Goal: Contribute content: Contribute content

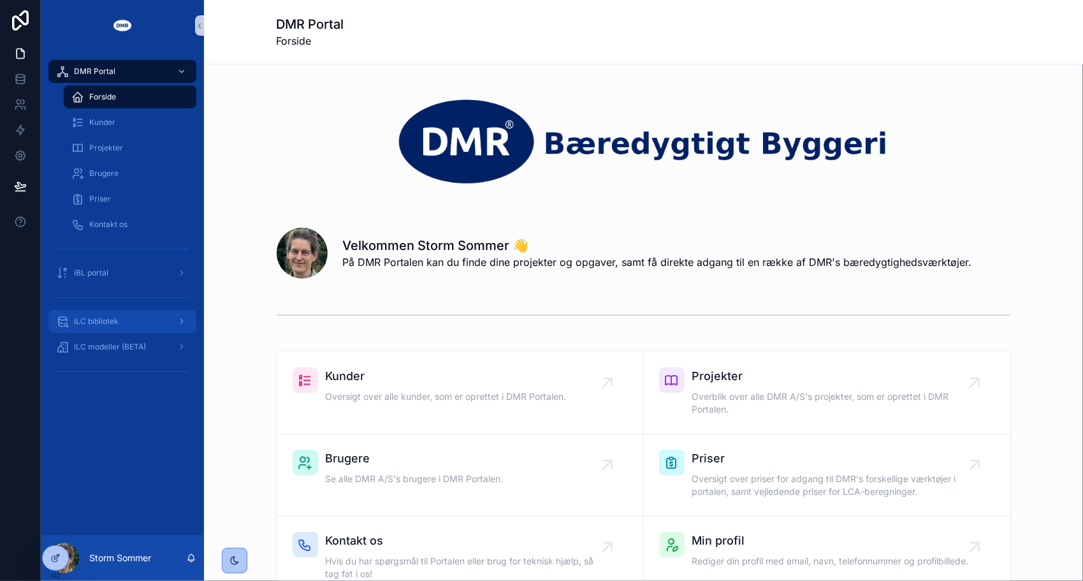
click at [73, 323] on div "iLC bibliotek" at bounding box center [122, 321] width 133 height 20
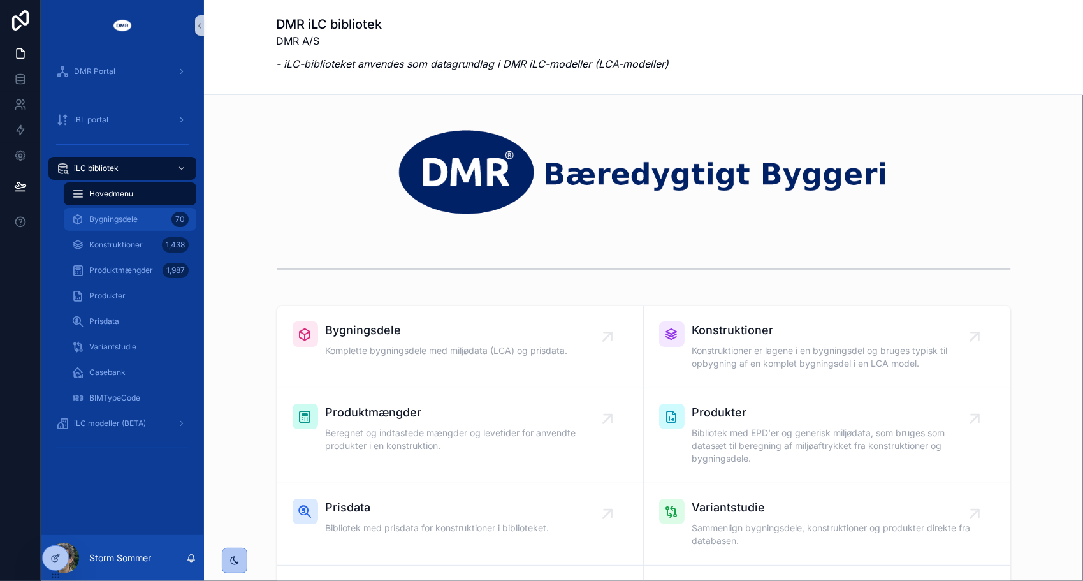
click at [113, 218] on span "Bygningsdele" at bounding box center [113, 219] width 48 height 10
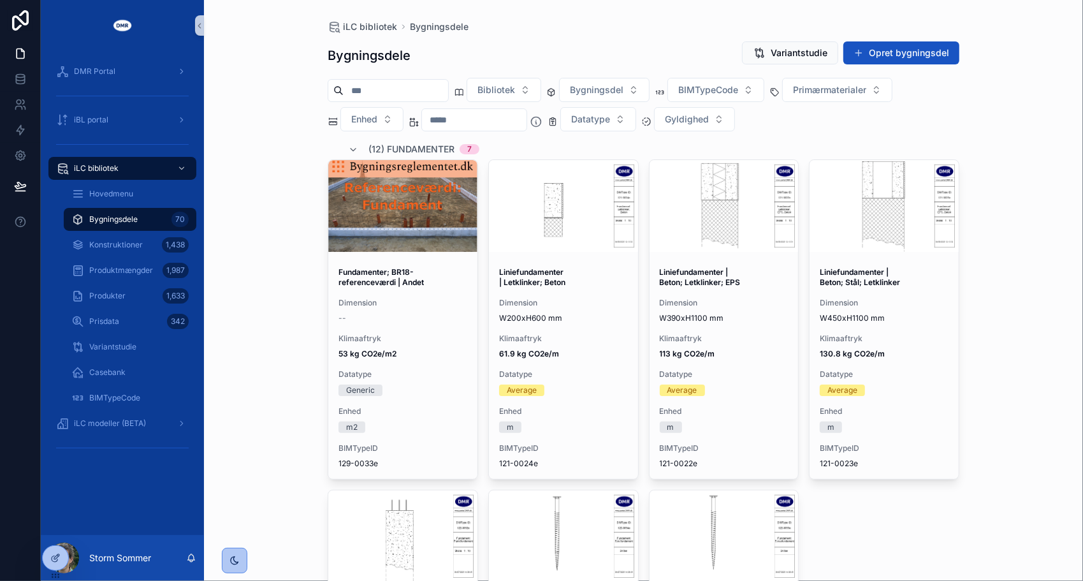
click at [262, 270] on div "iLC bibliotek Bygningsdele Bygningsdele Variantstudie Opret bygningsdel Bibliot…" at bounding box center [643, 290] width 879 height 581
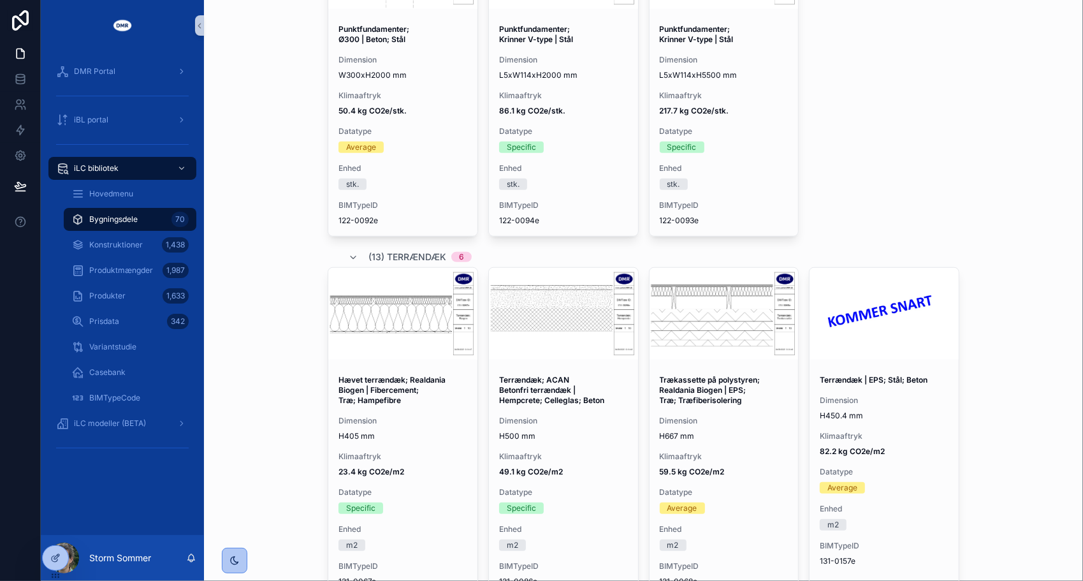
scroll to position [574, 0]
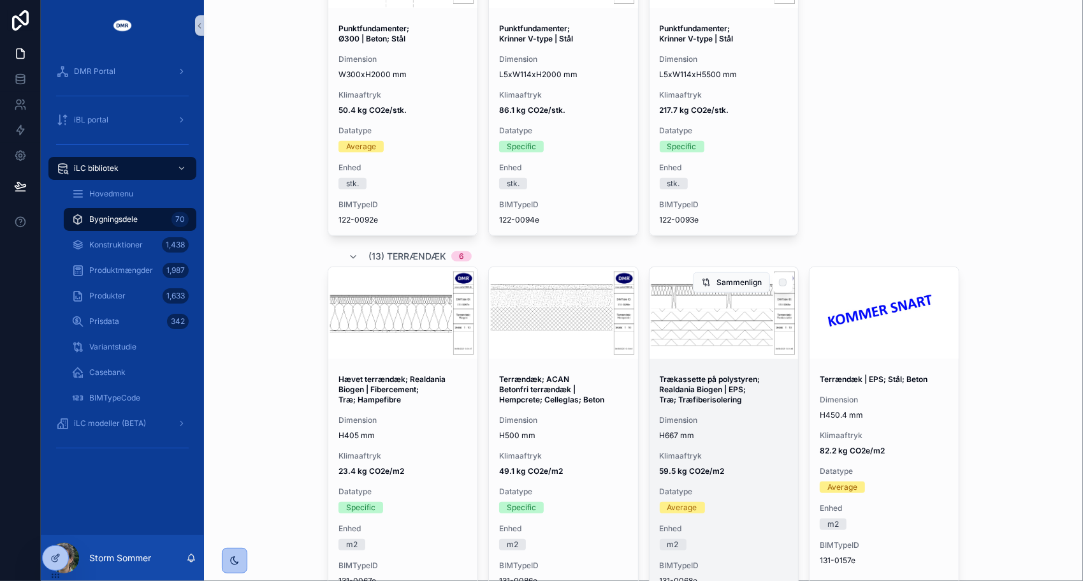
click at [711, 346] on div "scrollable content" at bounding box center [724, 313] width 149 height 92
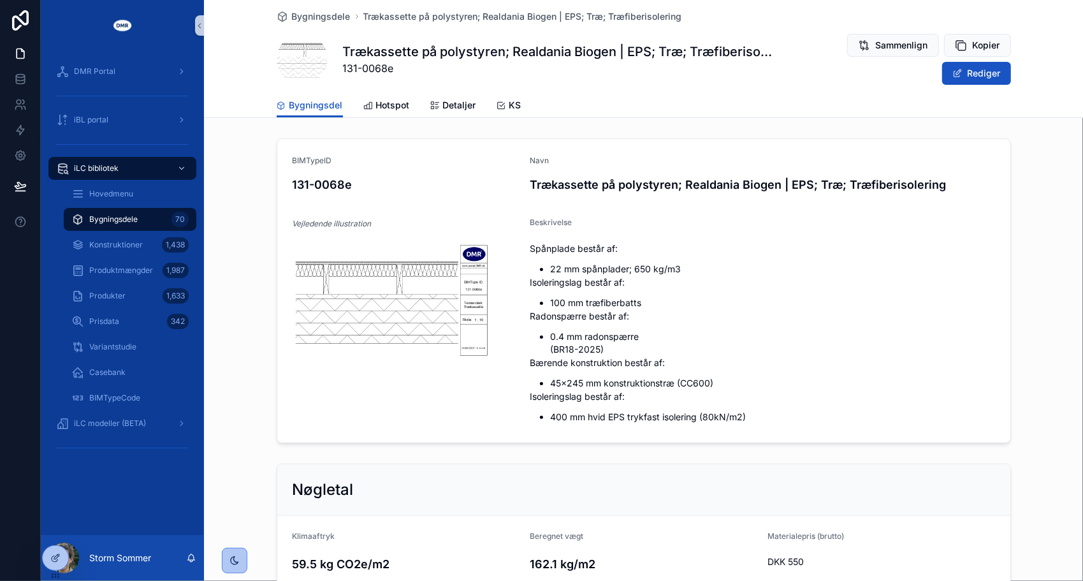
click at [246, 151] on div "BIMTypeID 131-0068e Navn Trækassette på polystyren; Realdania Biogen | EPS; Træ…" at bounding box center [643, 290] width 879 height 315
click at [127, 222] on span "Bygningsdele" at bounding box center [113, 219] width 48 height 10
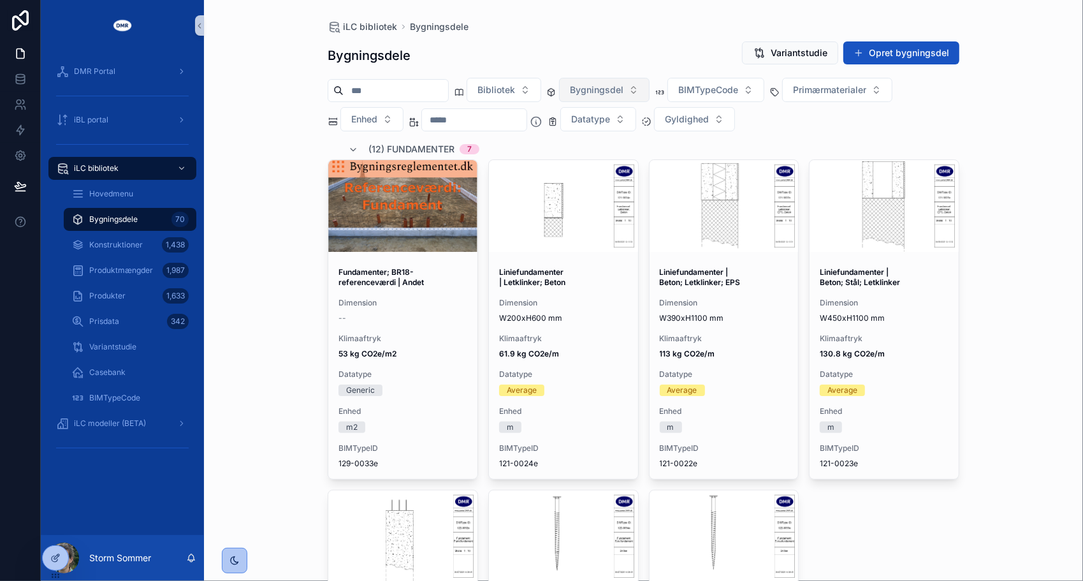
click at [623, 88] on span "Bygningsdel" at bounding box center [597, 90] width 54 height 13
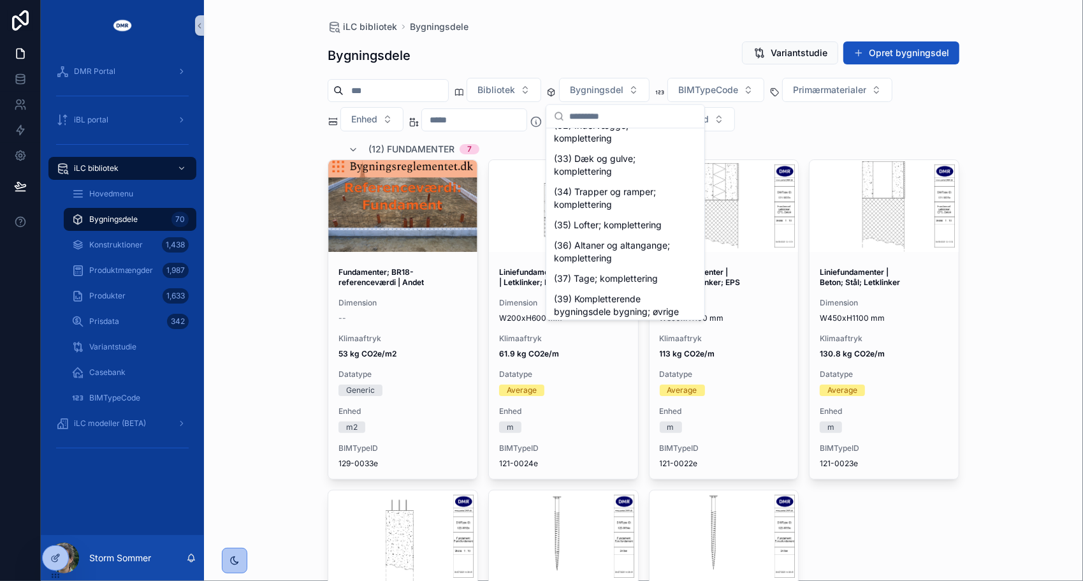
scroll to position [382, 0]
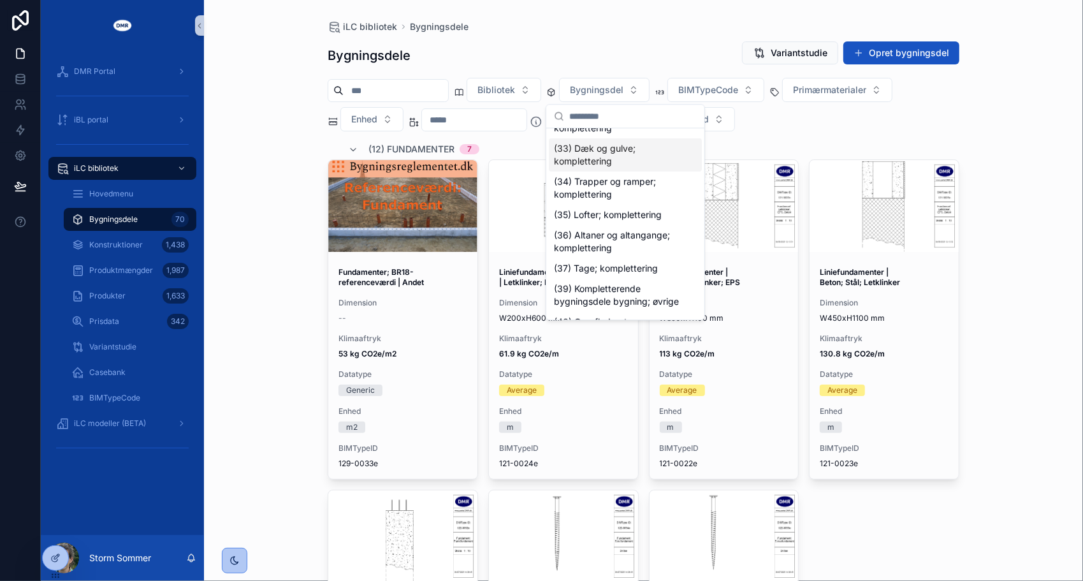
click at [632, 154] on div "(33) Dæk og gulve; komplettering" at bounding box center [625, 154] width 153 height 33
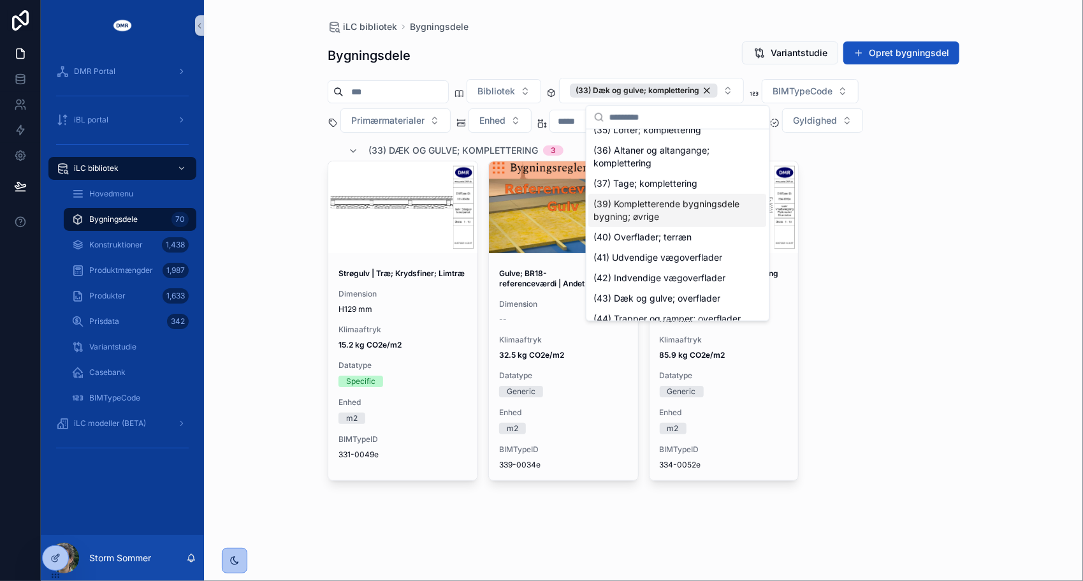
scroll to position [433, 0]
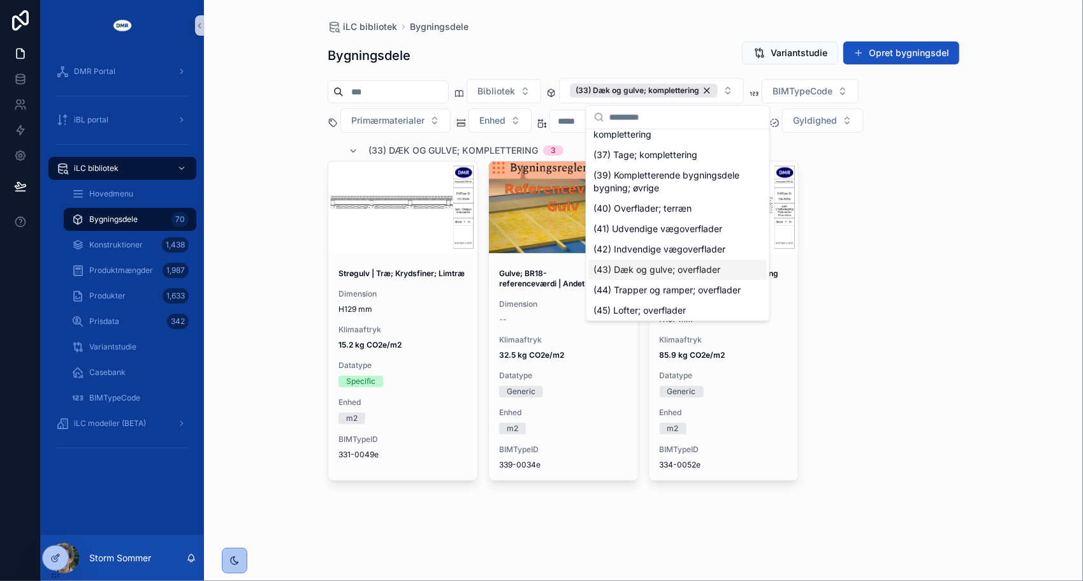
click at [708, 280] on div "(43) Dæk og gulve; overflader" at bounding box center [678, 269] width 178 height 20
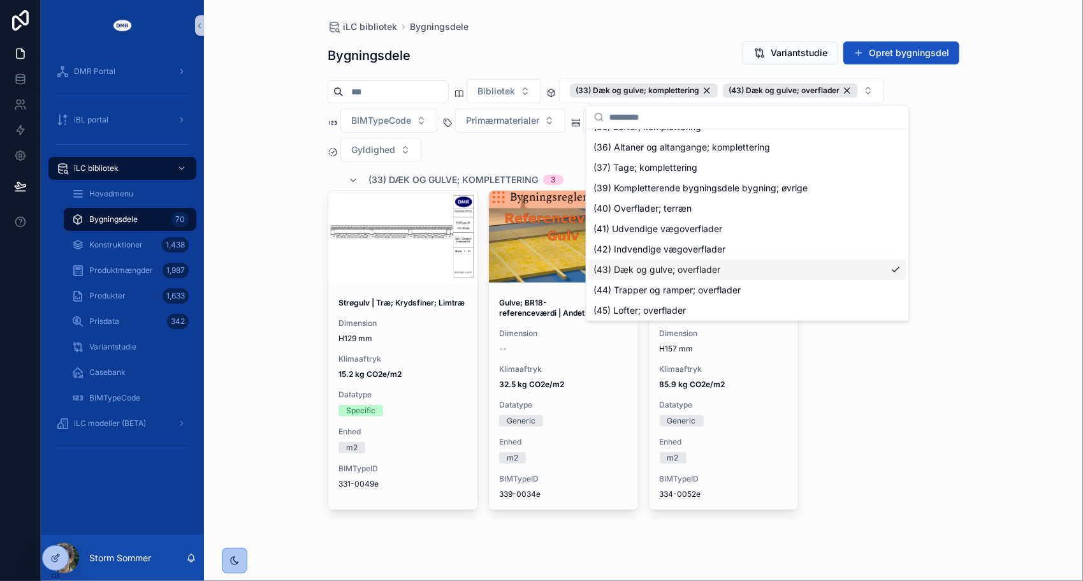
click at [280, 85] on div "iLC bibliotek Bygningsdele Bygningsdele Variantstudie Opret bygningsdel Bibliot…" at bounding box center [643, 290] width 879 height 581
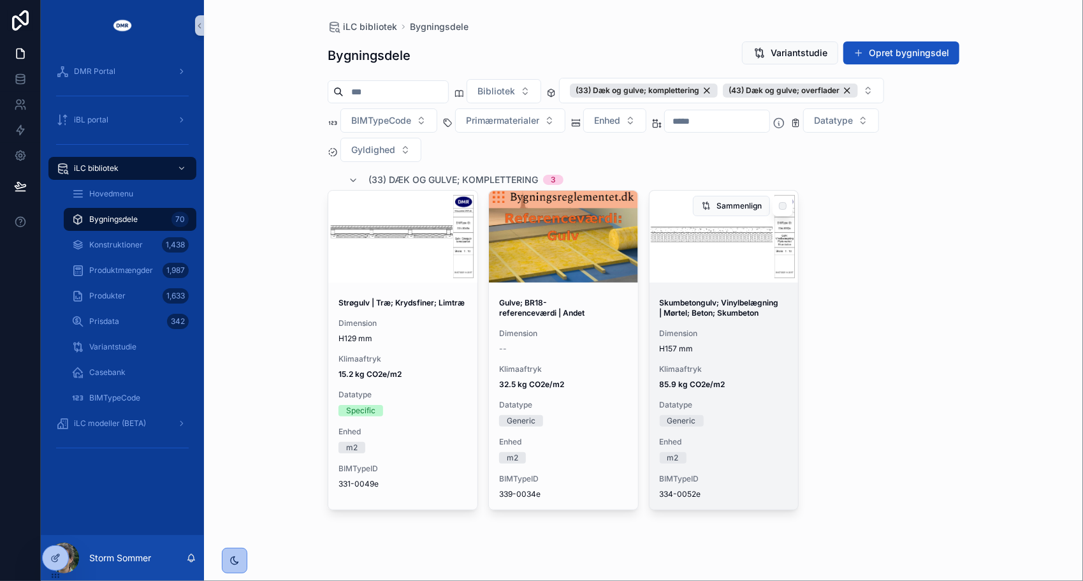
click at [744, 319] on div "Skumbetongulv; Vinylbelægning | Mørtel; Beton; Skumbeton Dimension H157 mm Klim…" at bounding box center [724, 398] width 149 height 222
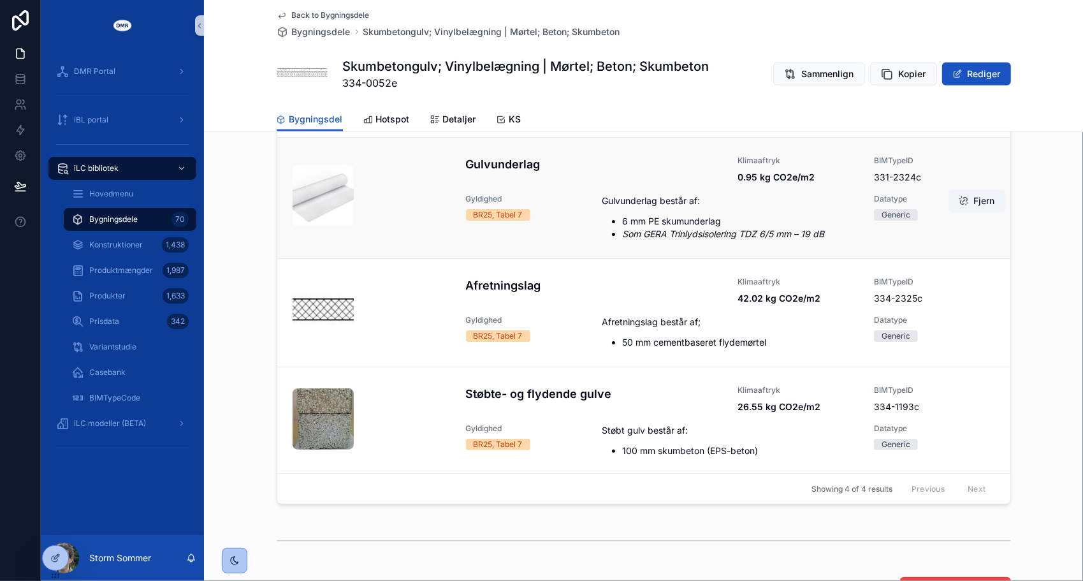
scroll to position [701, 0]
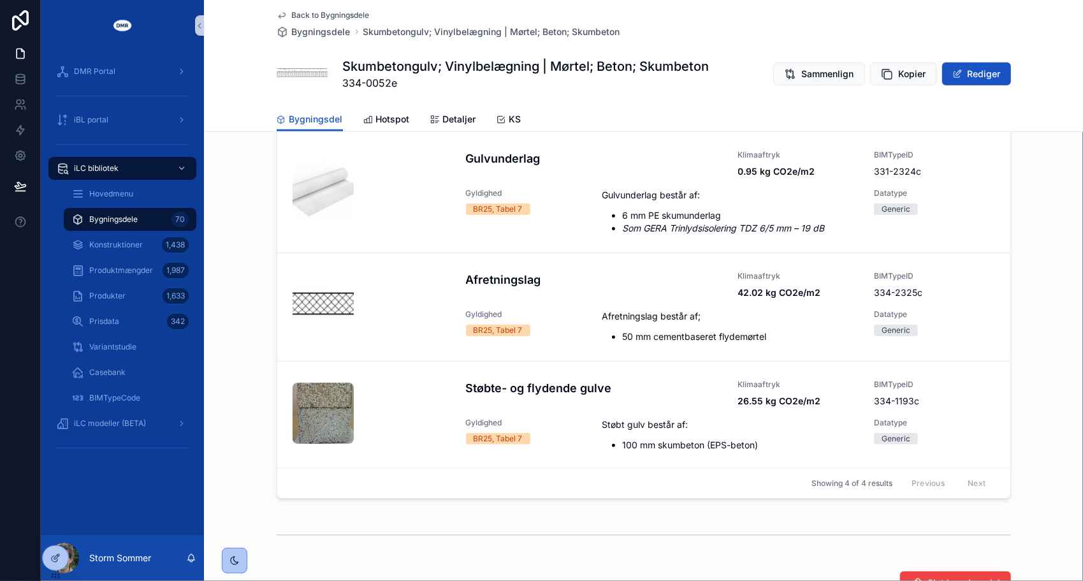
click at [113, 222] on span "Bygningsdele" at bounding box center [113, 219] width 48 height 10
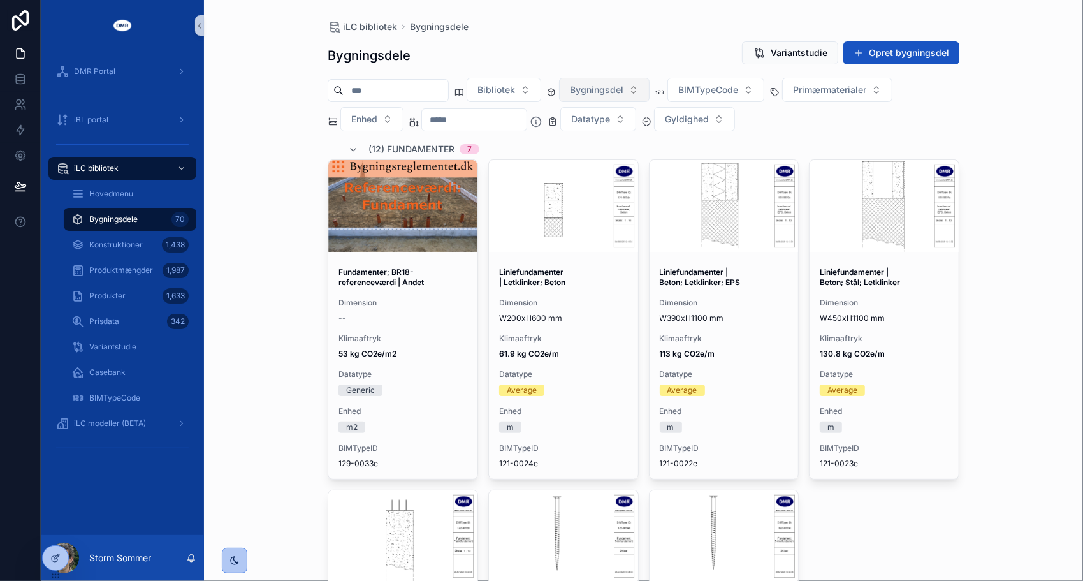
click at [650, 90] on button "Bygningsdel" at bounding box center [604, 90] width 91 height 24
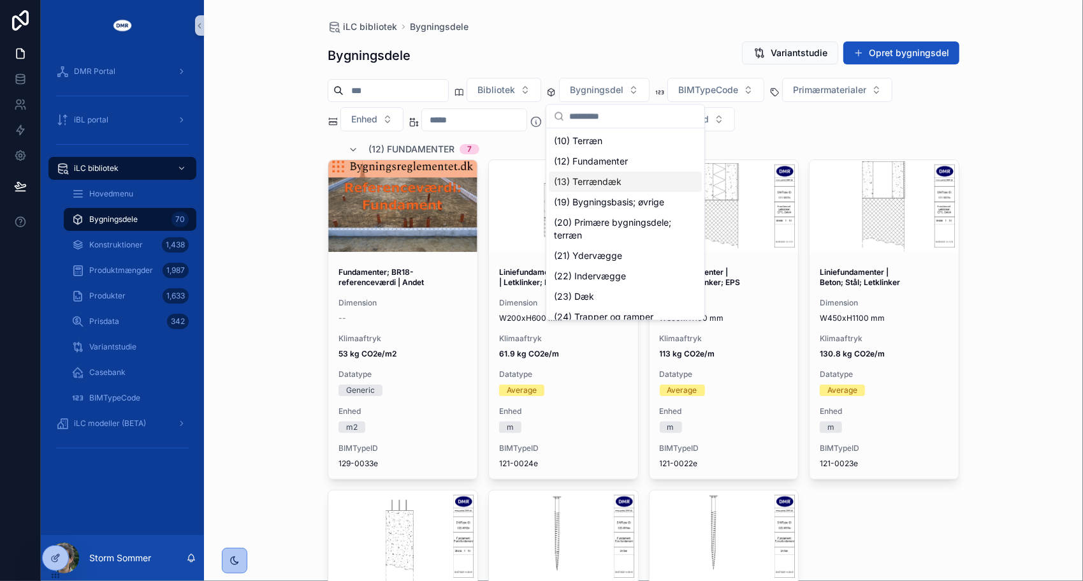
click at [628, 178] on div "(13) Terrændæk" at bounding box center [625, 181] width 153 height 20
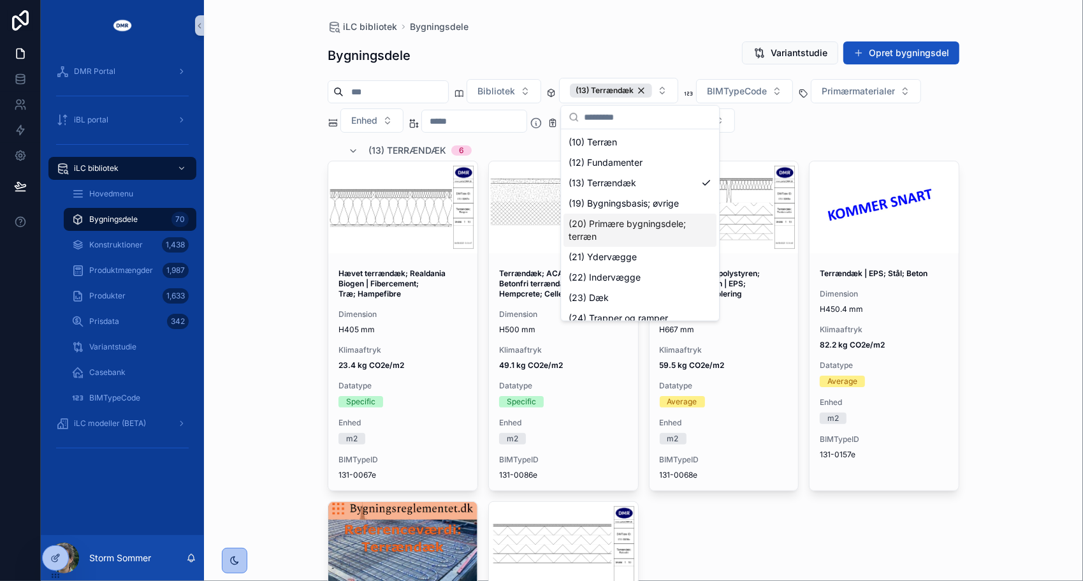
click at [273, 228] on div "iLC bibliotek Bygningsdele Bygningsdele Variantstudie Opret bygningsdel Bibliot…" at bounding box center [643, 290] width 879 height 581
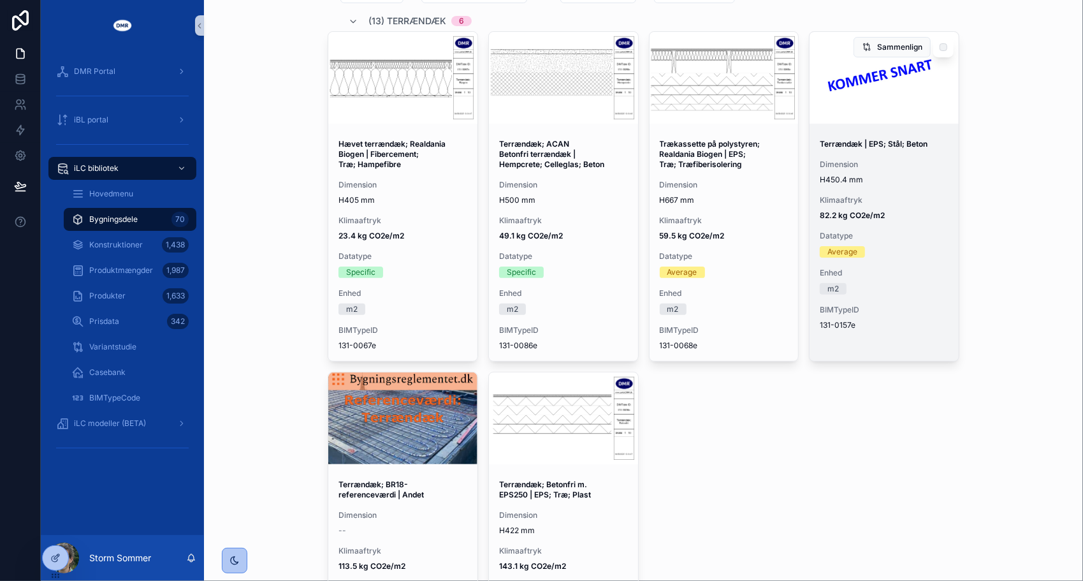
scroll to position [127, 0]
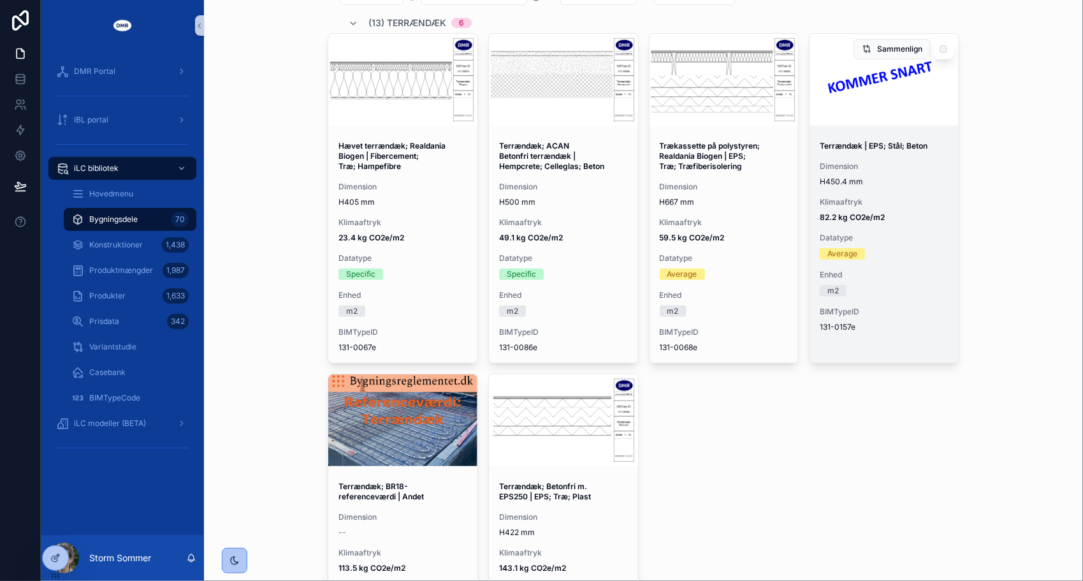
click at [879, 200] on span "Klimaaftryk" at bounding box center [884, 202] width 129 height 10
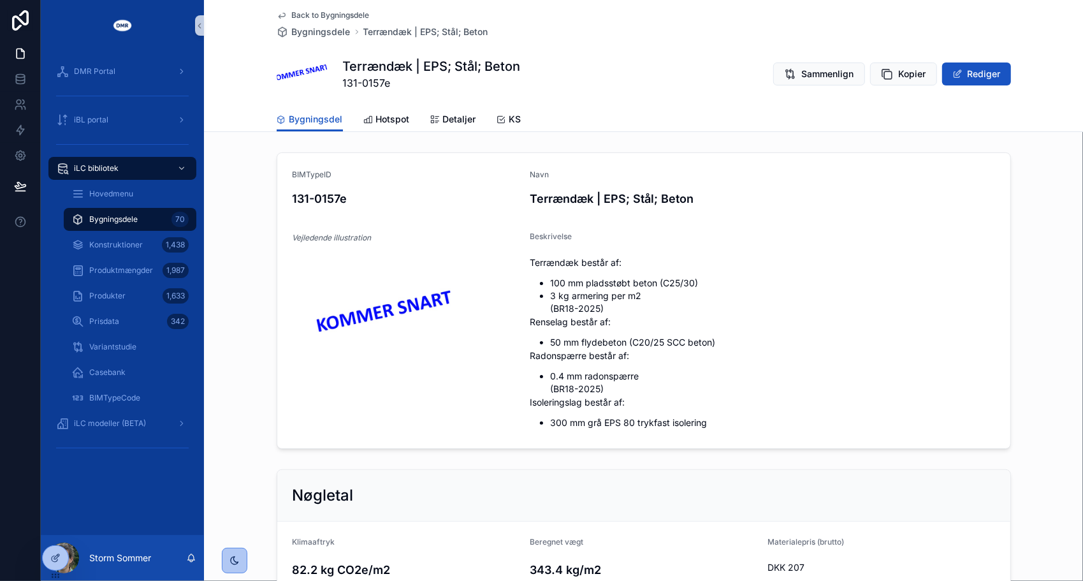
drag, startPoint x: 645, startPoint y: 410, endPoint x: 237, endPoint y: 367, distance: 410.2
click at [237, 367] on div "BIMTypeID 131-0157e Navn Terrændæk | EPS; Stål; Beton Vejledende illustration B…" at bounding box center [643, 300] width 879 height 307
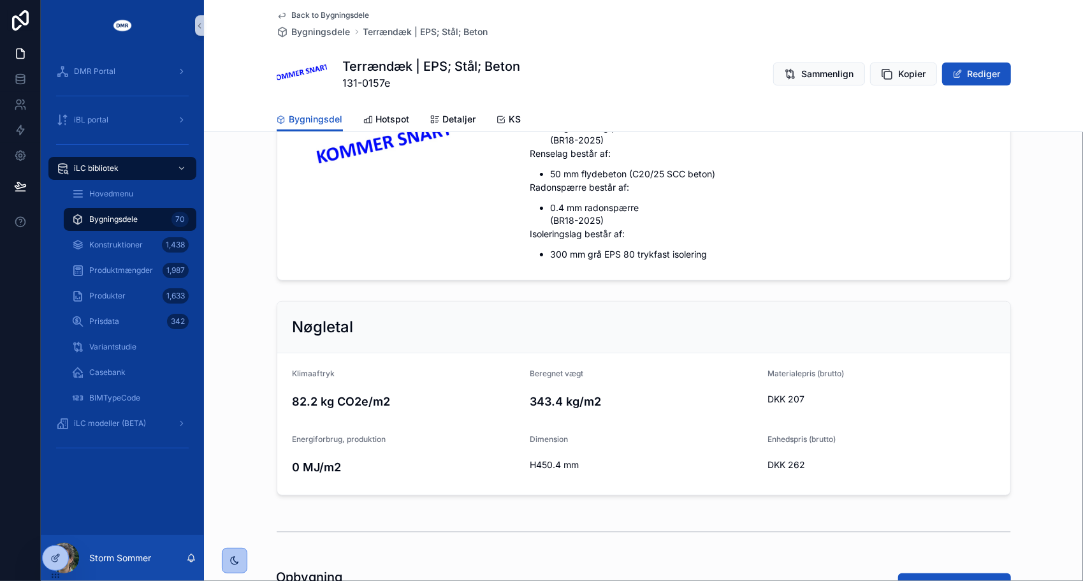
scroll to position [382, 0]
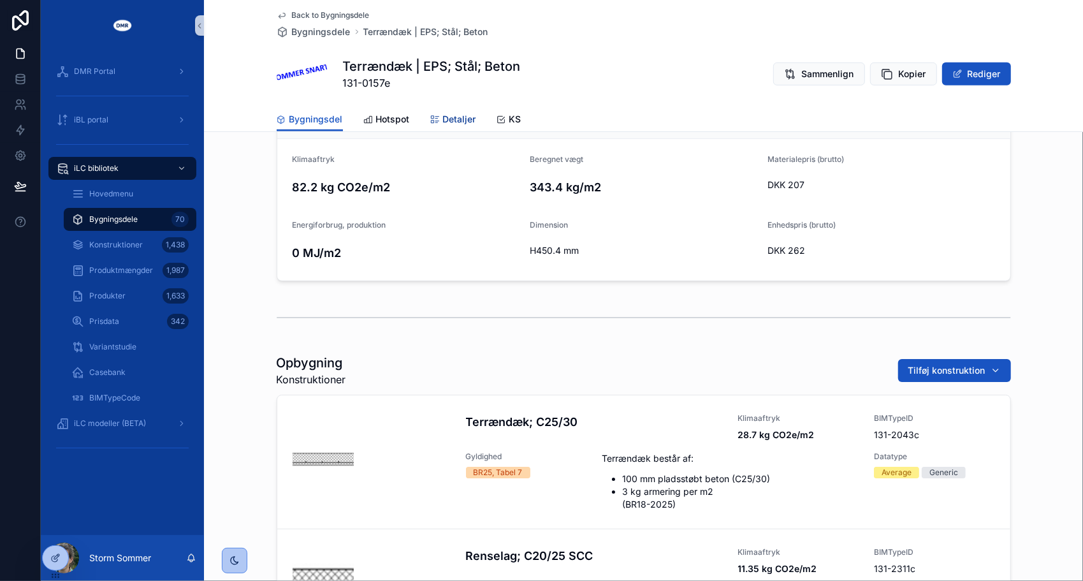
click at [451, 115] on span "Detaljer" at bounding box center [459, 119] width 33 height 13
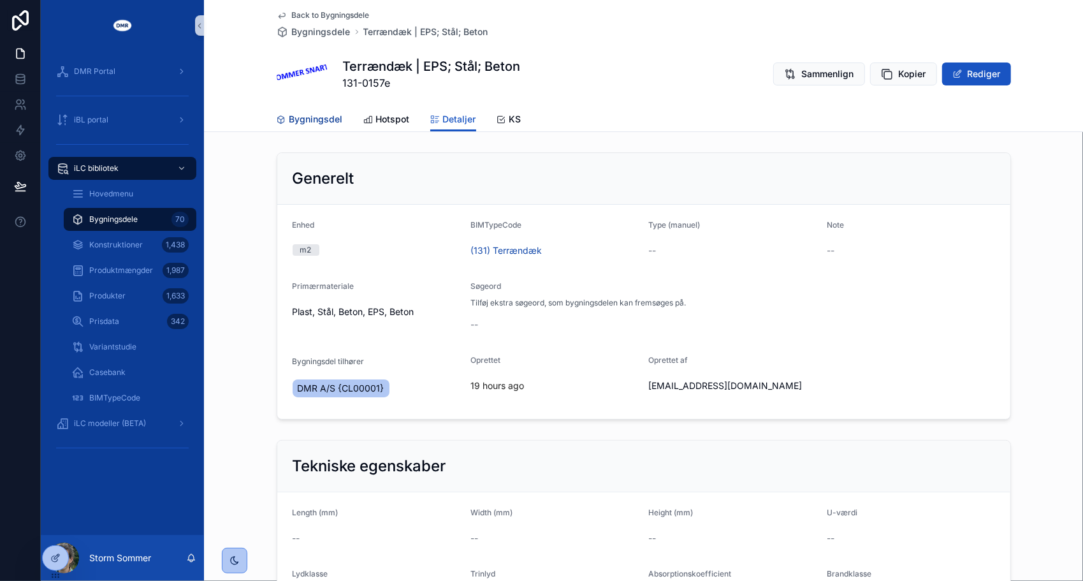
click at [297, 120] on span "Bygningsdel" at bounding box center [316, 119] width 54 height 13
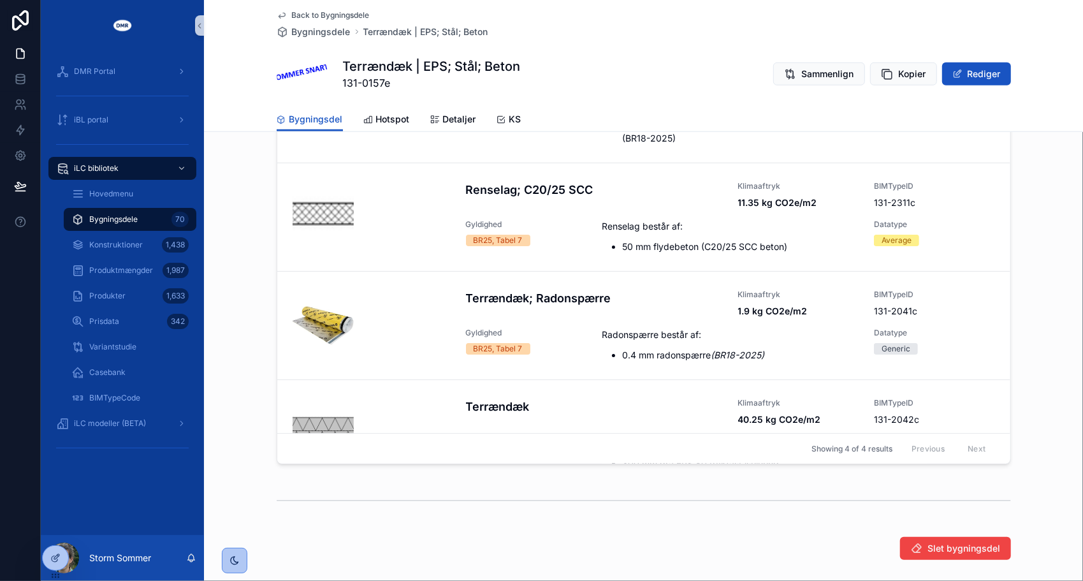
scroll to position [765, 0]
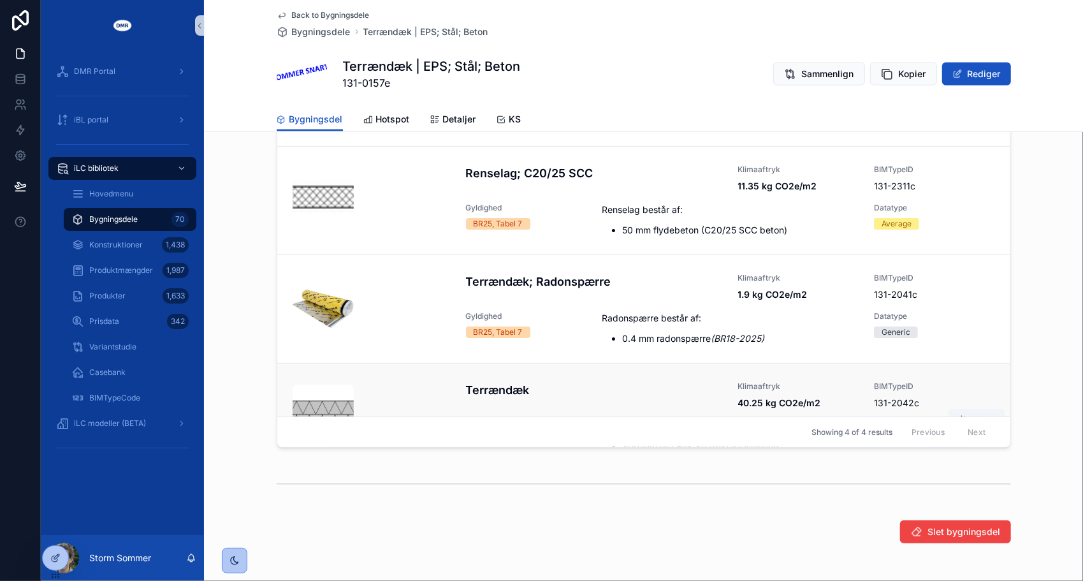
click at [583, 398] on h4 "Terrændæk" at bounding box center [594, 389] width 257 height 17
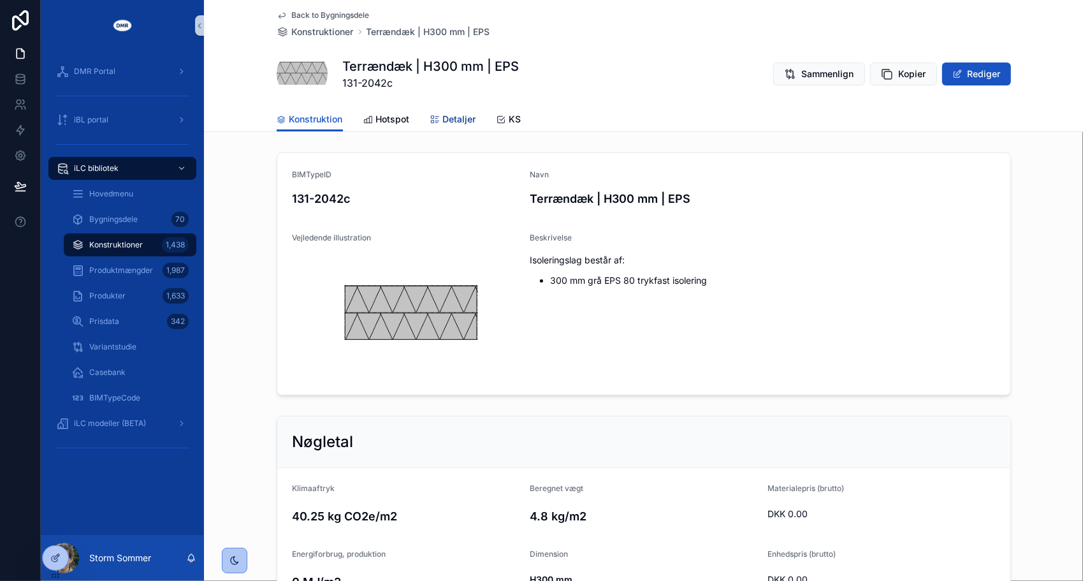
click at [430, 113] on div "Detaljer" at bounding box center [453, 119] width 46 height 13
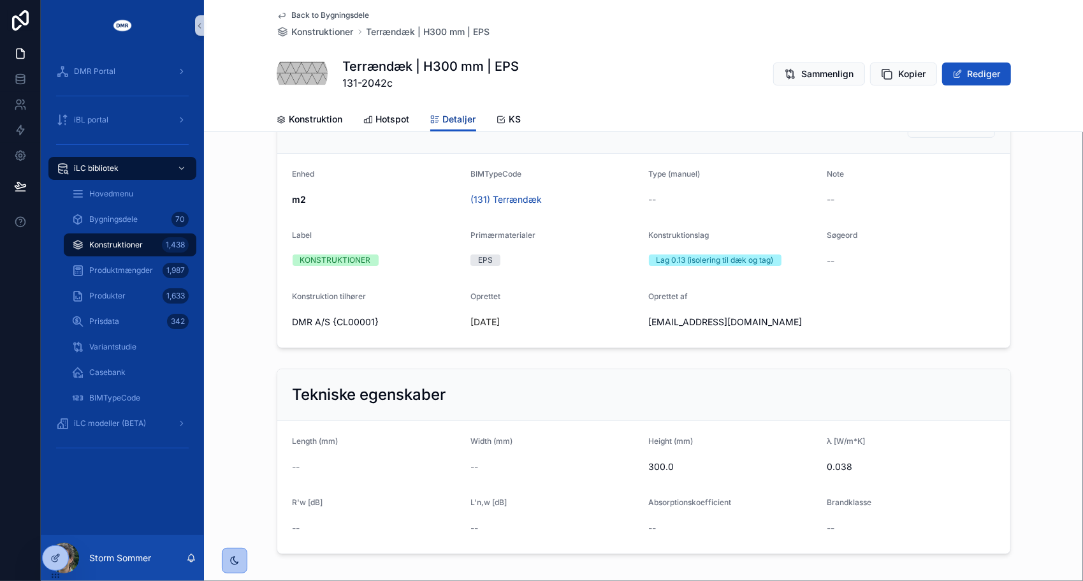
scroll to position [191, 0]
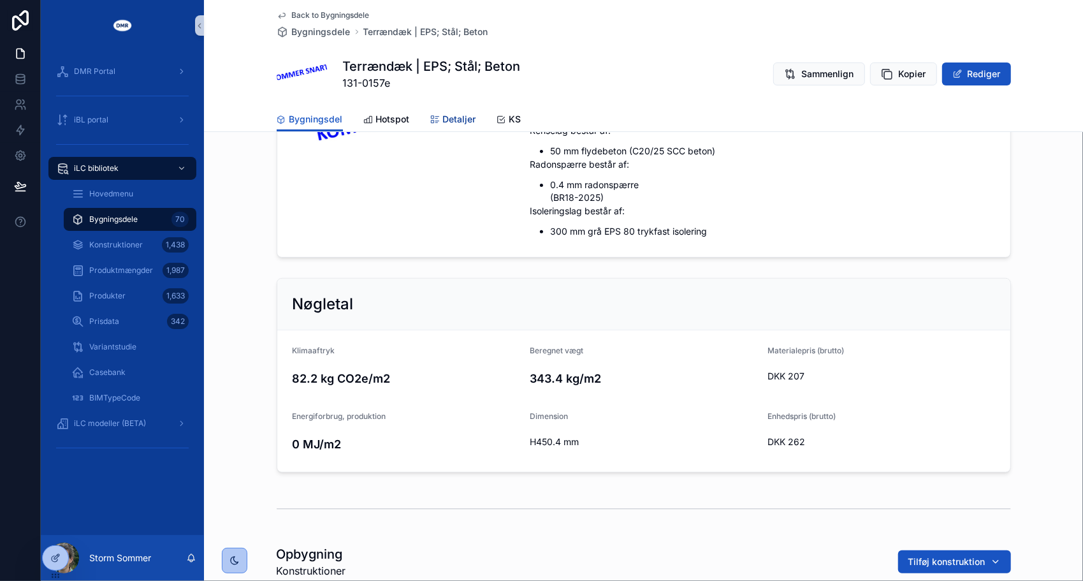
click at [443, 122] on span "Detaljer" at bounding box center [459, 119] width 33 height 13
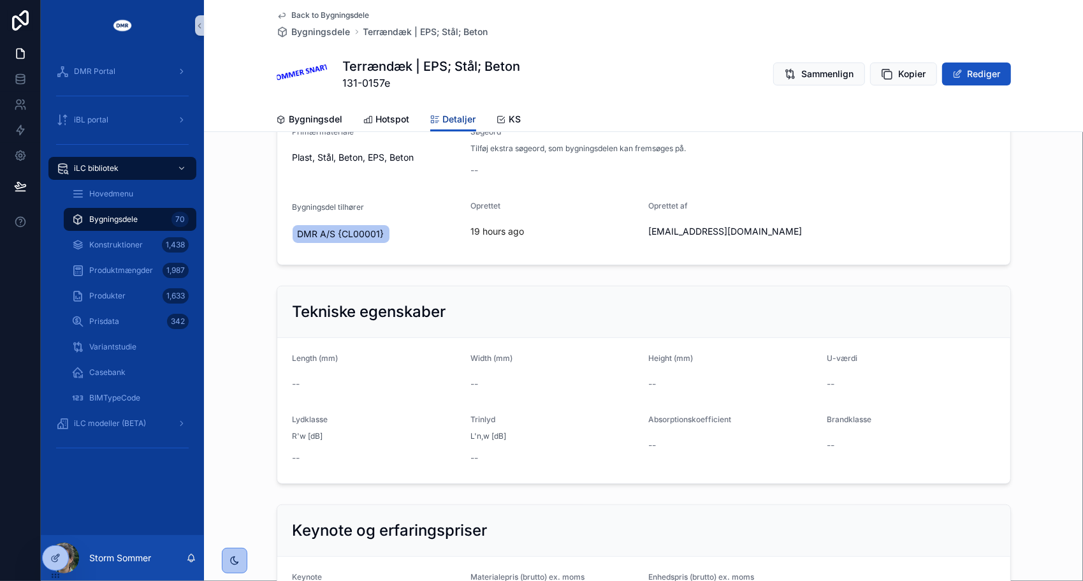
scroll to position [191, 0]
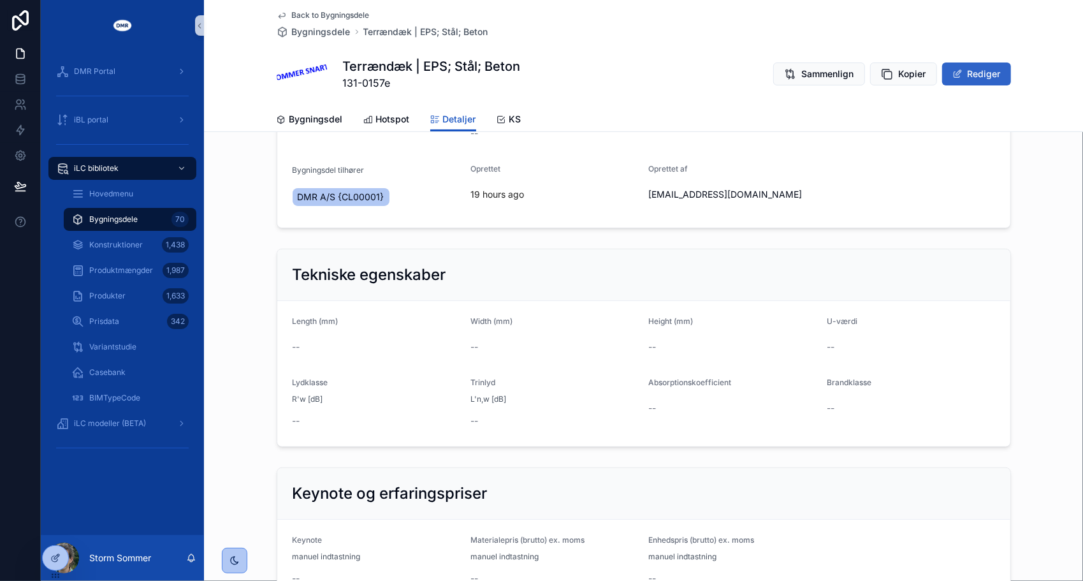
click at [969, 70] on button "Rediger" at bounding box center [976, 73] width 69 height 23
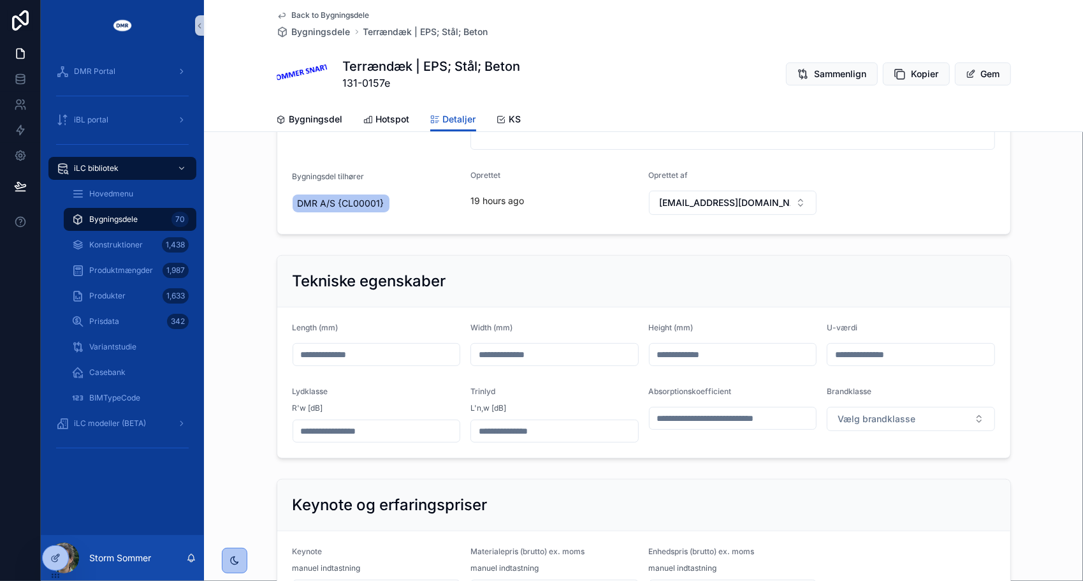
click at [906, 351] on input "scrollable content" at bounding box center [910, 354] width 167 height 18
type input "*****"
click at [666, 261] on div "Tekniske egenskaber" at bounding box center [643, 282] width 733 height 52
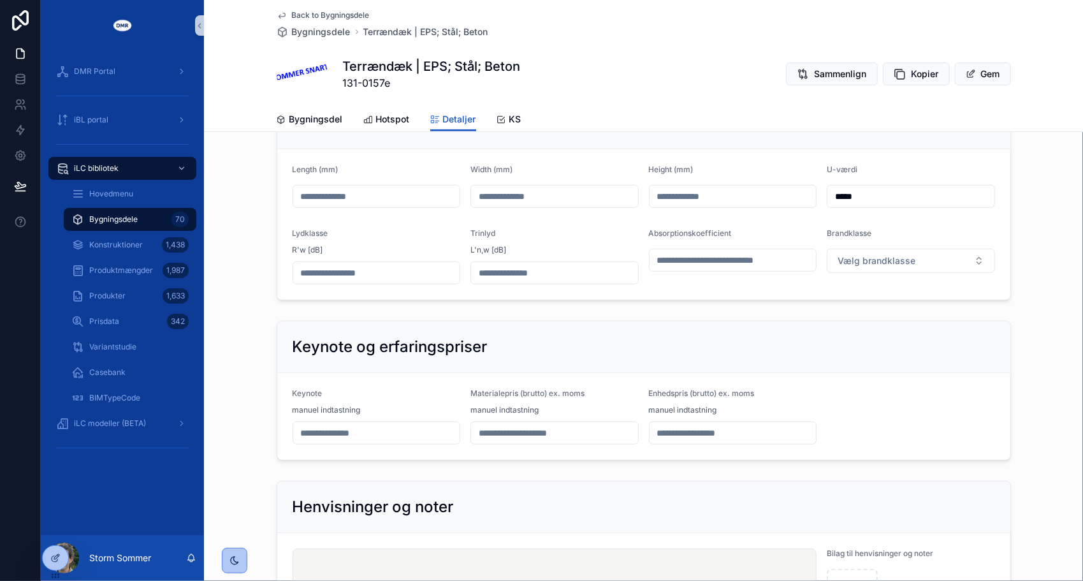
scroll to position [487, 0]
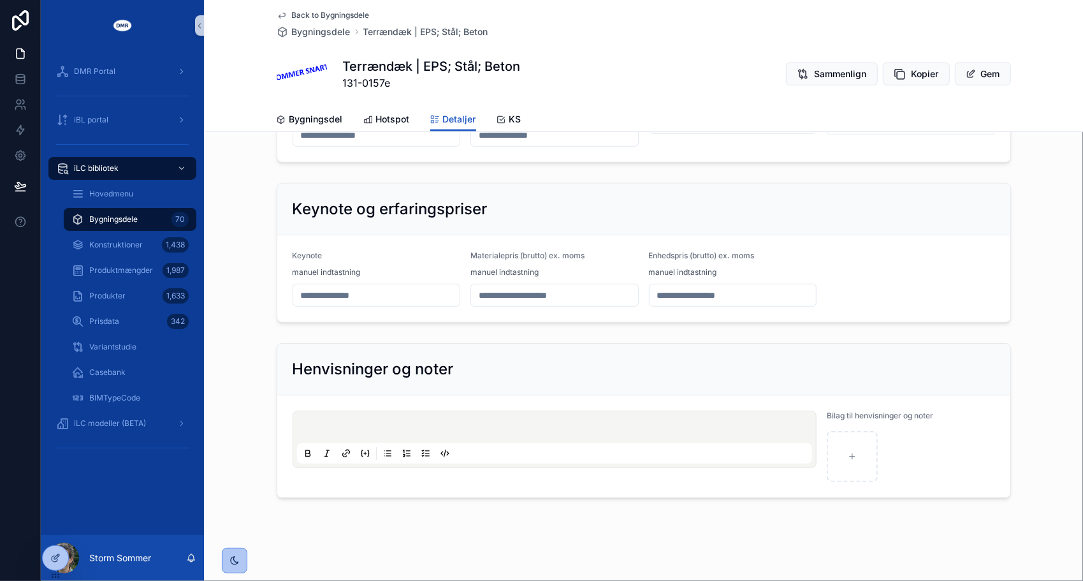
click at [502, 365] on div "Henvisninger og noter" at bounding box center [644, 369] width 702 height 20
click at [841, 436] on div "scrollable content" at bounding box center [852, 456] width 51 height 51
click at [860, 464] on div "scrollable content" at bounding box center [852, 456] width 51 height 51
type input "**********"
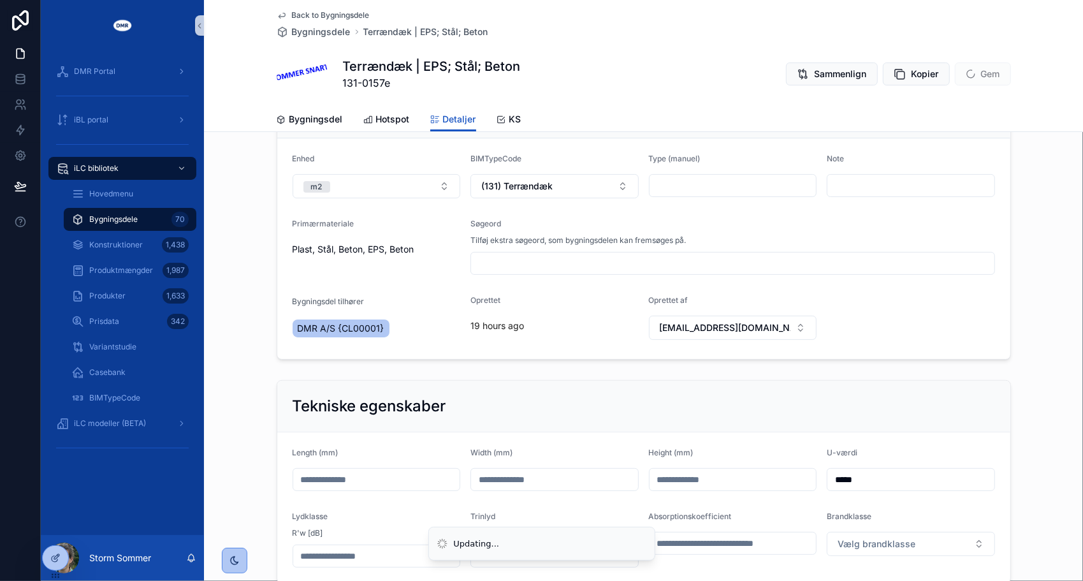
scroll to position [0, 0]
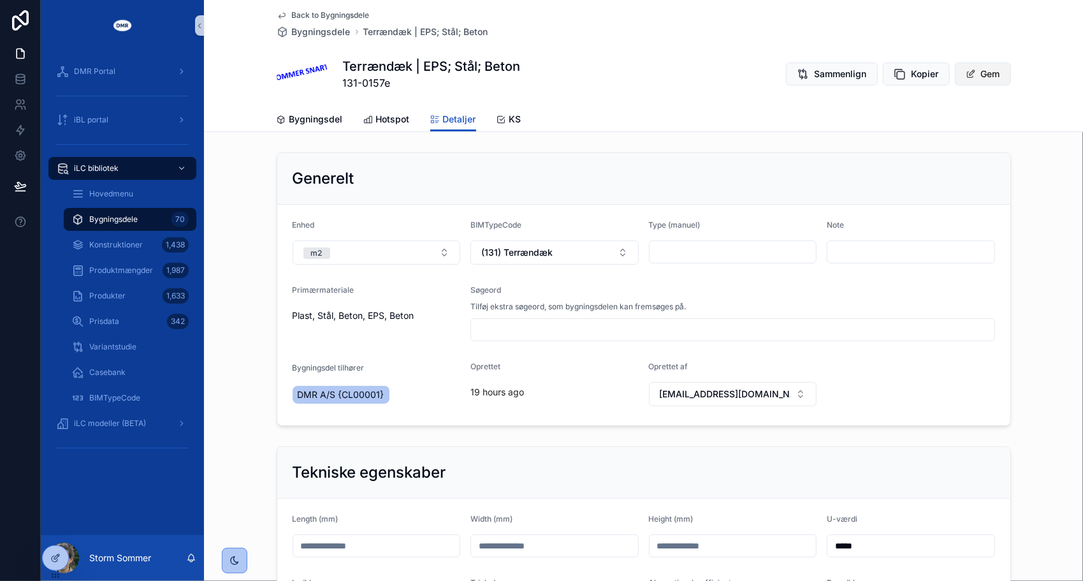
click at [976, 75] on button "Gem" at bounding box center [983, 73] width 56 height 23
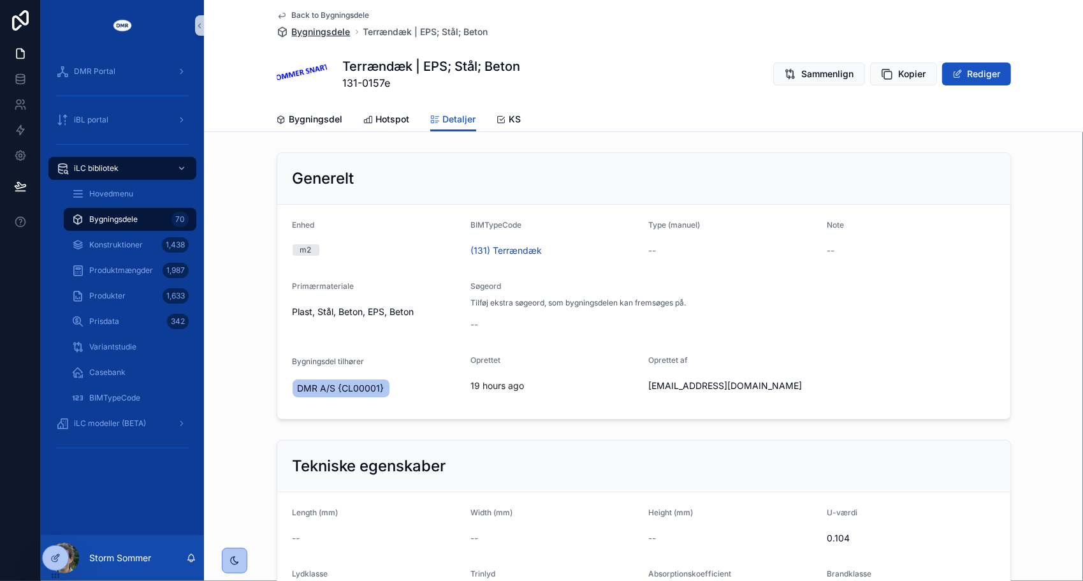
click at [292, 32] on span "Bygningsdele" at bounding box center [321, 31] width 59 height 13
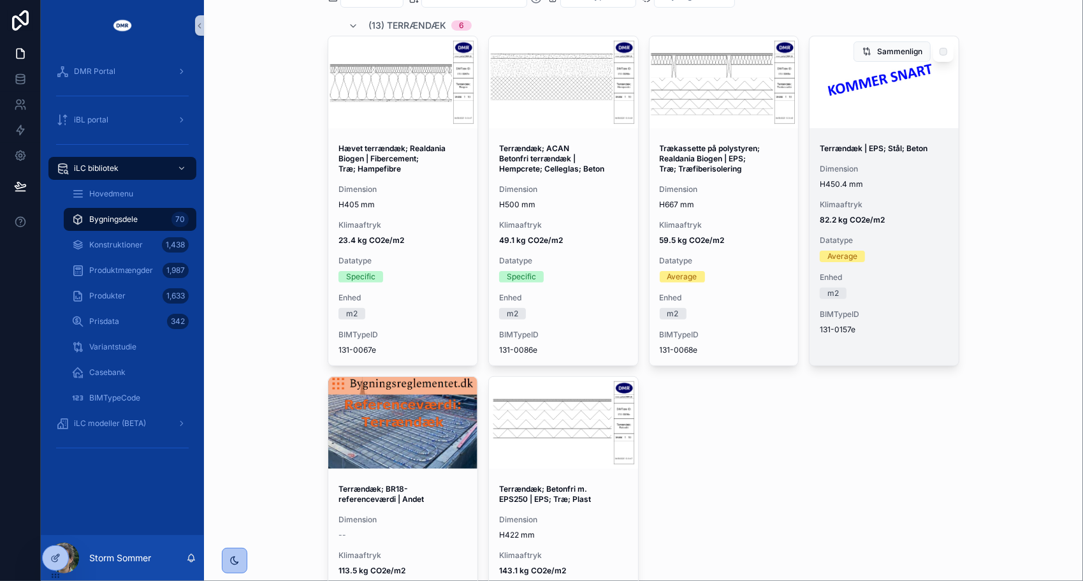
scroll to position [127, 0]
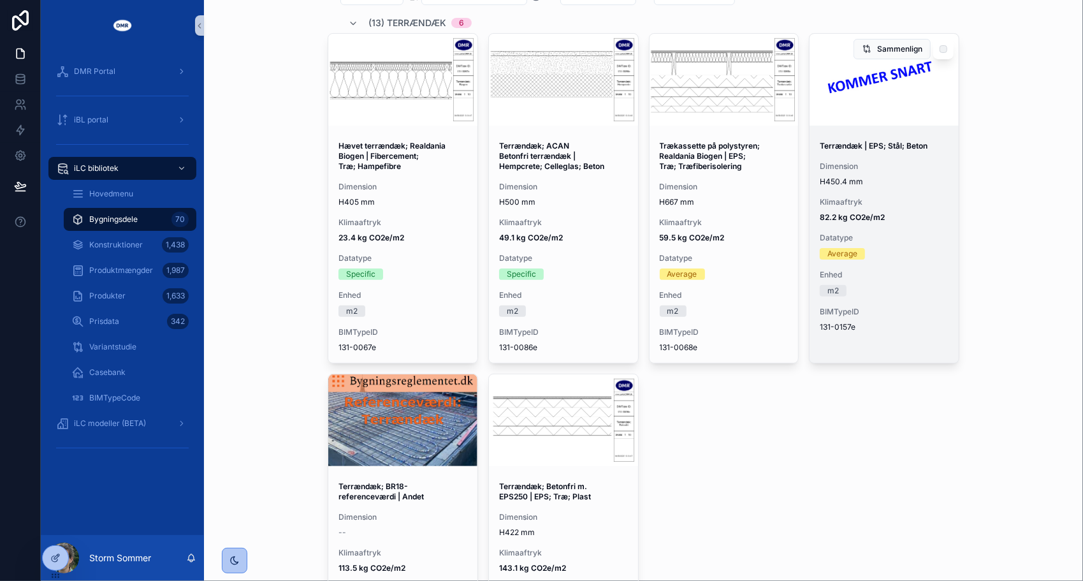
click at [890, 191] on div "Terrændæk | EPS; Stål; Beton Dimension H450.4 mm Klimaaftryk 82.2 kg CO2e/m2 Da…" at bounding box center [884, 237] width 149 height 212
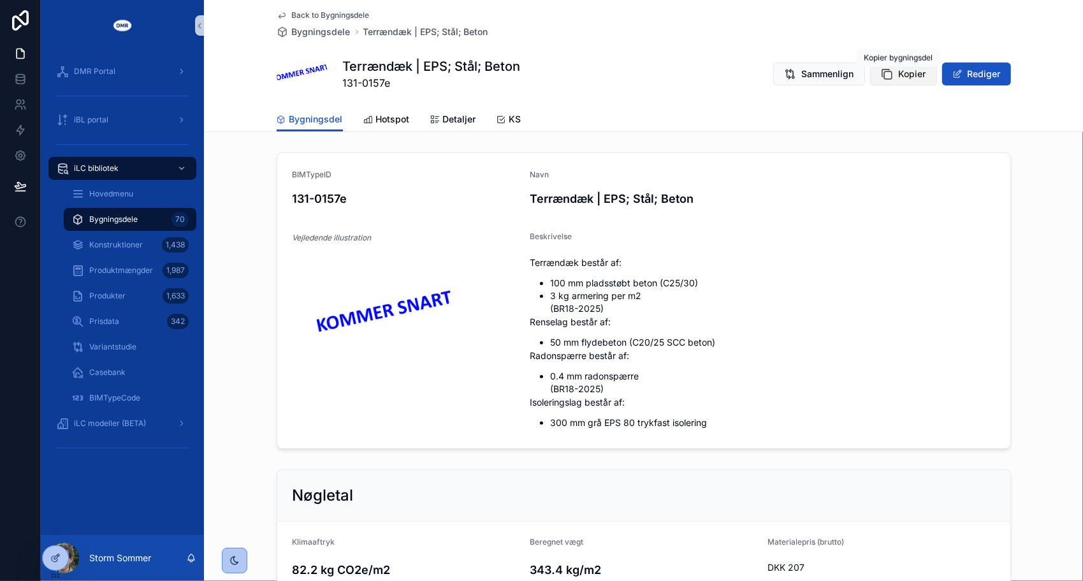
click at [908, 75] on span "Kopier" at bounding box center [912, 74] width 27 height 13
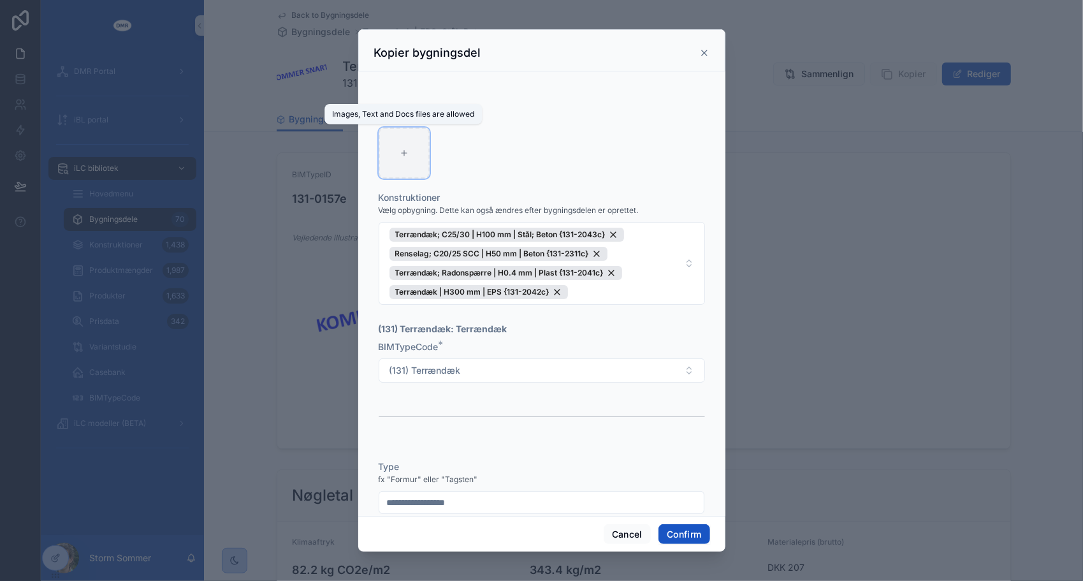
click at [402, 149] on icon at bounding box center [404, 153] width 9 height 9
type input "**********"
click at [679, 532] on button "Confirm" at bounding box center [683, 534] width 51 height 20
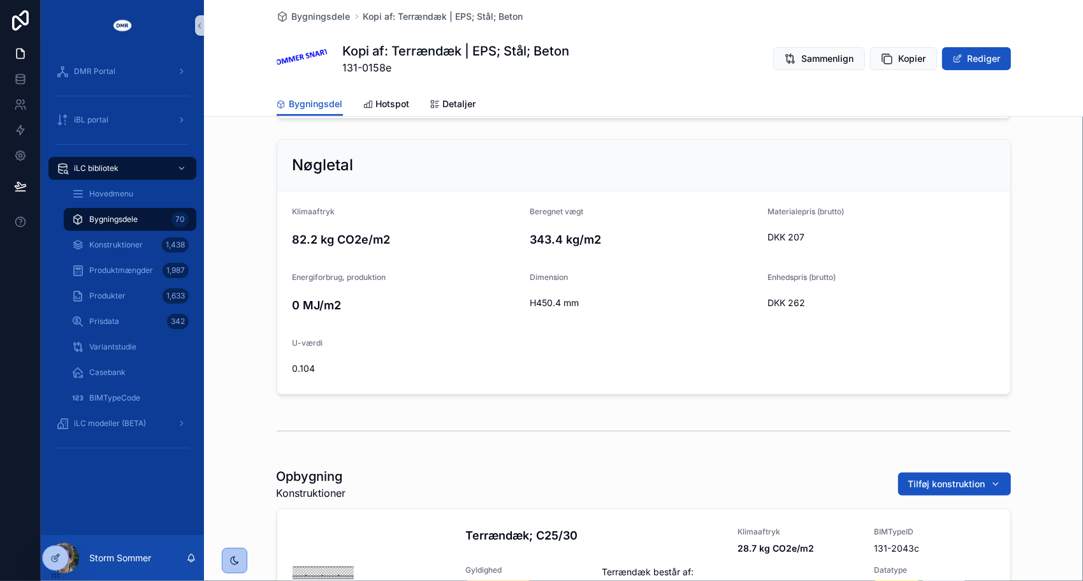
scroll to position [319, 0]
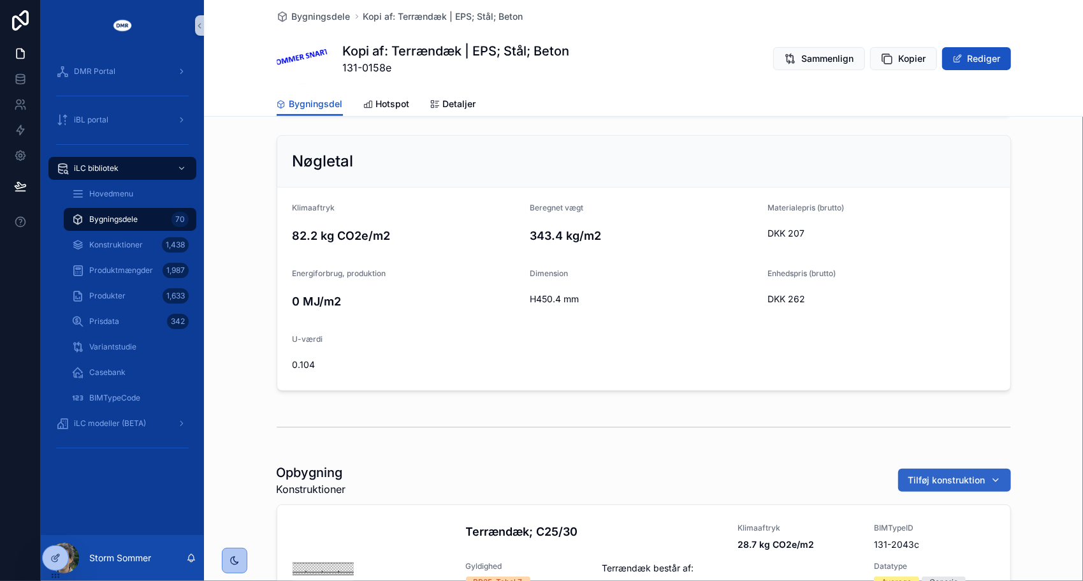
click at [920, 476] on span "Tilføj konstruktion" at bounding box center [946, 480] width 77 height 13
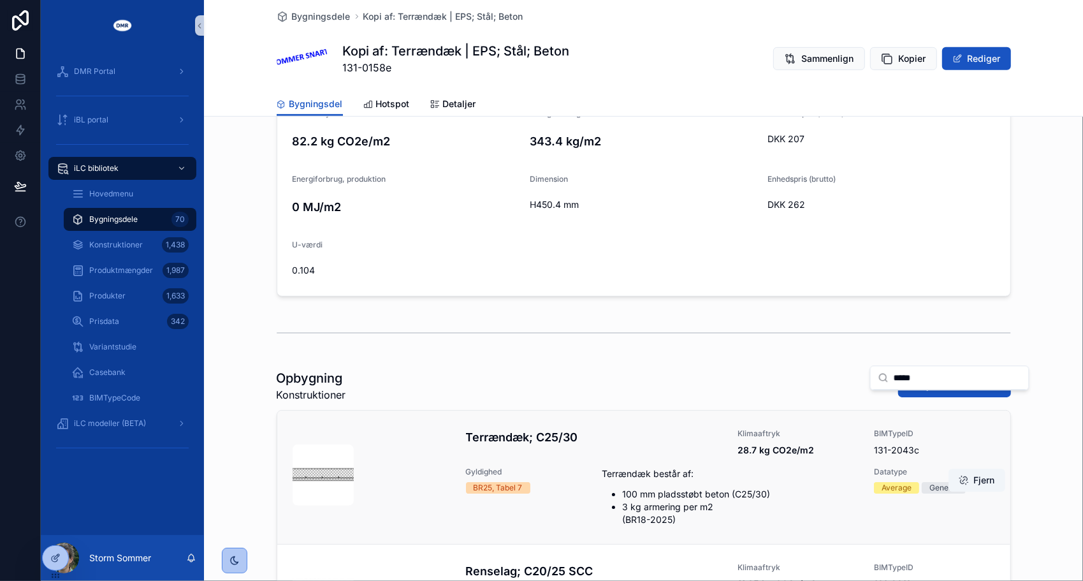
scroll to position [446, 0]
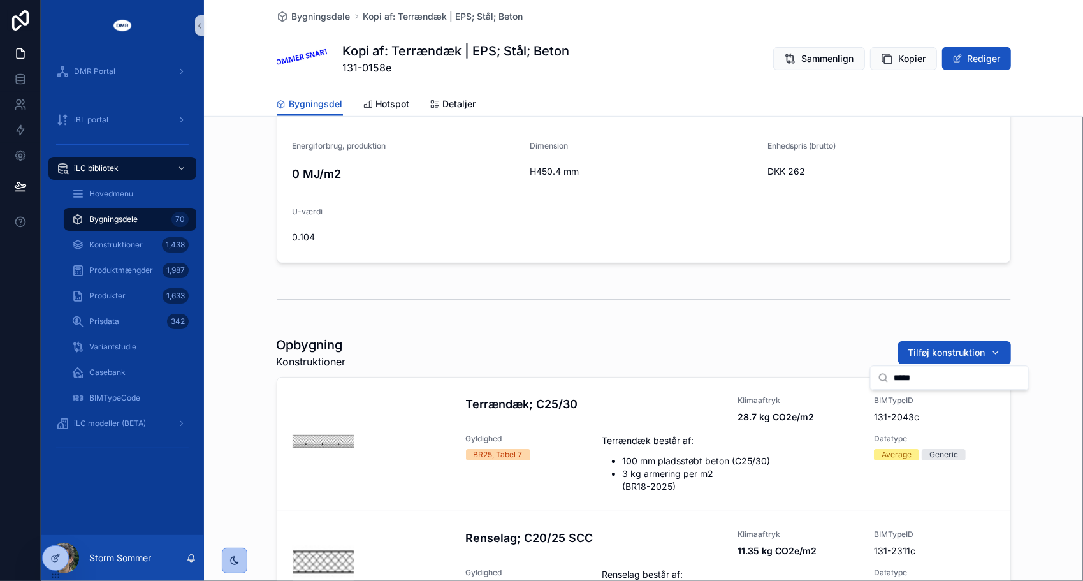
type input "*****"
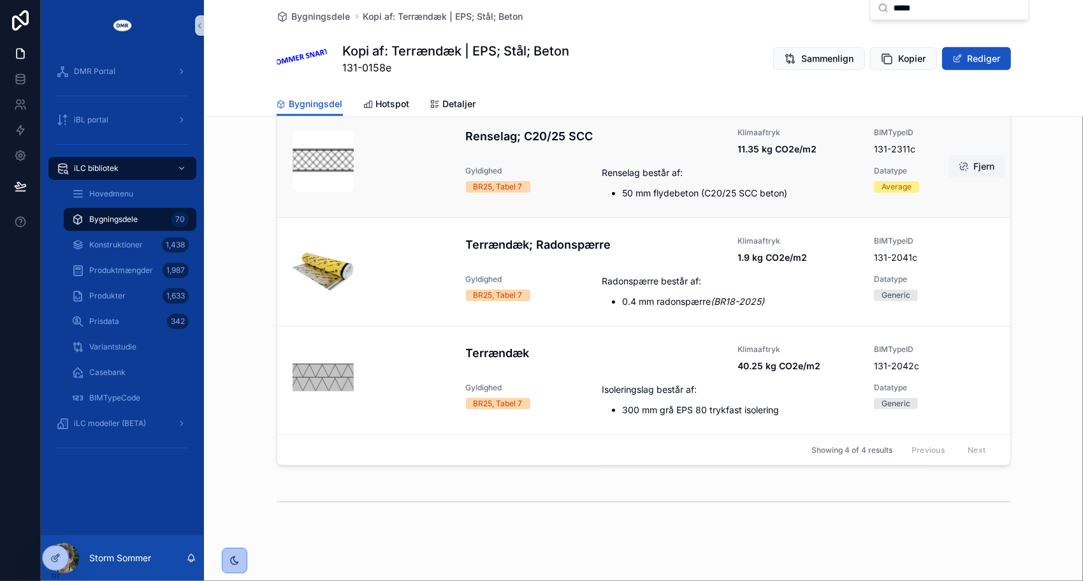
scroll to position [815, 0]
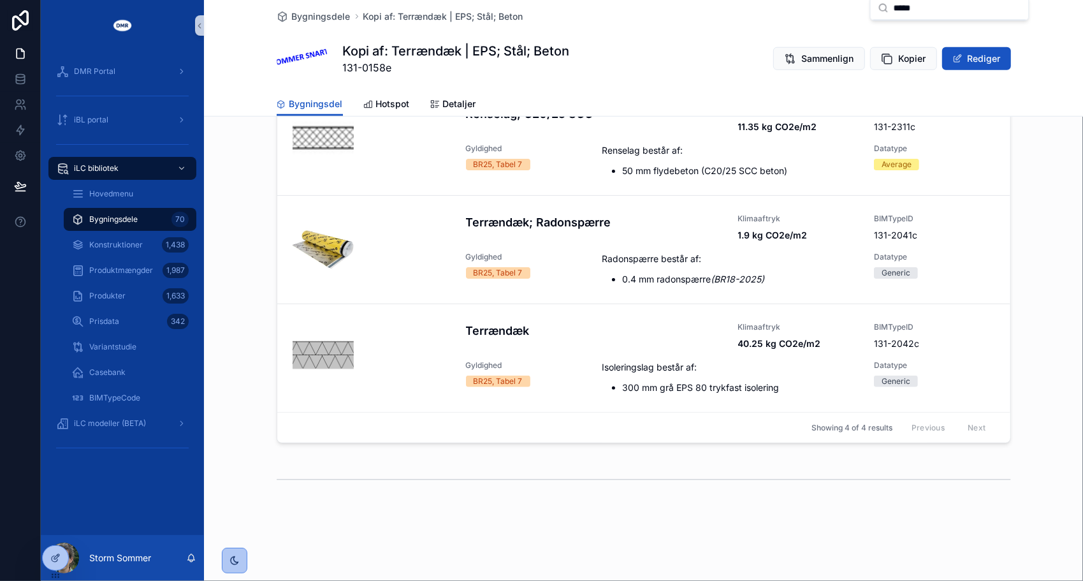
click at [558, 348] on div "Terrændæk" at bounding box center [594, 336] width 257 height 28
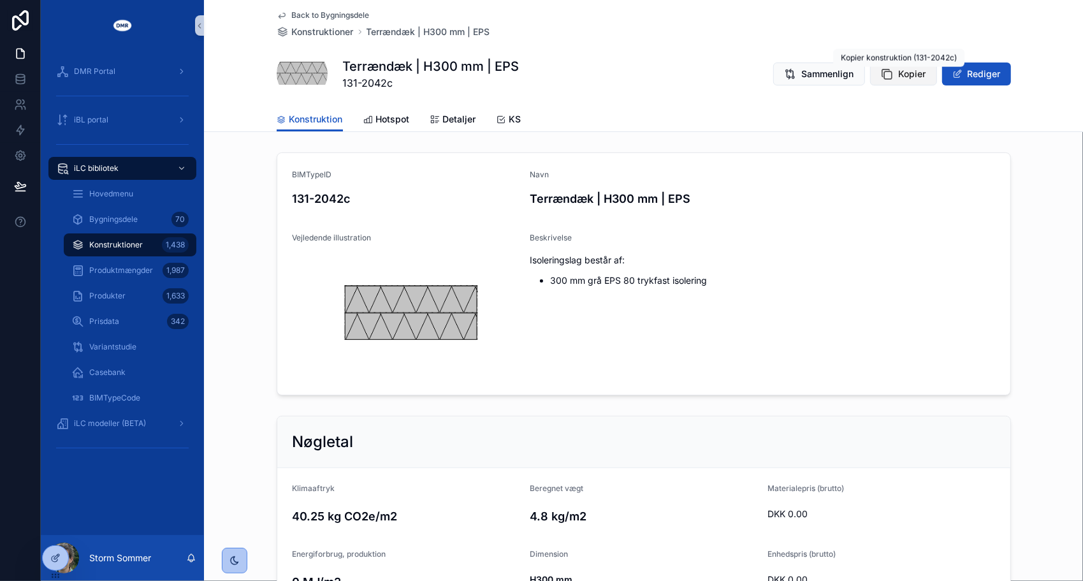
click at [905, 79] on span "Kopier" at bounding box center [912, 74] width 27 height 13
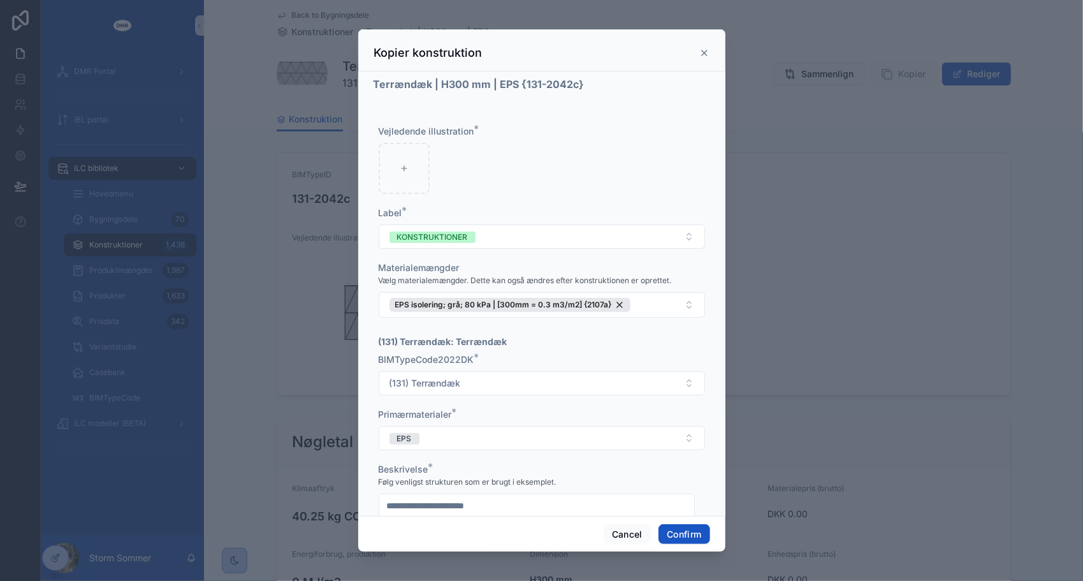
click at [706, 51] on icon at bounding box center [704, 52] width 5 height 5
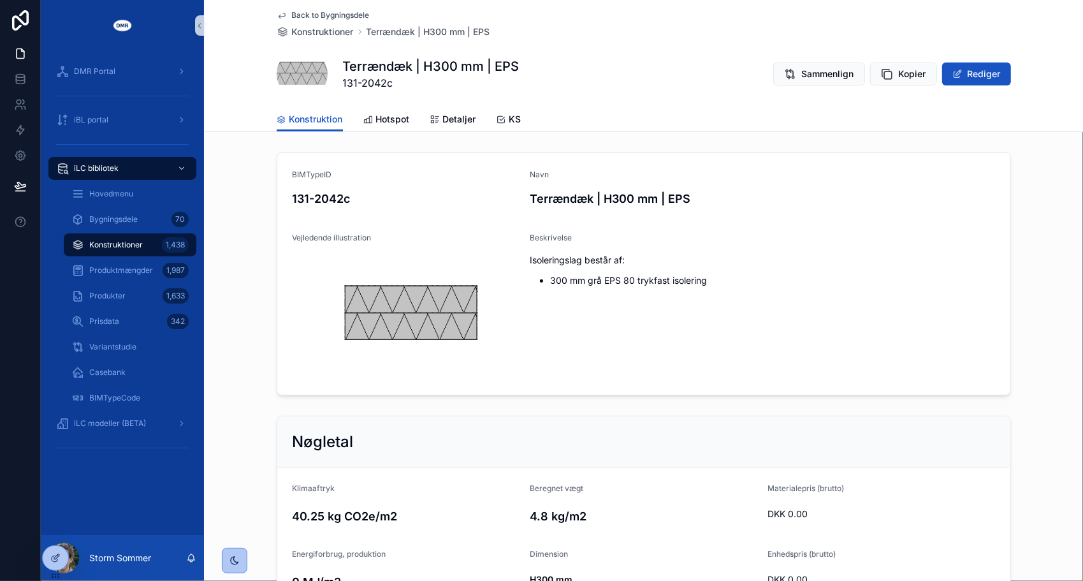
click at [758, 227] on form "BIMTypeID 131-2042c Navn Terrændæk | H300 mm | EPS Vejledende illustration Besk…" at bounding box center [643, 274] width 733 height 242
click at [899, 72] on span "Kopier" at bounding box center [912, 74] width 27 height 13
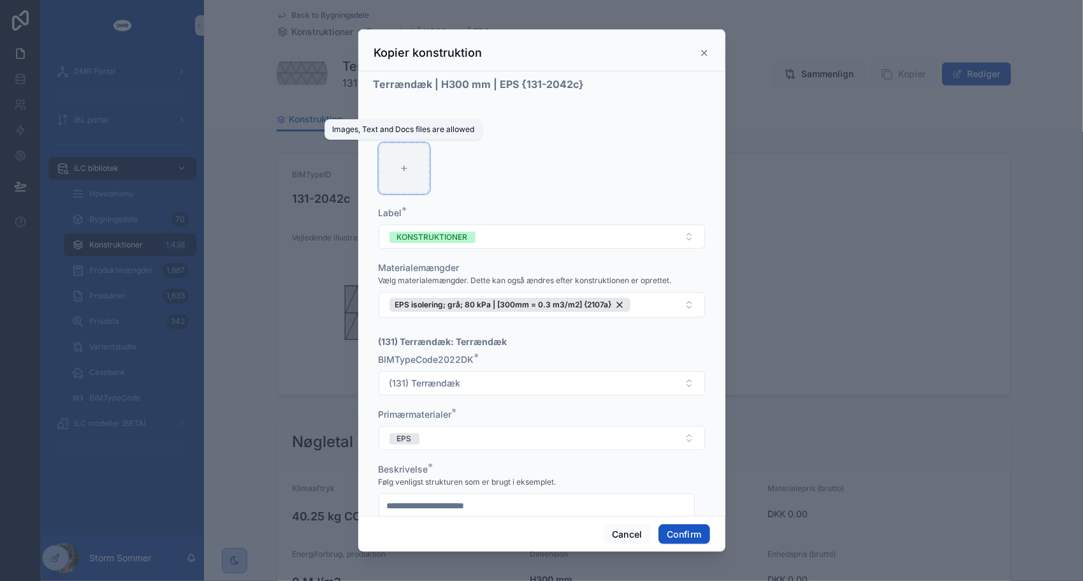
click at [399, 172] on div at bounding box center [404, 168] width 51 height 51
type input "**********"
click at [674, 535] on button "Confirm" at bounding box center [683, 534] width 51 height 20
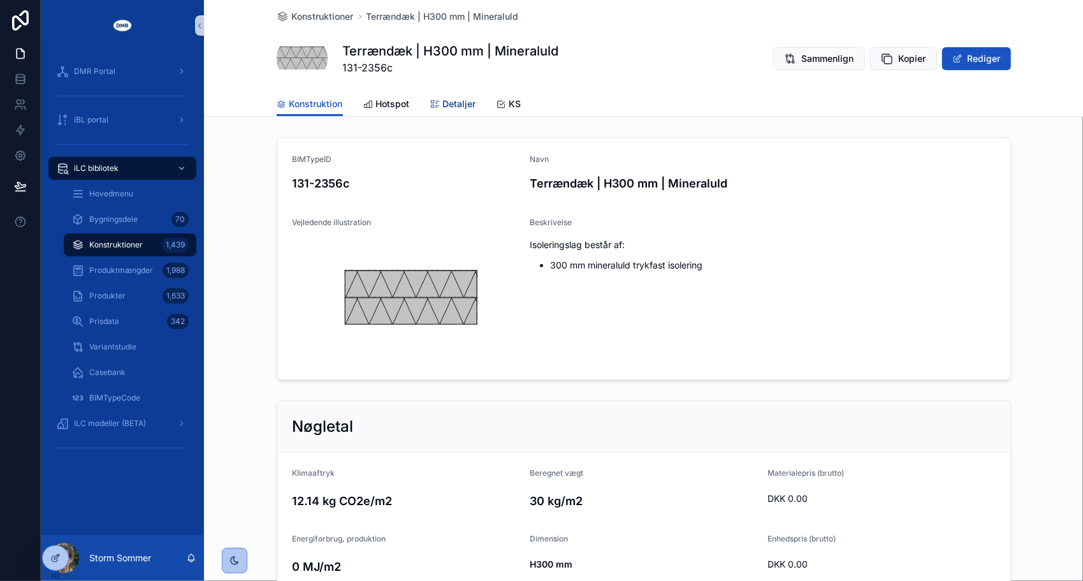
click at [443, 108] on span "Detaljer" at bounding box center [459, 104] width 33 height 13
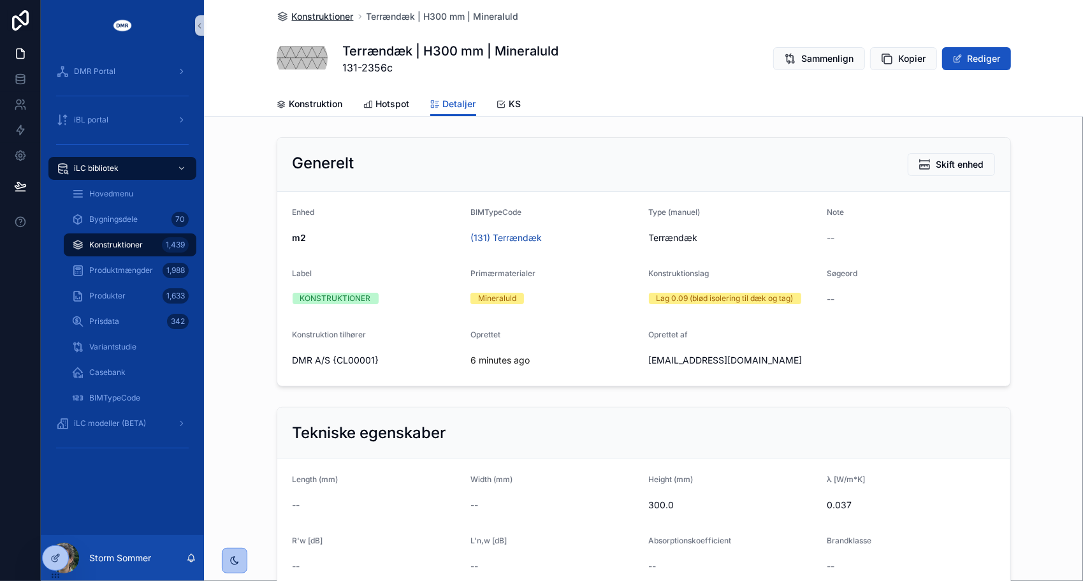
click at [307, 15] on span "Konstruktioner" at bounding box center [323, 16] width 62 height 13
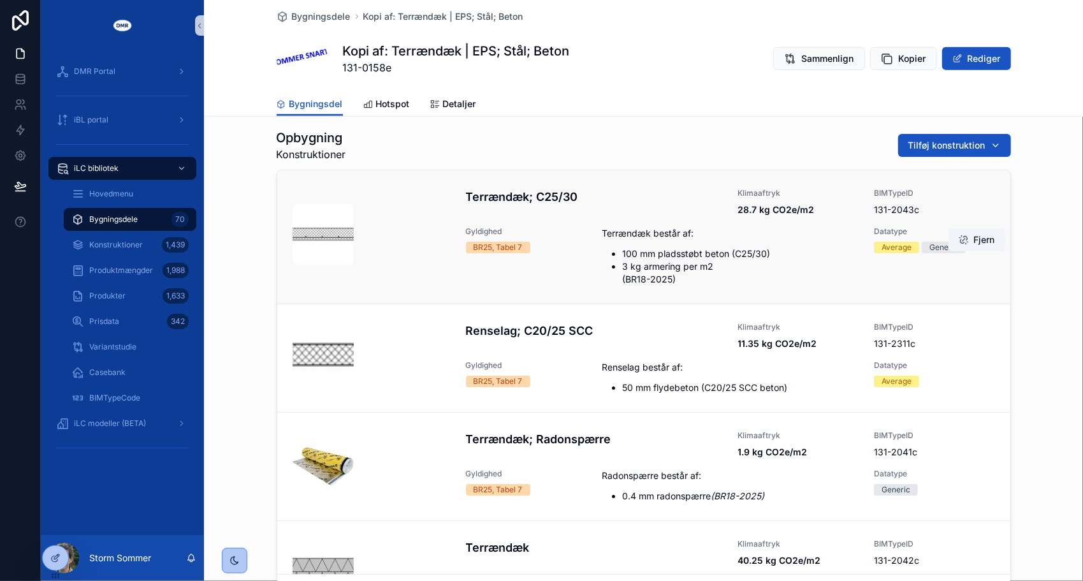
scroll to position [637, 0]
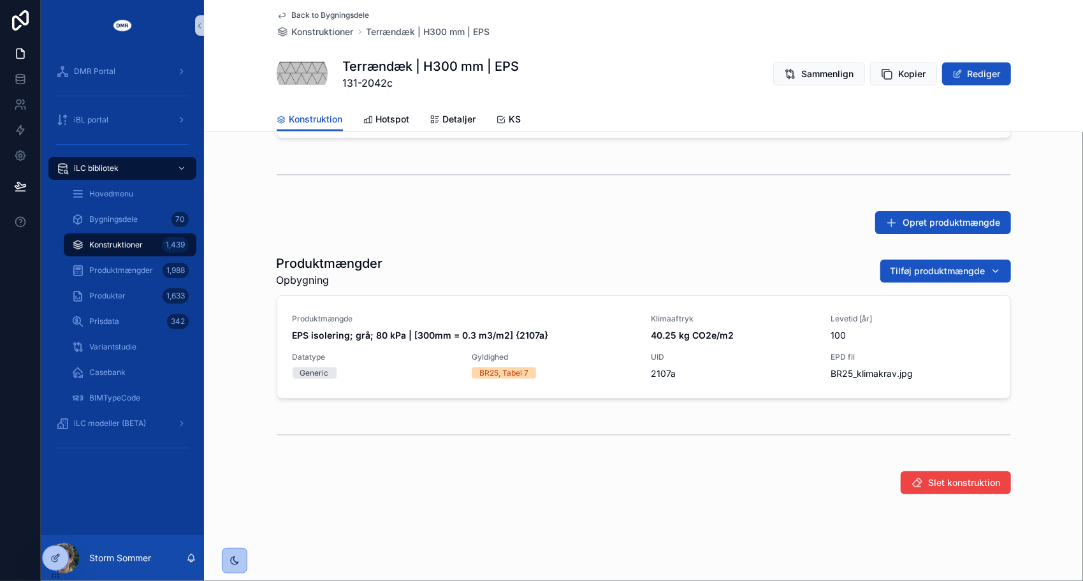
scroll to position [470, 0]
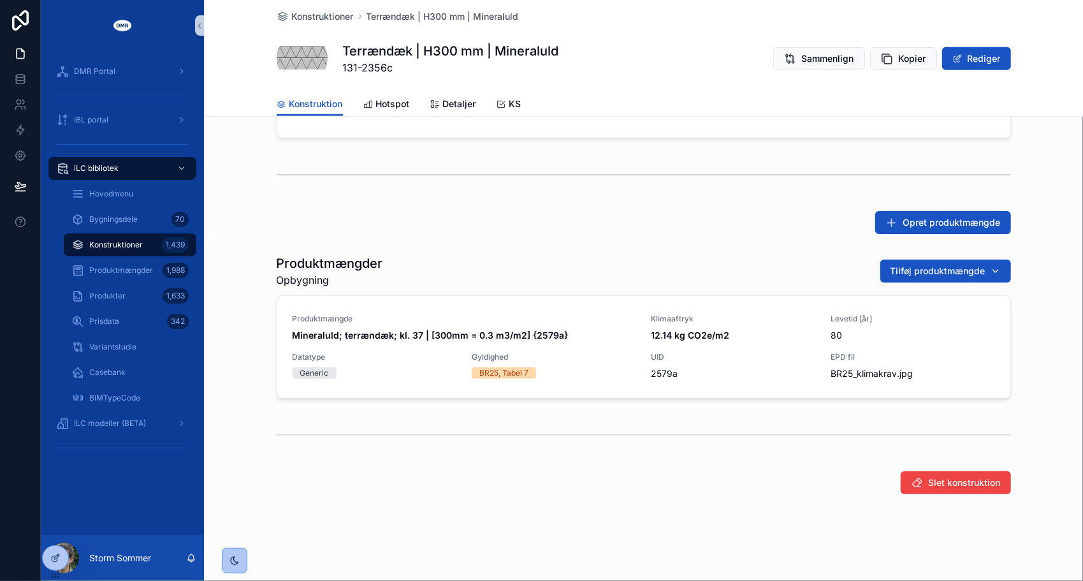
scroll to position [454, 0]
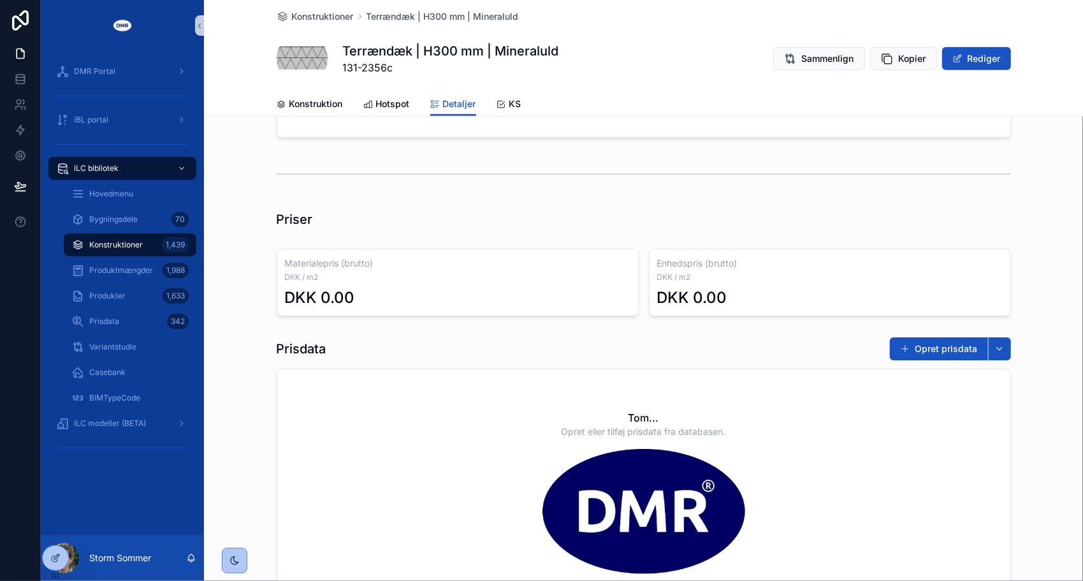
scroll to position [574, 0]
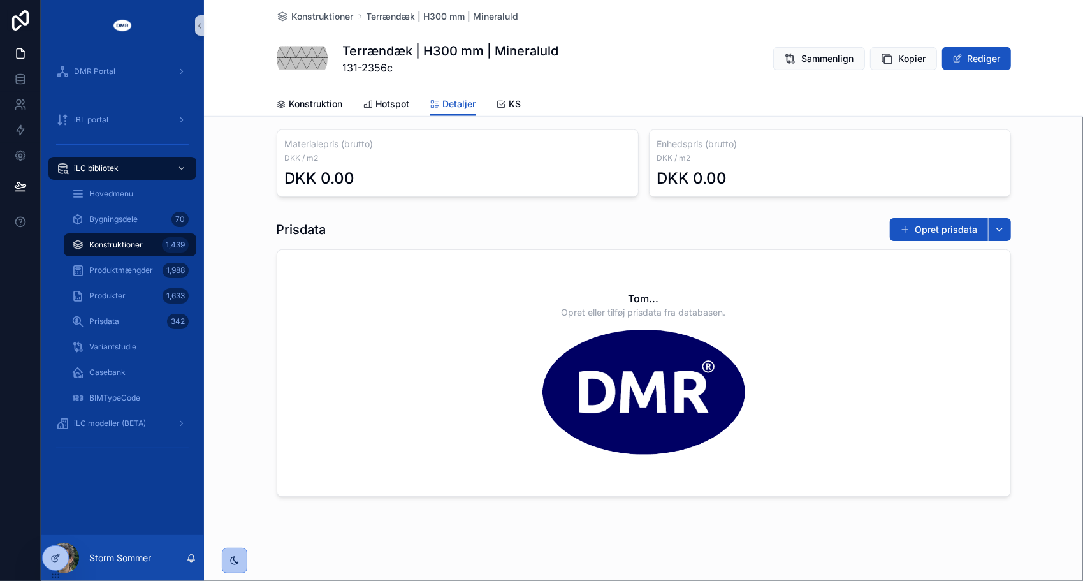
click at [526, 231] on div "Prisdata Opret prisdata" at bounding box center [644, 229] width 734 height 24
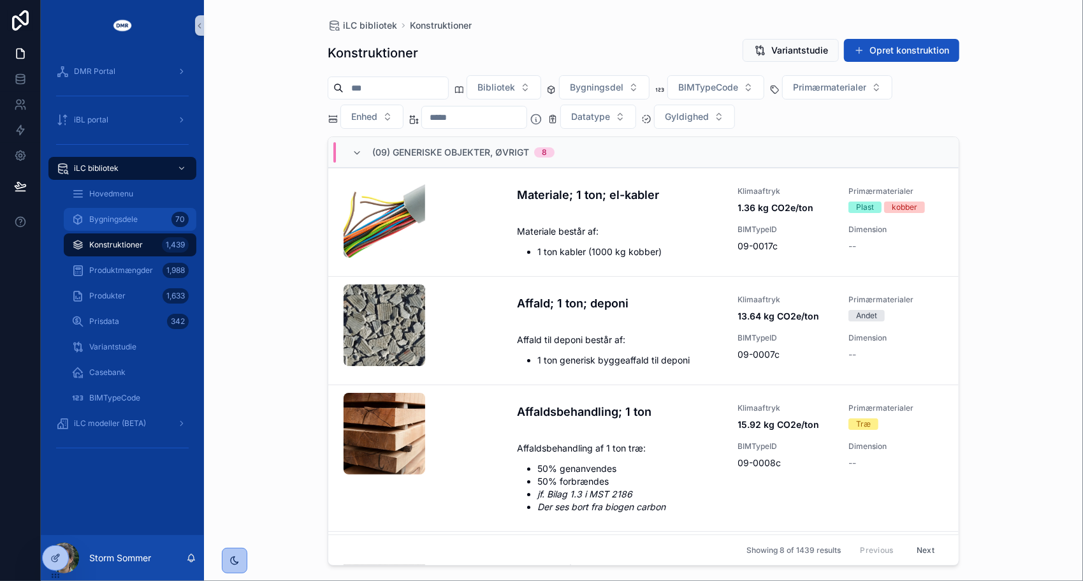
click at [127, 222] on span "Bygningsdele" at bounding box center [113, 219] width 48 height 10
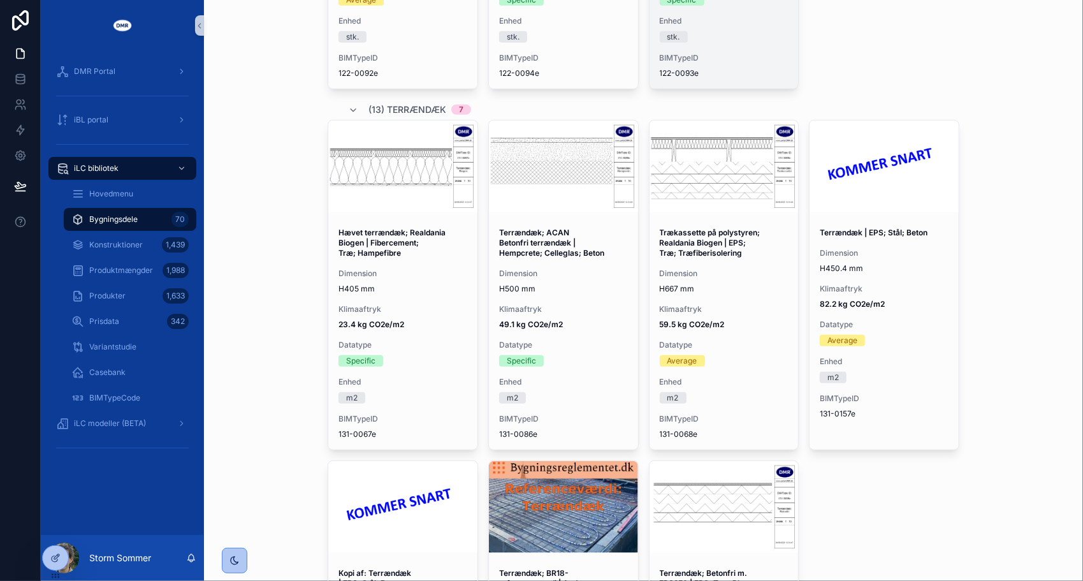
scroll to position [892, 0]
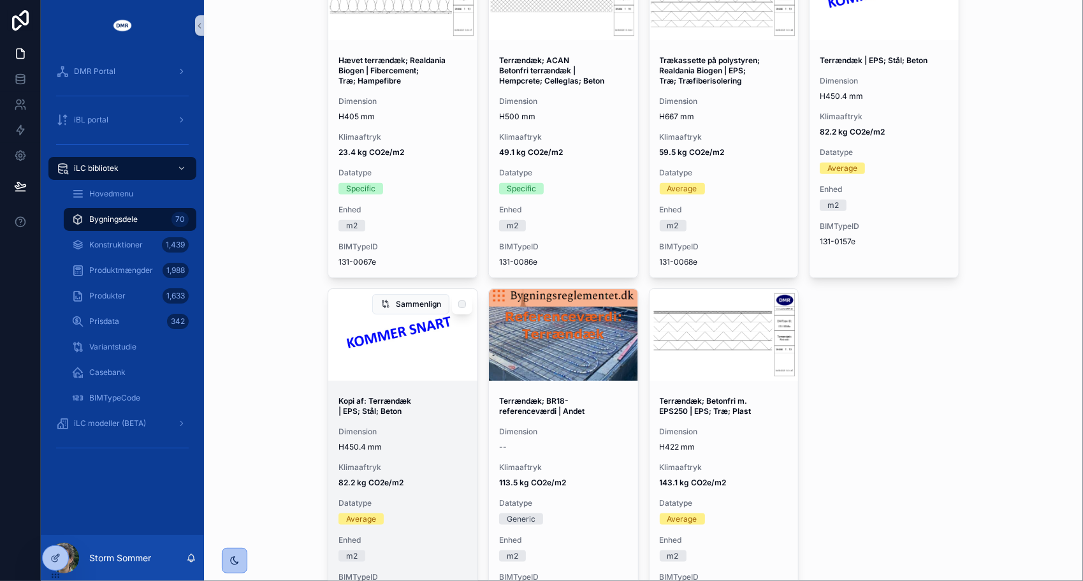
click at [434, 407] on span "Kopi af: Terrændæk | EPS; Stål; Beton" at bounding box center [402, 406] width 129 height 20
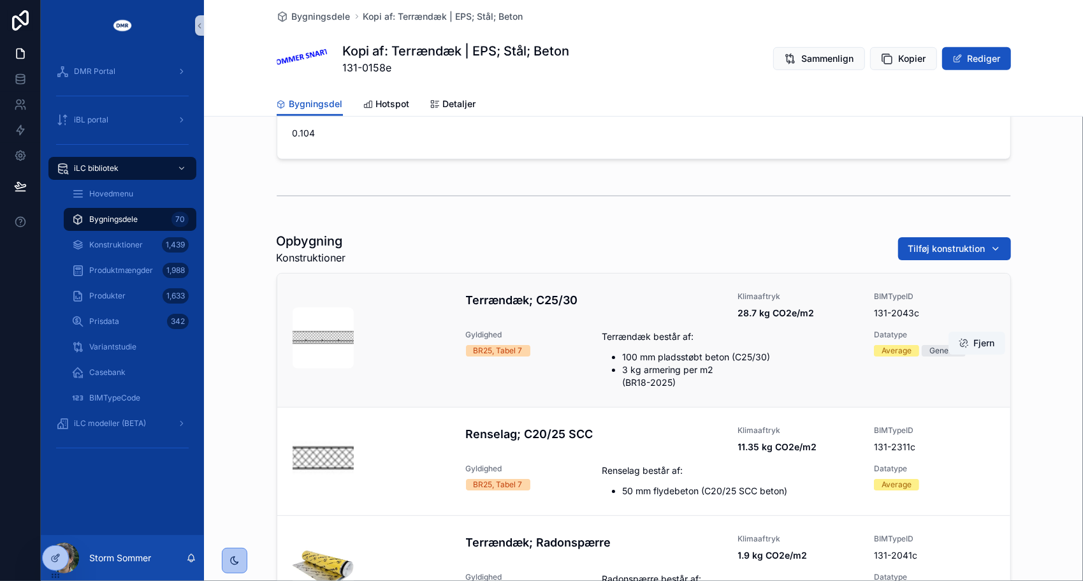
scroll to position [446, 0]
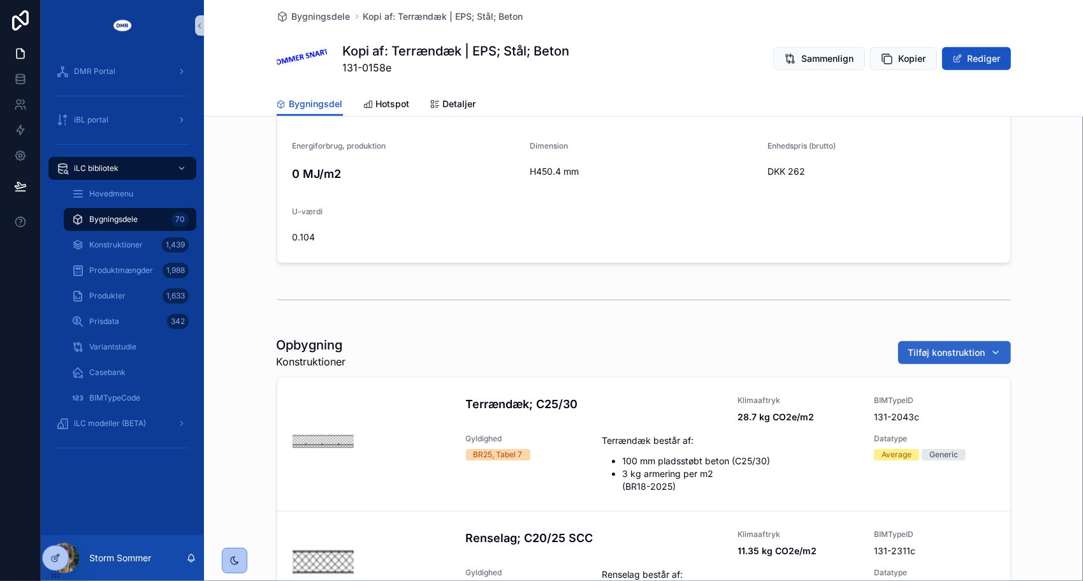
click at [913, 353] on span "Tilføj konstruktion" at bounding box center [946, 352] width 77 height 13
type input "*********"
click at [924, 408] on div "Terrændæk | H300 mm | Mineraluld {131-2356c}" at bounding box center [949, 402] width 153 height 20
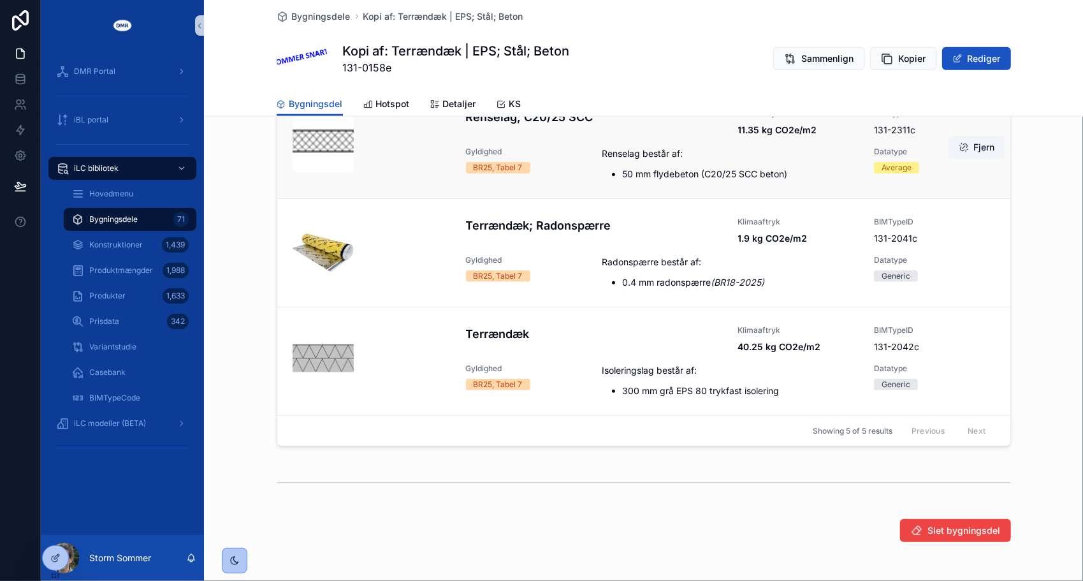
scroll to position [862, 0]
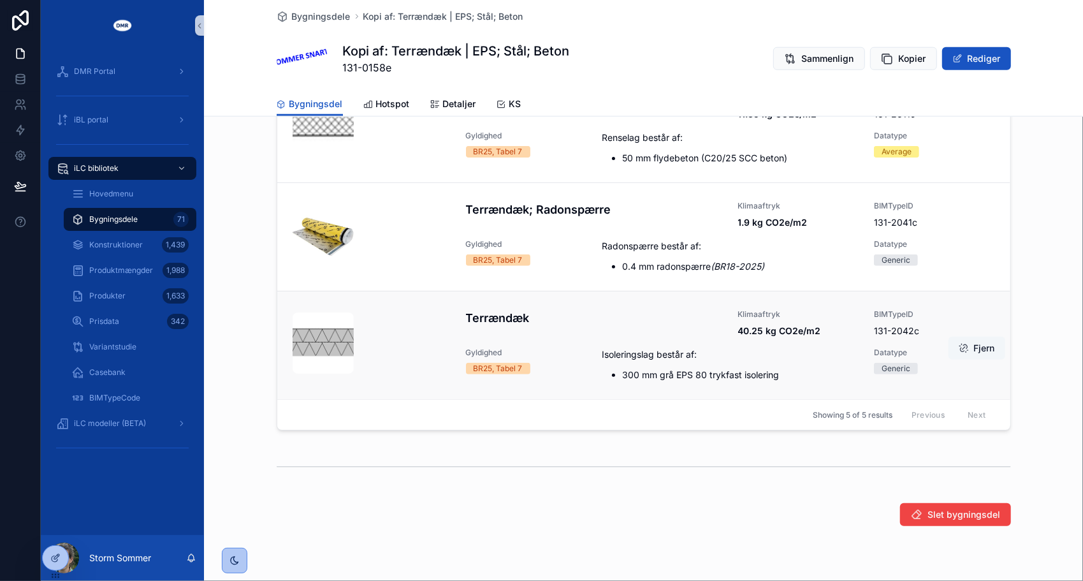
click at [961, 345] on button "Fjern" at bounding box center [976, 348] width 57 height 23
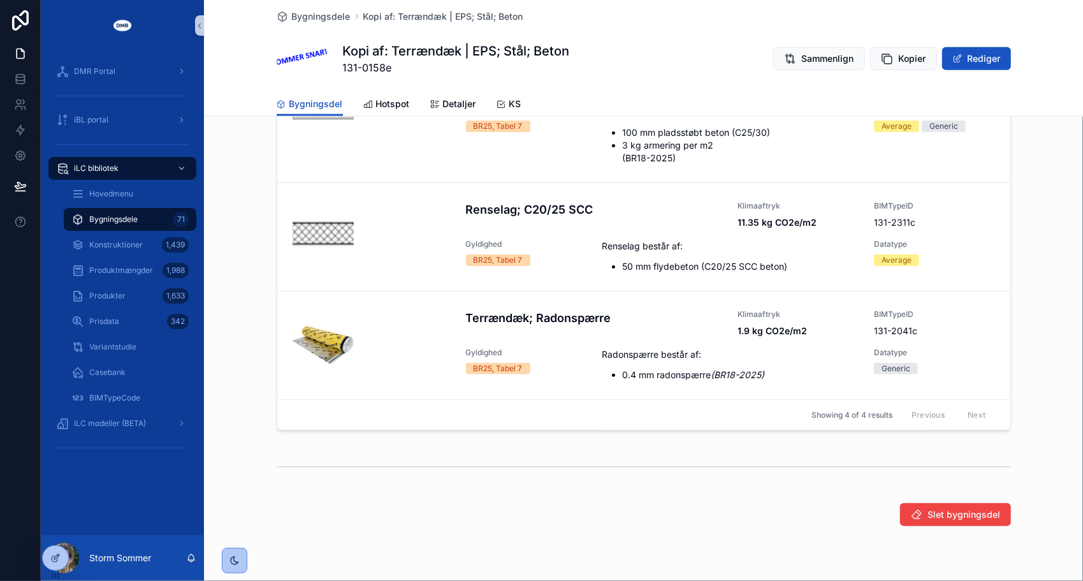
scroll to position [66, 0]
click at [458, 106] on span "Detaljer" at bounding box center [459, 104] width 33 height 13
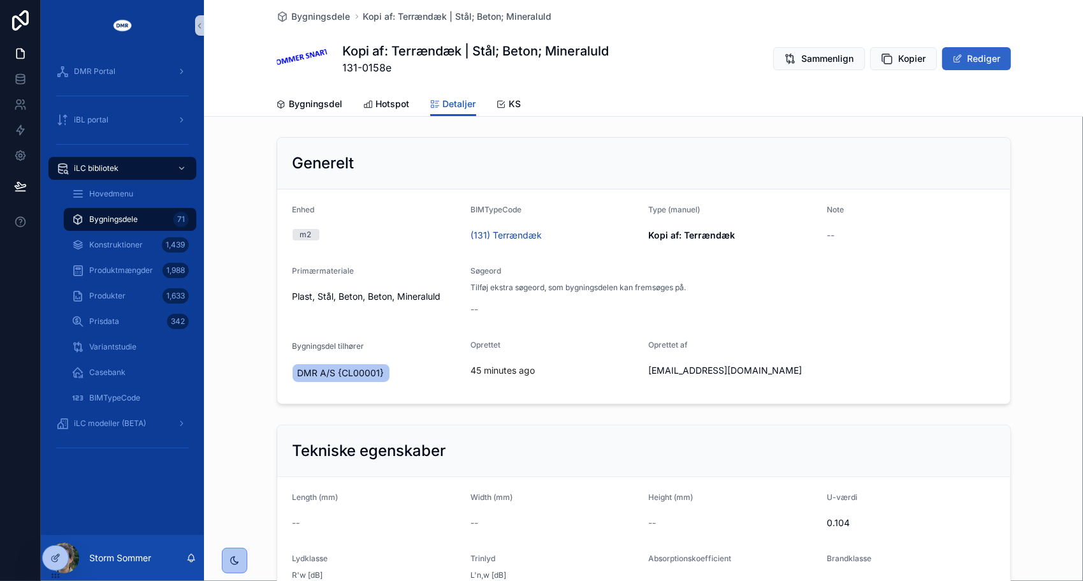
click at [960, 57] on button "Rediger" at bounding box center [976, 58] width 69 height 23
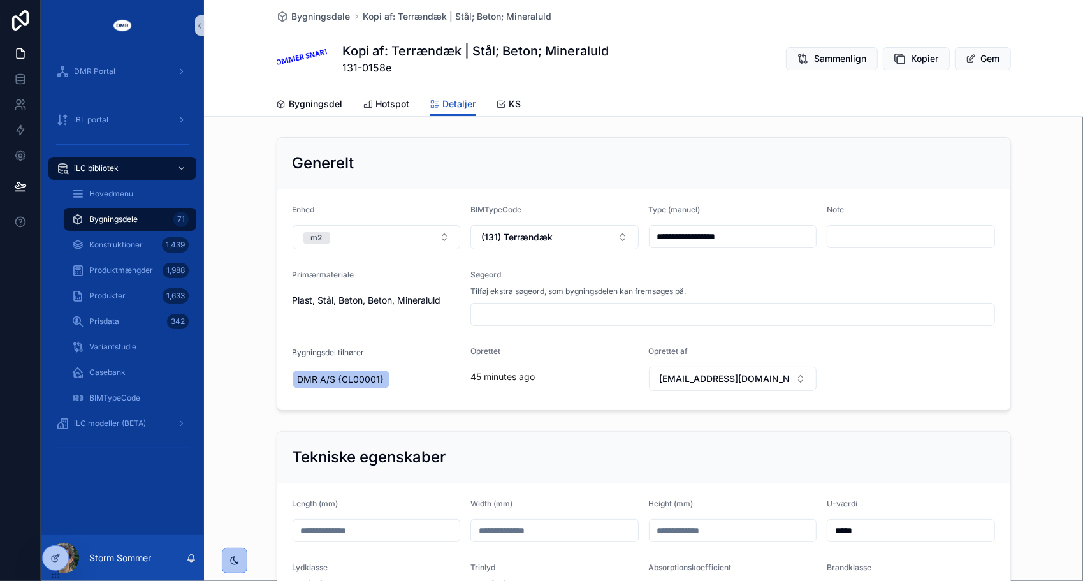
drag, startPoint x: 685, startPoint y: 232, endPoint x: 640, endPoint y: 243, distance: 46.1
click at [640, 243] on form "**********" at bounding box center [643, 299] width 733 height 221
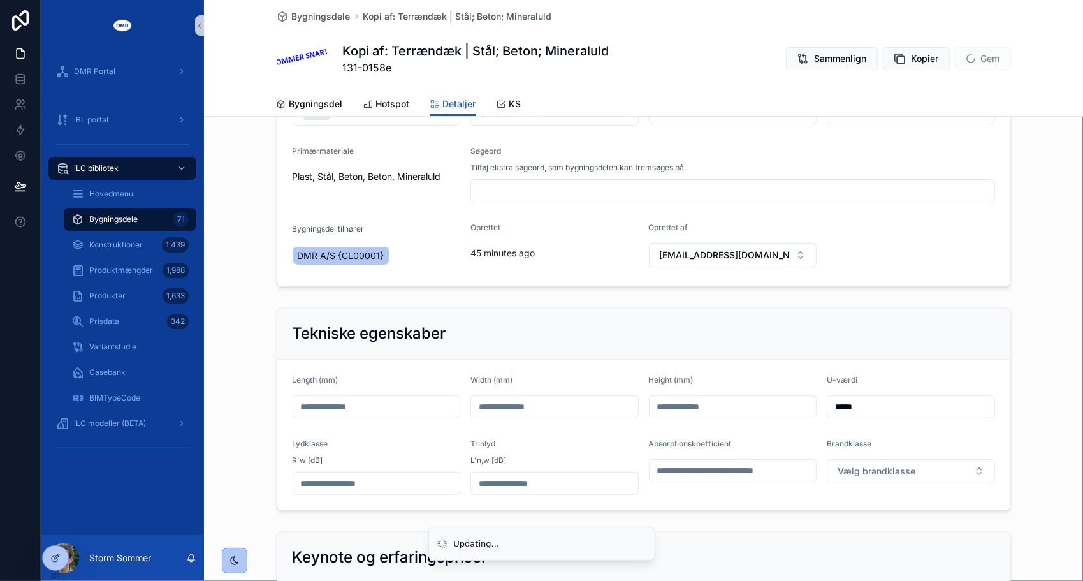
scroll to position [127, 0]
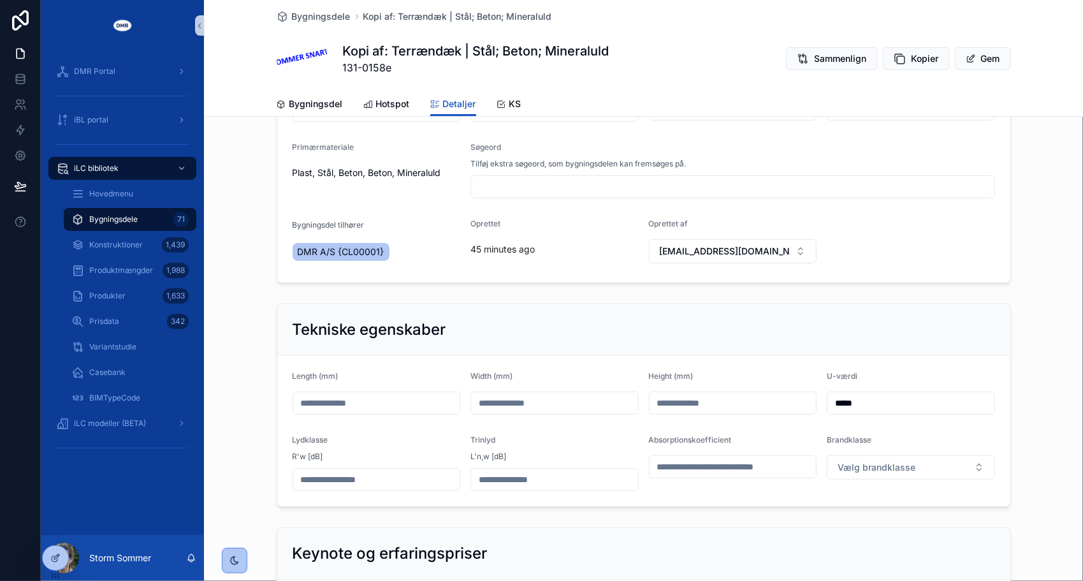
type input "*********"
click at [877, 401] on input "*****" at bounding box center [910, 403] width 167 height 18
type input "*****"
click at [771, 326] on div "Tekniske egenskaber" at bounding box center [644, 329] width 702 height 20
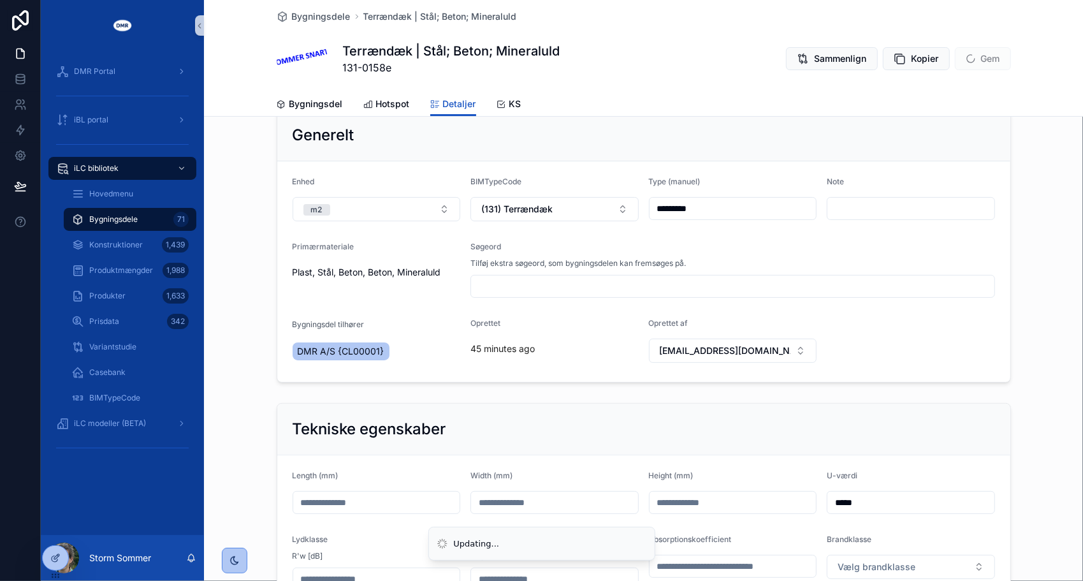
scroll to position [0, 0]
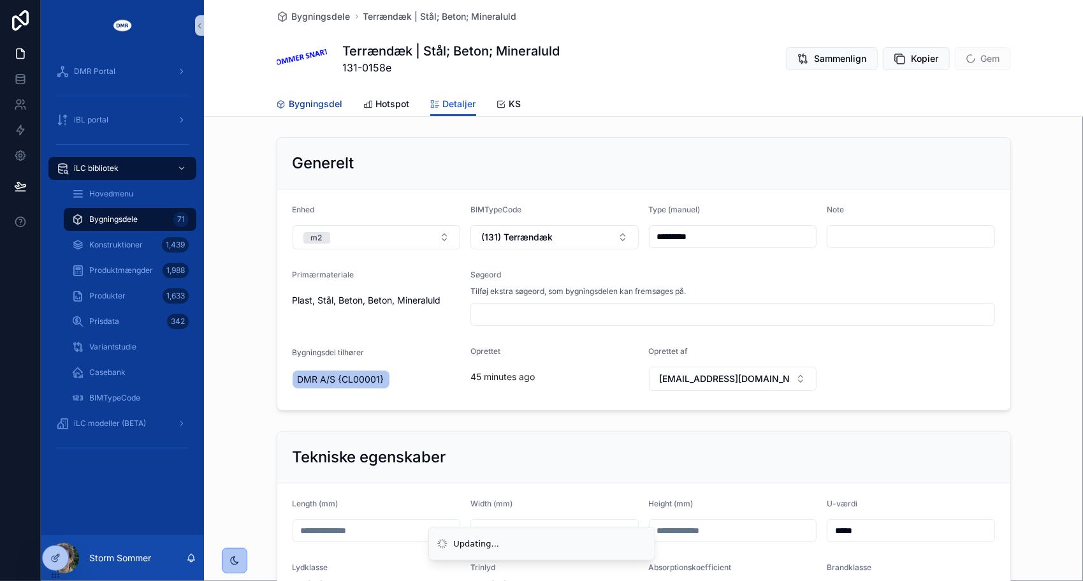
click at [307, 103] on span "Bygningsdel" at bounding box center [316, 104] width 54 height 13
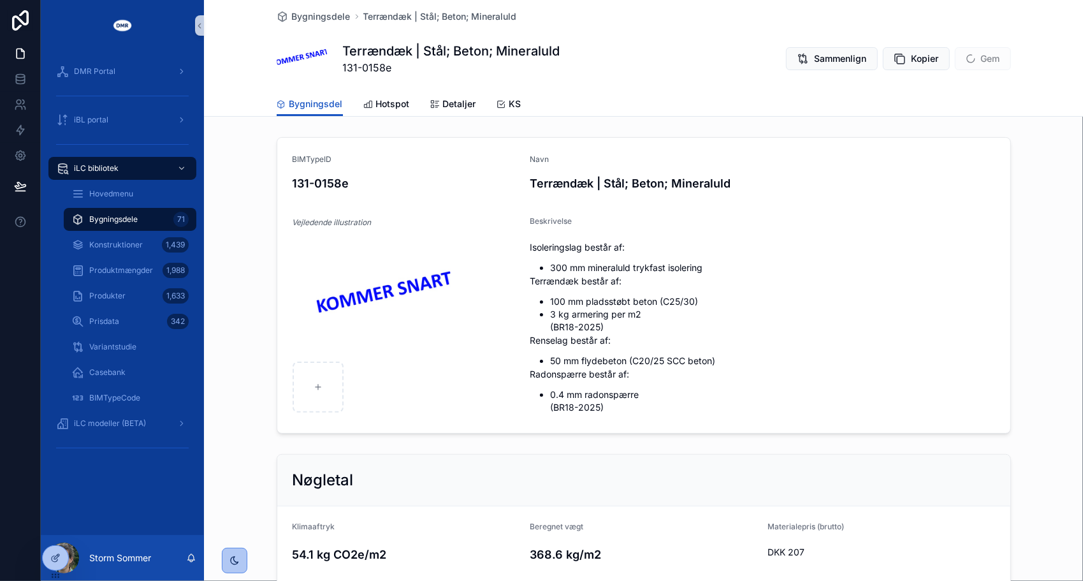
click at [667, 204] on form "BIMTypeID 131-0158e Navn Terrændæk | Stål; Beton; Mineraluld Vejledende illustr…" at bounding box center [643, 285] width 733 height 295
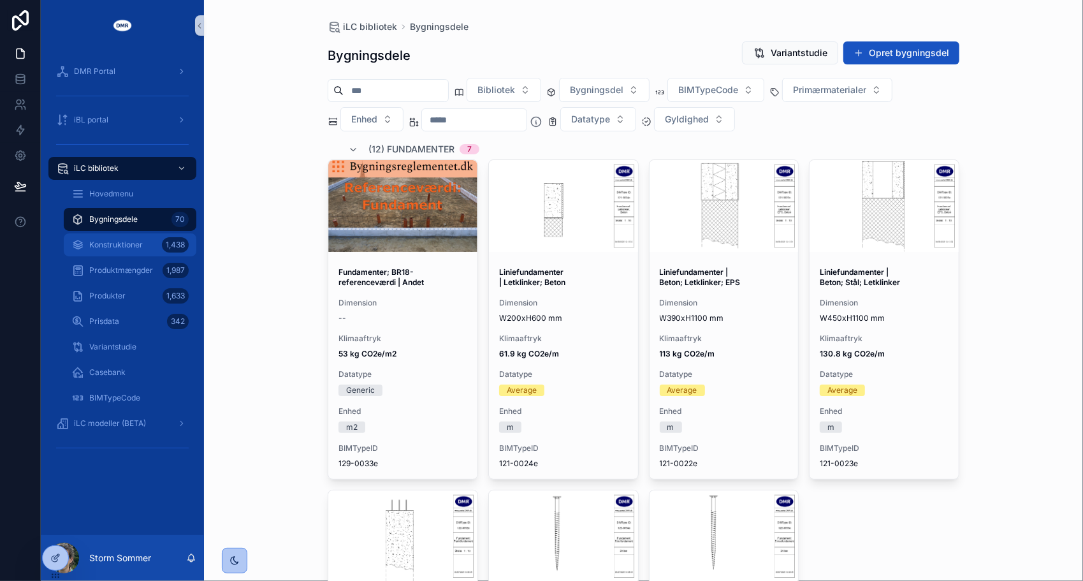
click at [118, 245] on span "Konstruktioner" at bounding box center [116, 245] width 54 height 10
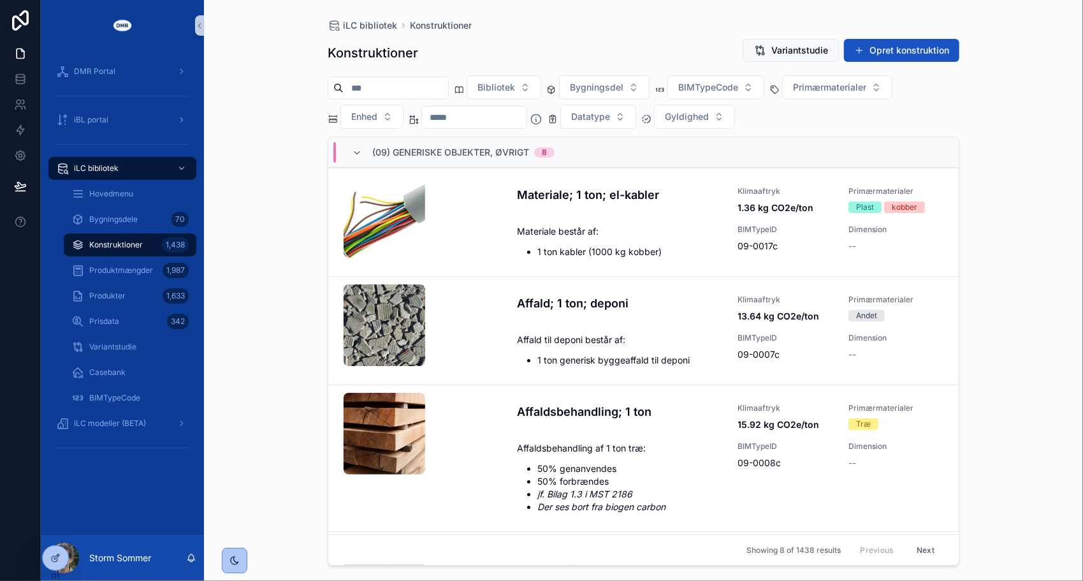
click at [412, 84] on input "scrollable content" at bounding box center [396, 88] width 105 height 18
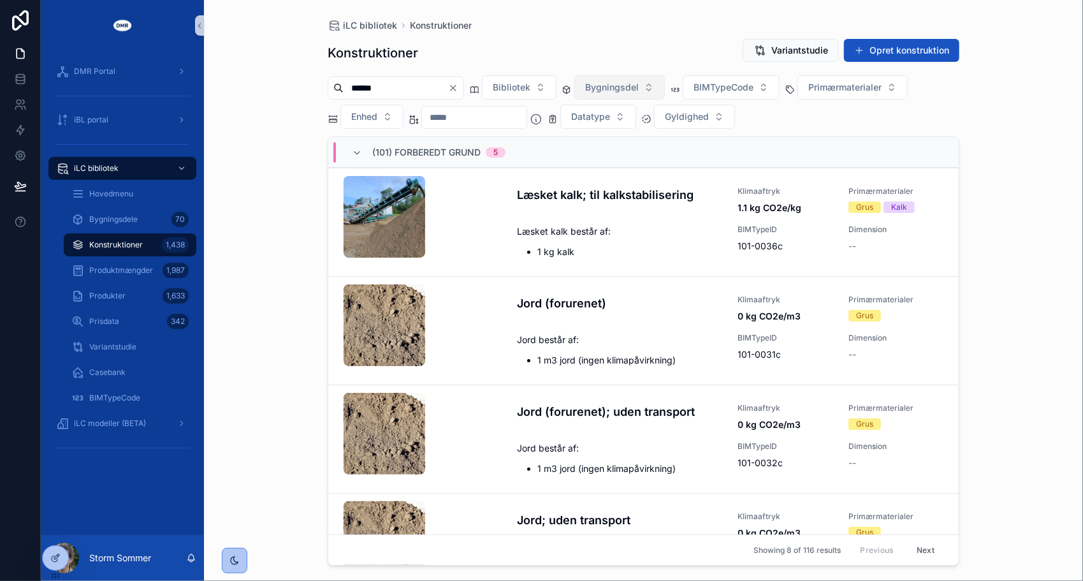
type input "******"
click at [665, 85] on button "Bygningsdel" at bounding box center [619, 87] width 91 height 24
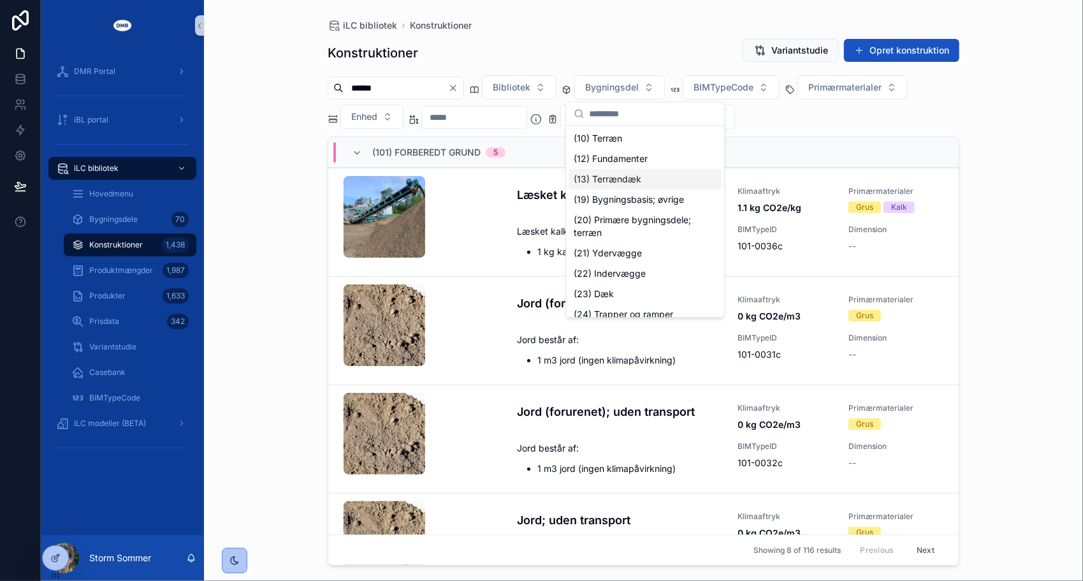
click at [641, 181] on div "(13) Terrændæk" at bounding box center [645, 179] width 153 height 20
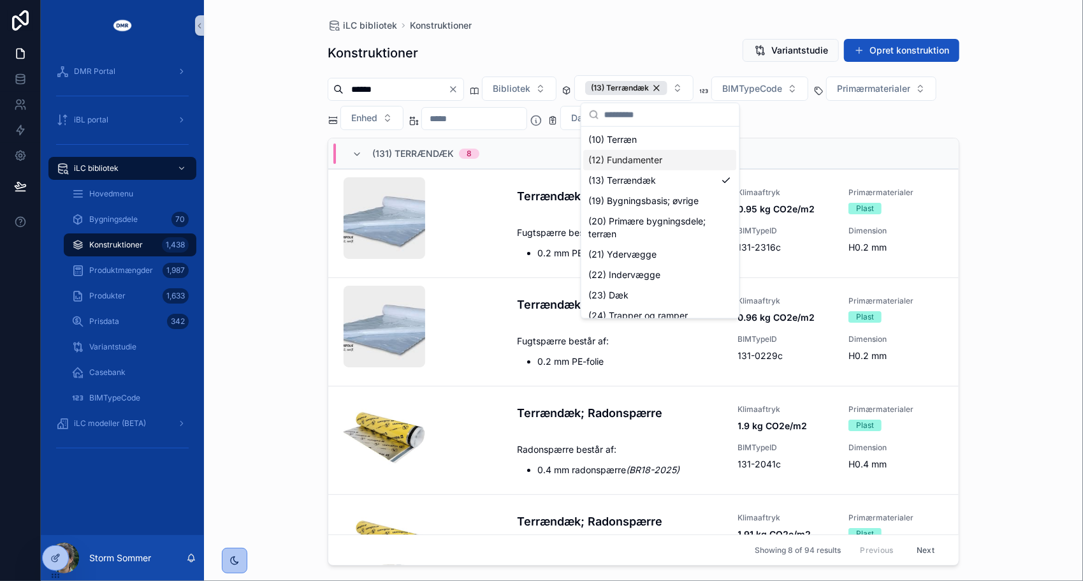
click at [657, 44] on div "Konstruktioner Variantstudie Opret konstruktion" at bounding box center [644, 52] width 632 height 29
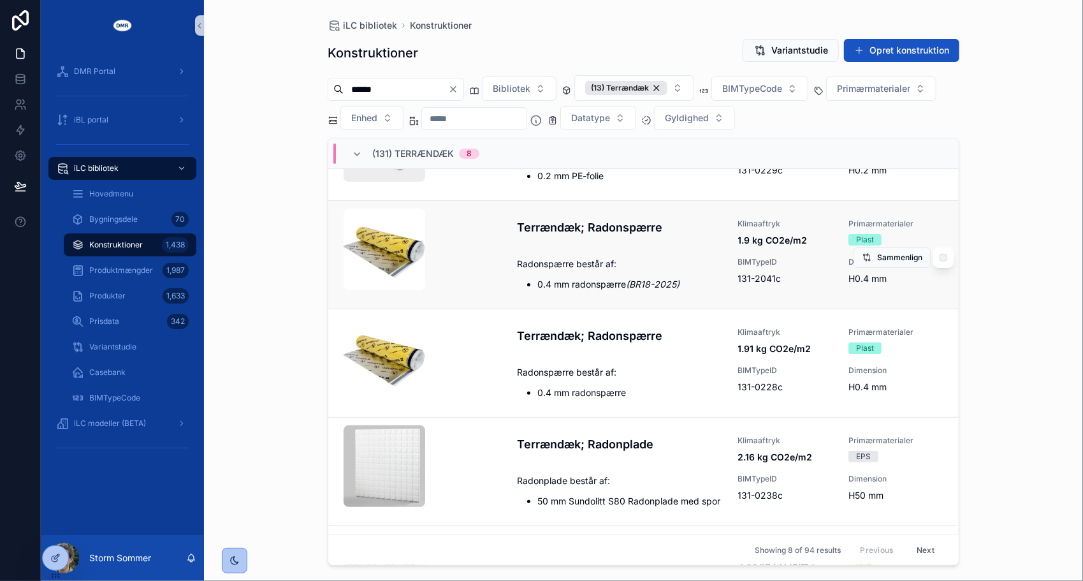
scroll to position [141, 0]
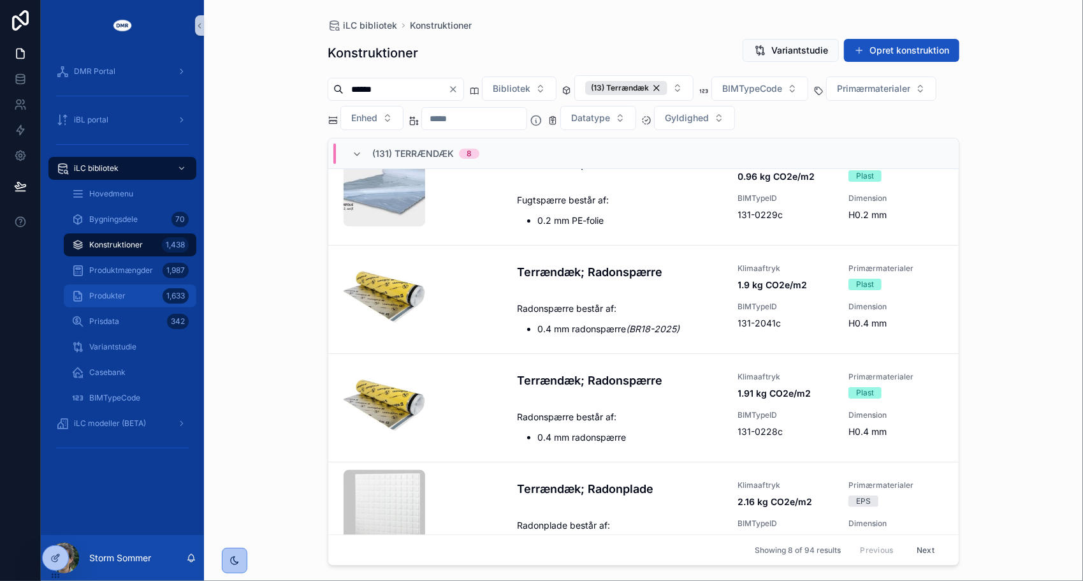
drag, startPoint x: 112, startPoint y: 269, endPoint x: 88, endPoint y: 296, distance: 36.1
click at [85, 296] on div "Produkter 1,633" at bounding box center [129, 296] width 117 height 20
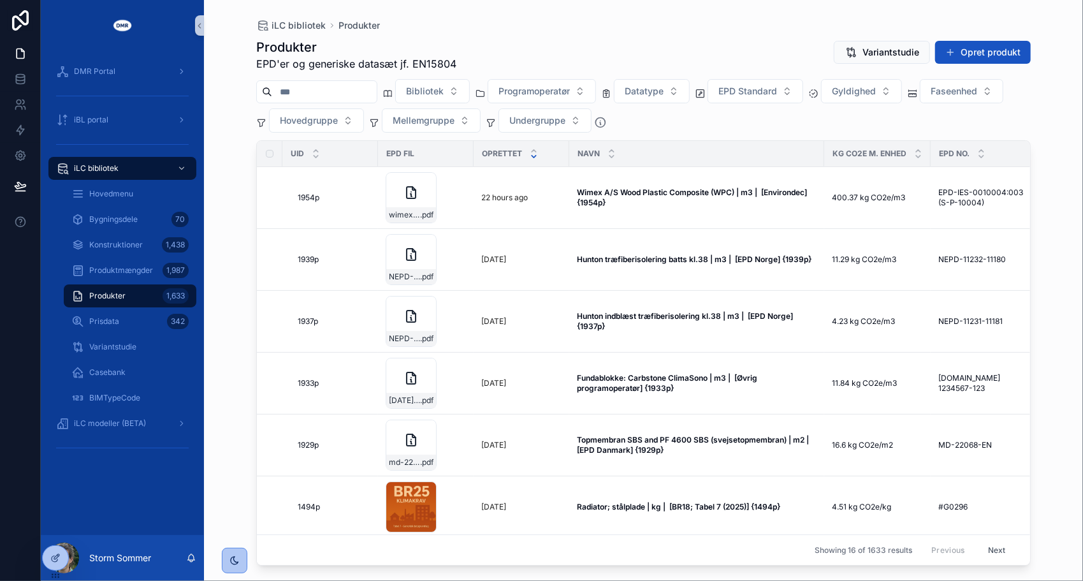
click at [334, 84] on input "scrollable content" at bounding box center [324, 92] width 105 height 18
type input "******"
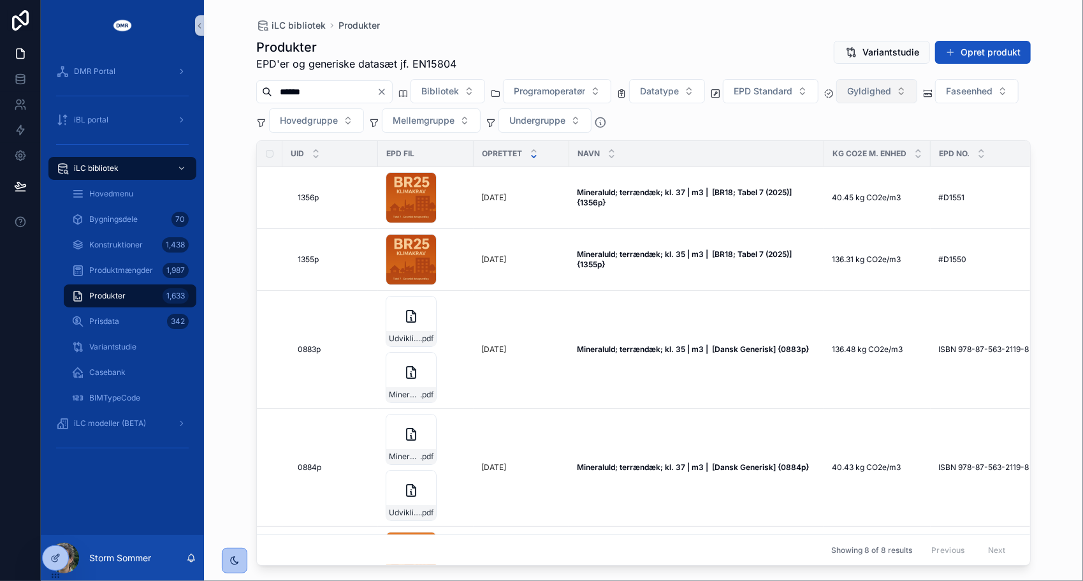
click at [891, 96] on span "Gyldighed" at bounding box center [869, 91] width 44 height 13
click at [867, 164] on div "BR25, Tabel 7" at bounding box center [902, 162] width 153 height 20
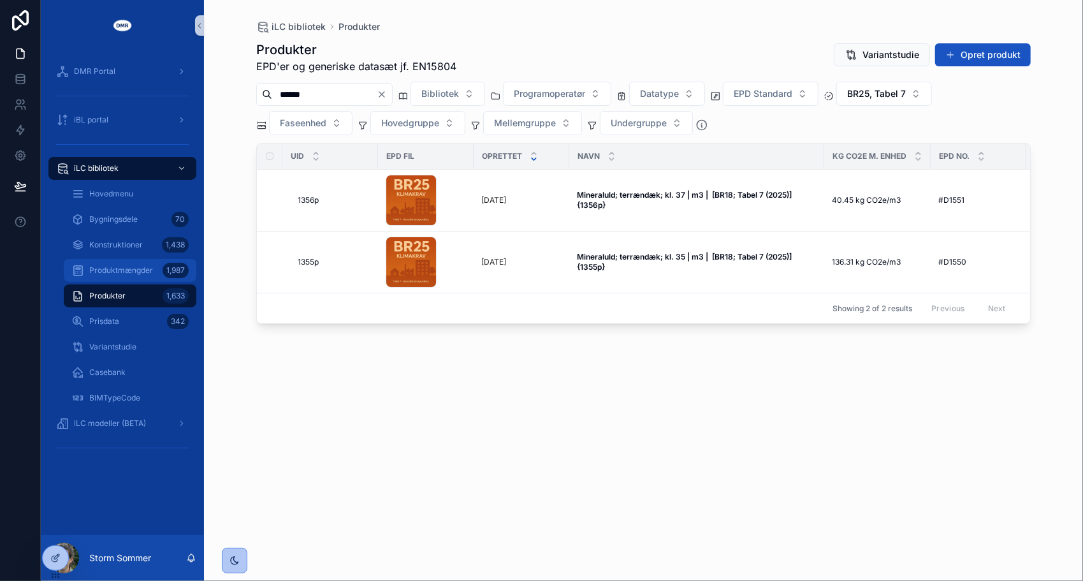
click at [127, 272] on span "Produktmængder" at bounding box center [121, 270] width 64 height 10
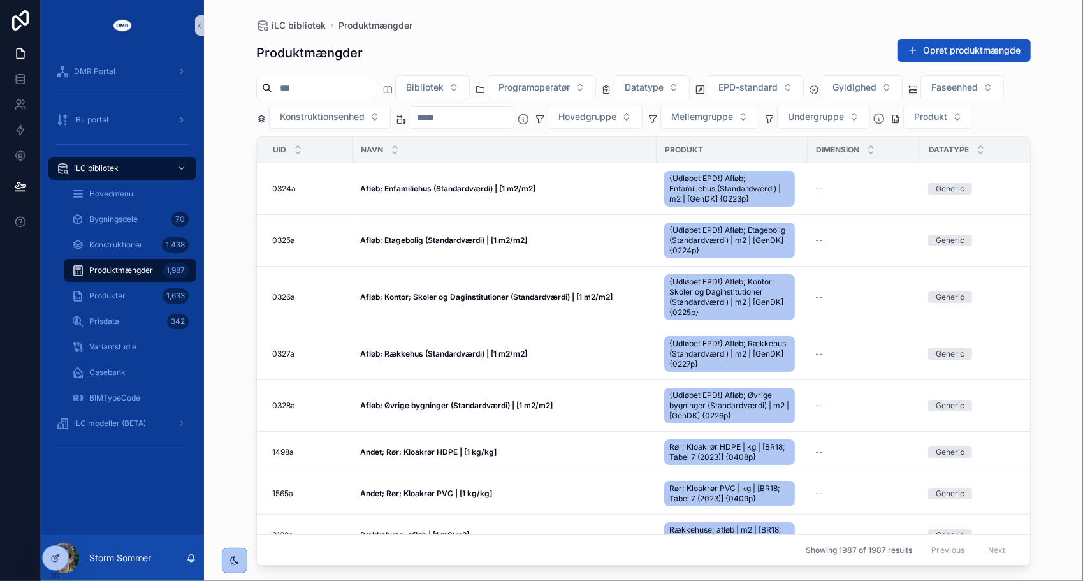
click at [339, 91] on input "scrollable content" at bounding box center [324, 88] width 105 height 18
type input "*********"
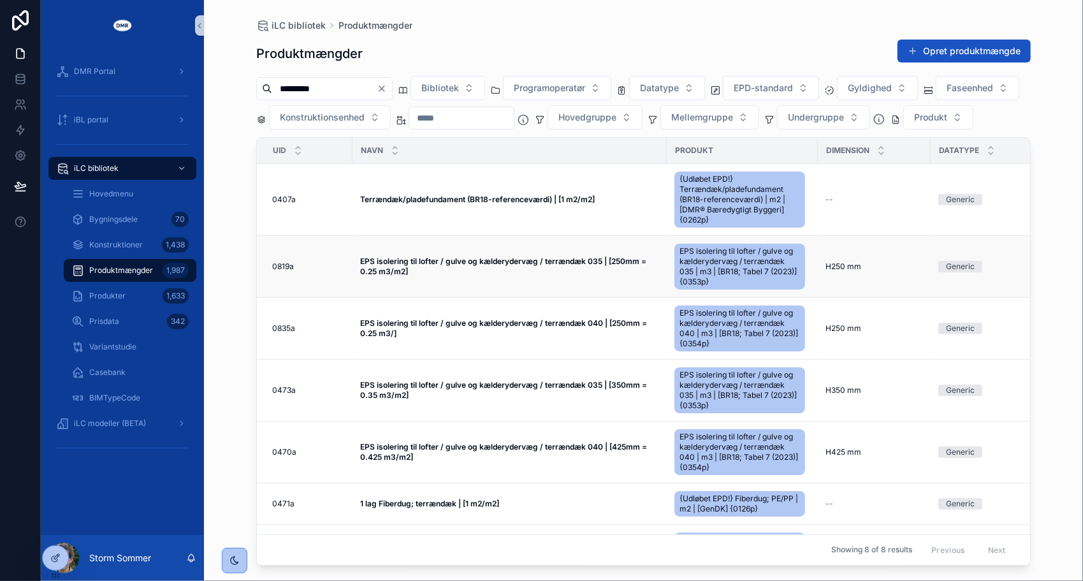
scroll to position [134, 0]
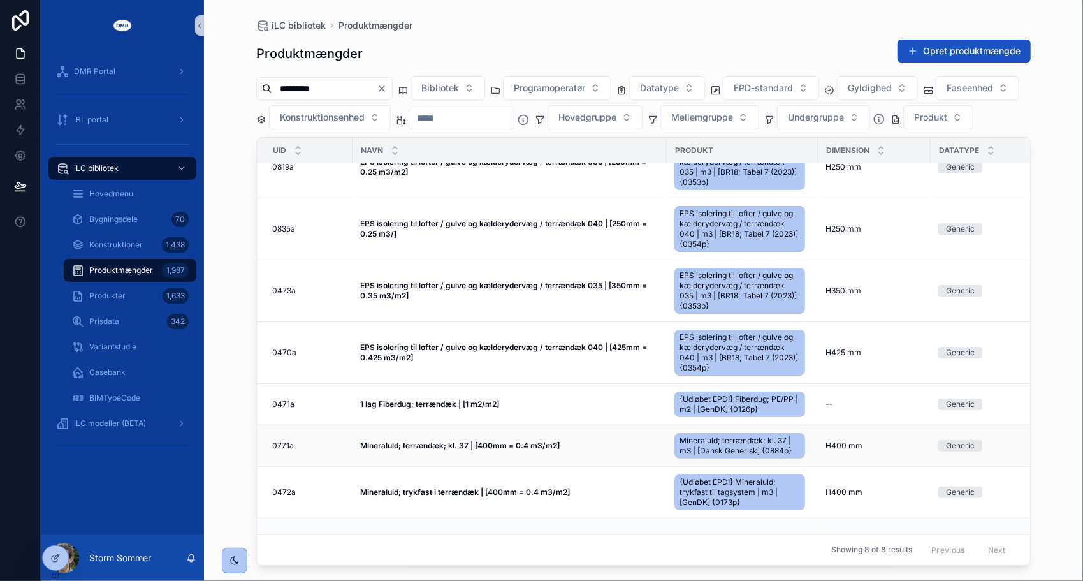
click at [421, 440] on strong "Mineraluld; terrændæk; kl. 37 | [400mm = 0.4 m3/m2]" at bounding box center [460, 445] width 200 height 10
click at [450, 440] on strong "Mineraluld; terrændæk; kl. 37 | [400mm = 0.4 m3/m2]" at bounding box center [460, 445] width 200 height 10
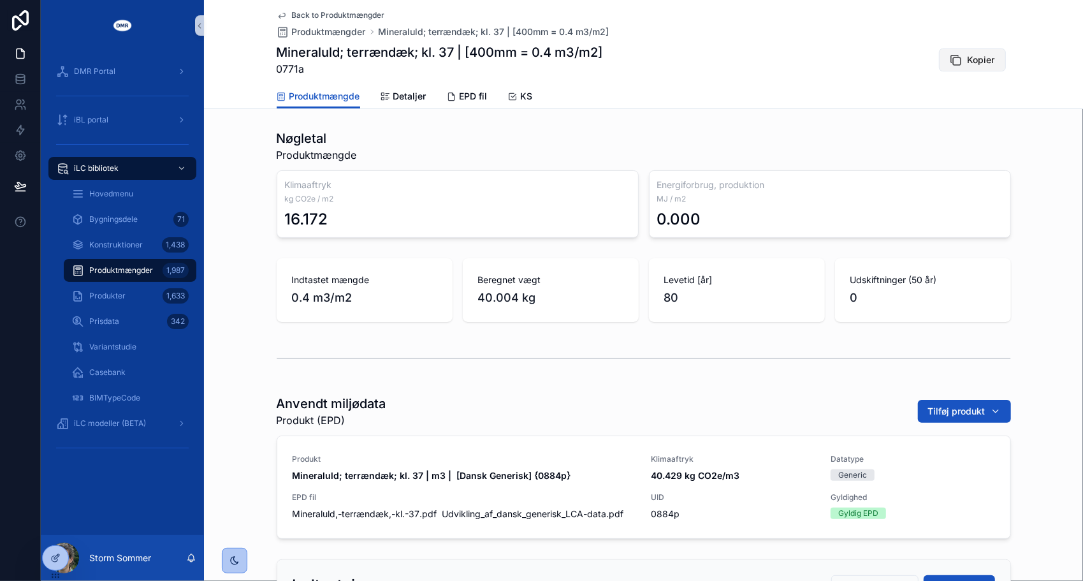
click at [973, 61] on span "Kopier" at bounding box center [981, 60] width 27 height 13
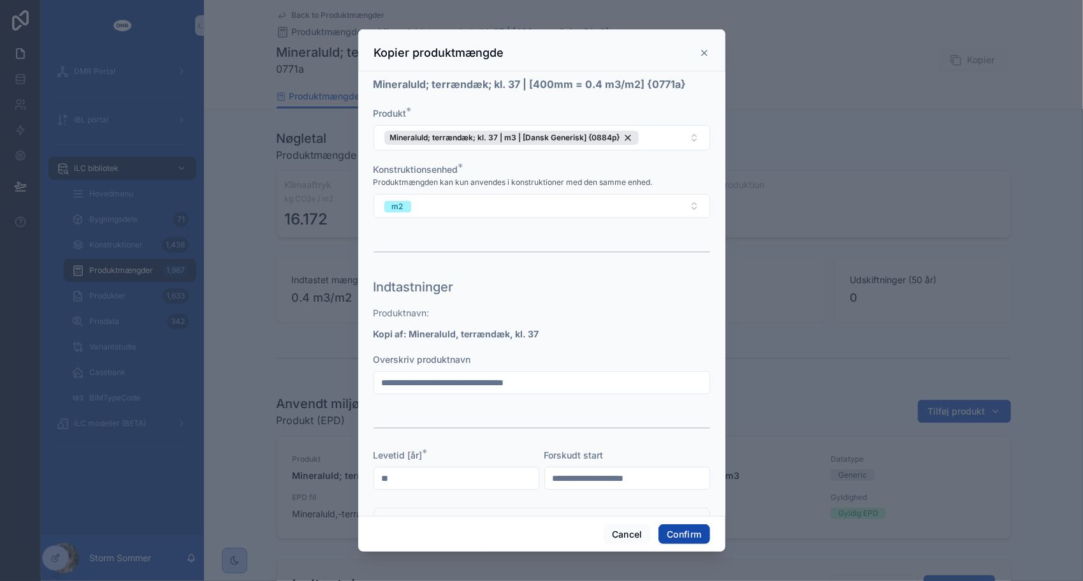
click at [685, 534] on button "Confirm" at bounding box center [683, 534] width 51 height 20
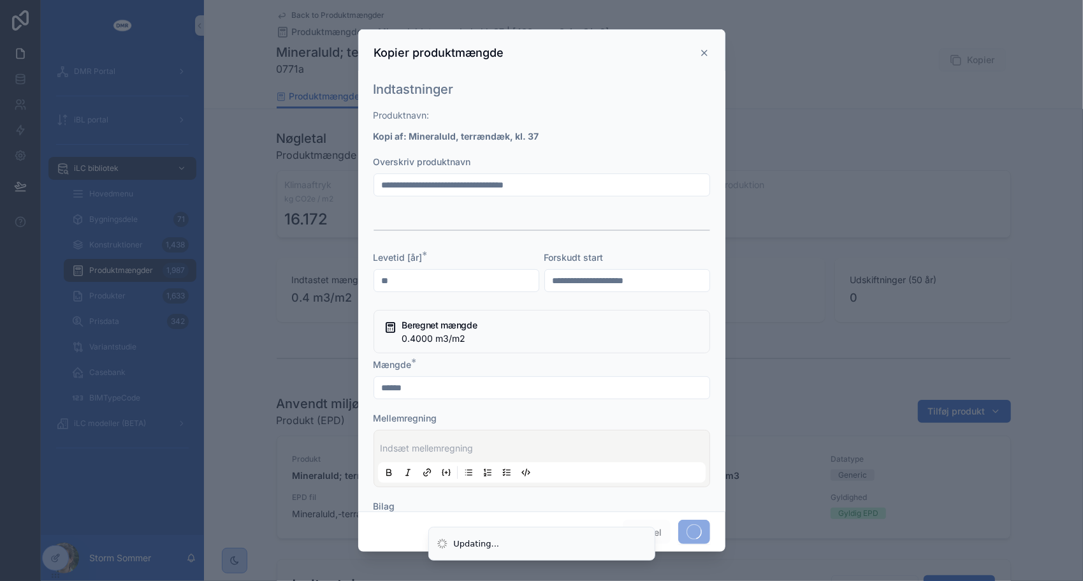
scroll to position [255, 0]
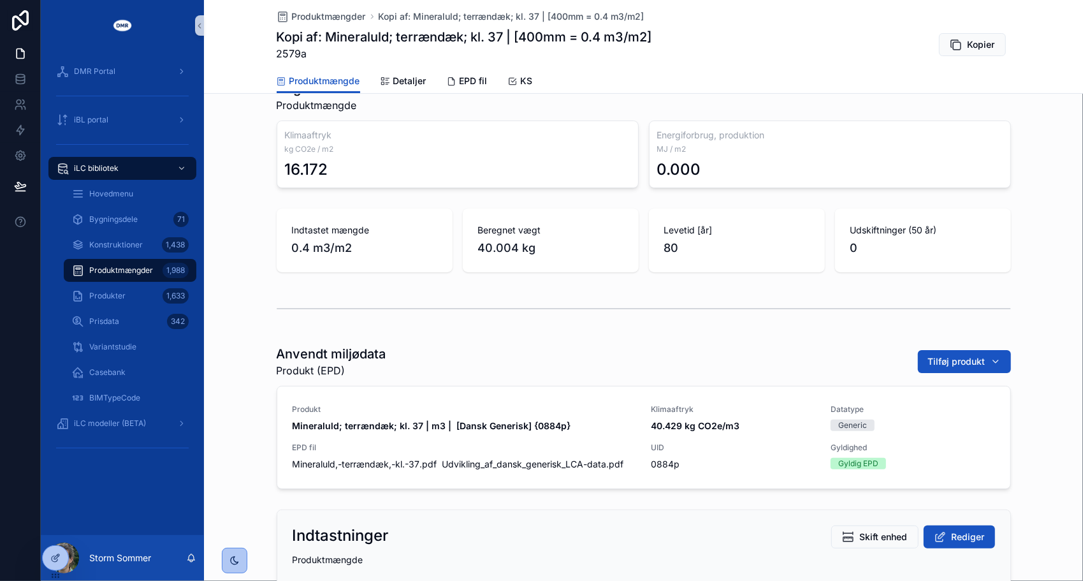
scroll to position [64, 0]
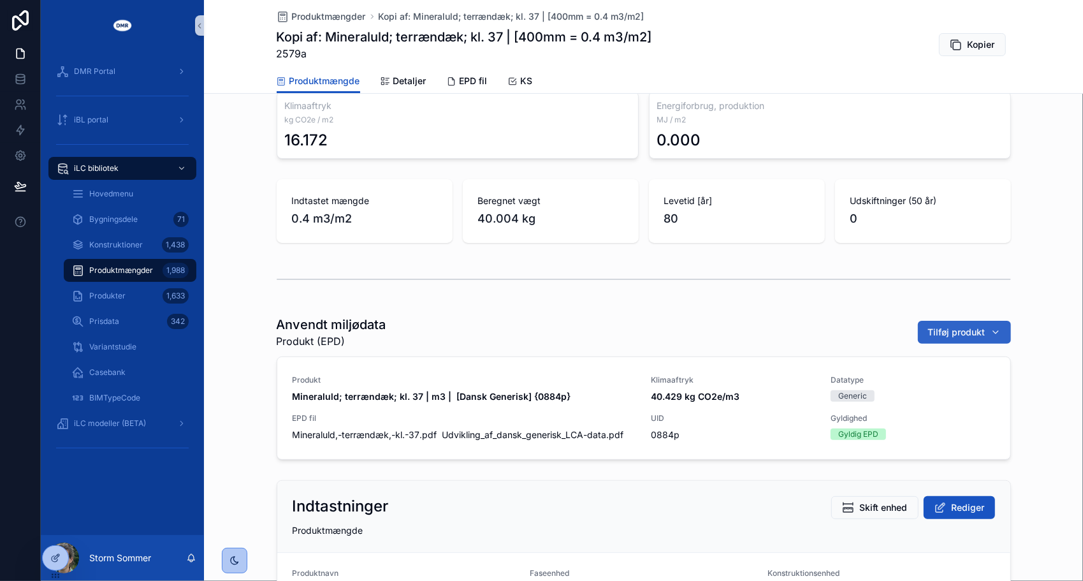
click at [956, 333] on span "Tilføj produkt" at bounding box center [956, 332] width 57 height 13
click at [630, 323] on div "Anvendt miljødata Produkt (EPD) Tilføj produkt" at bounding box center [644, 332] width 734 height 33
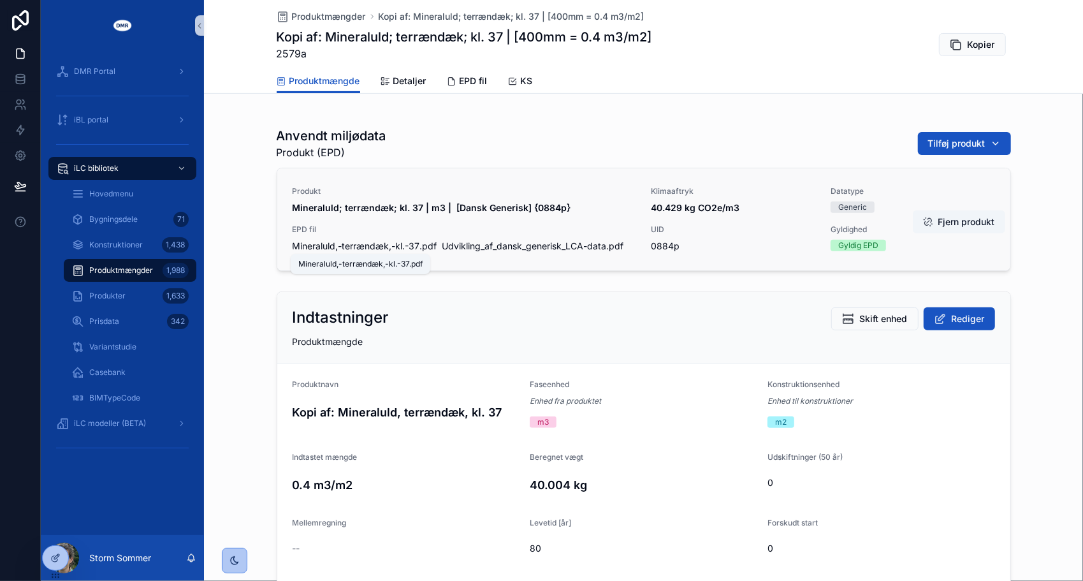
scroll to position [255, 0]
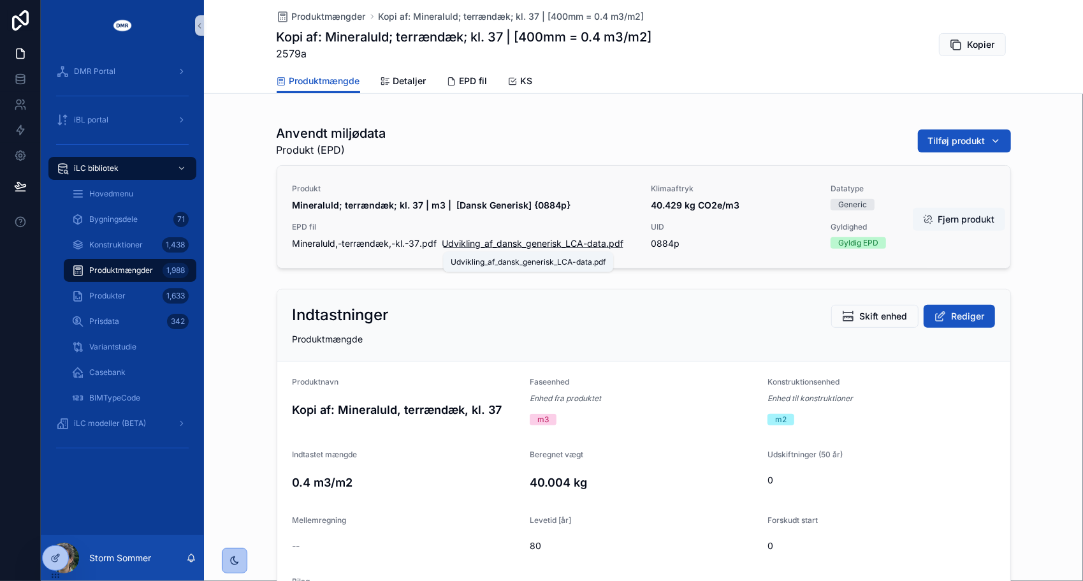
click at [474, 244] on span "Udvikling_af_dansk_generisk_LCA-data" at bounding box center [524, 243] width 164 height 13
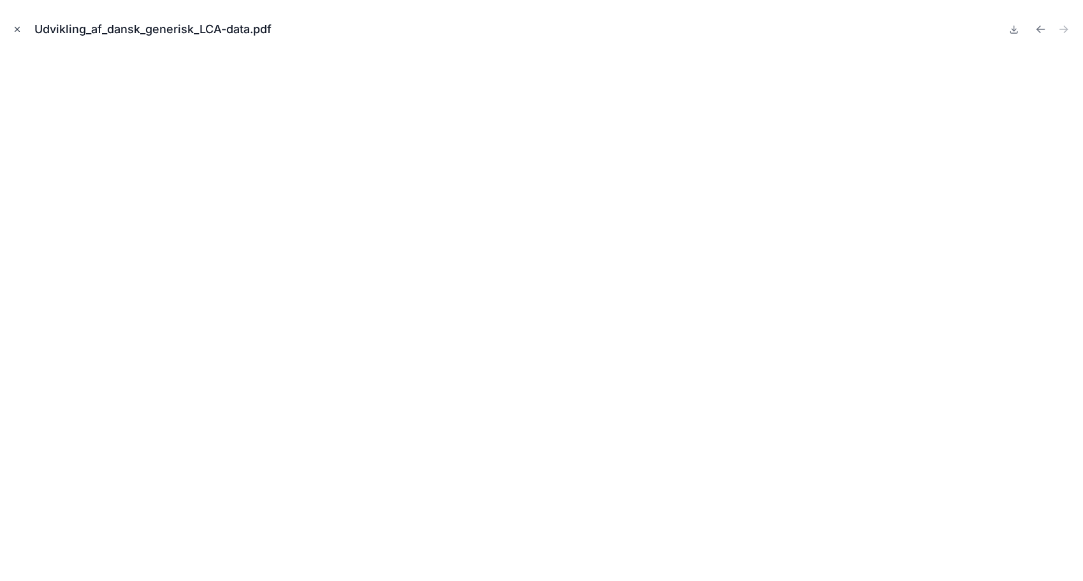
click at [14, 25] on icon "Close modal" at bounding box center [17, 29] width 9 height 9
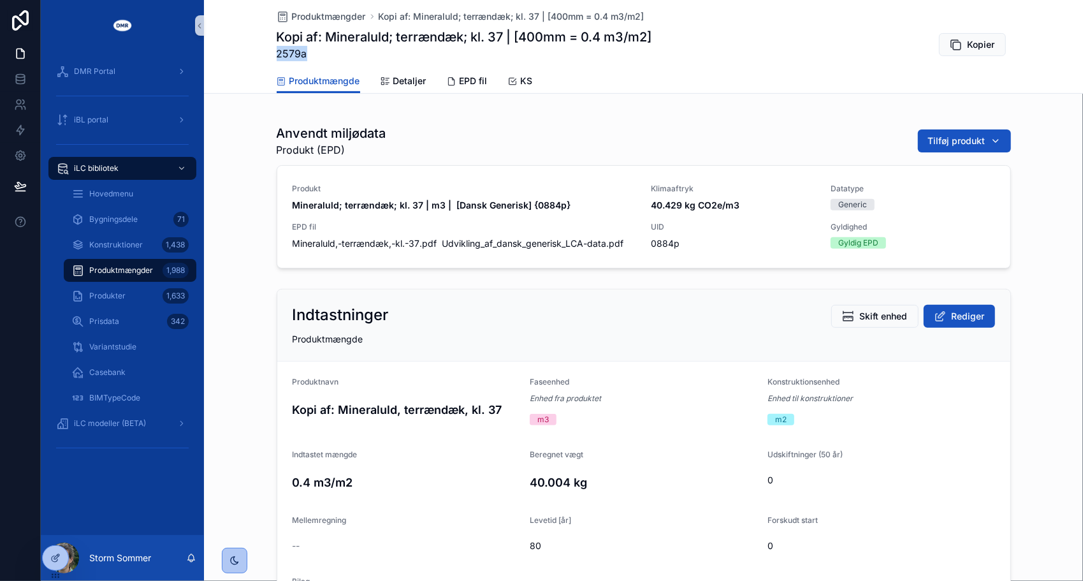
drag, startPoint x: 309, startPoint y: 52, endPoint x: 268, endPoint y: 56, distance: 41.0
click at [268, 56] on div "Produktmængder Kopi af: Mineraluld; terrændæk; kl. 37 | [400mm = 0.4 m3/m2] Kop…" at bounding box center [643, 47] width 879 height 94
copy span "2579a"
click at [480, 125] on div "Anvendt miljødata Produkt (EPD) Tilføj produkt" at bounding box center [644, 140] width 734 height 33
click at [371, 243] on span "Mineraluld,-terrændæk,-kl.-37" at bounding box center [356, 243] width 127 height 13
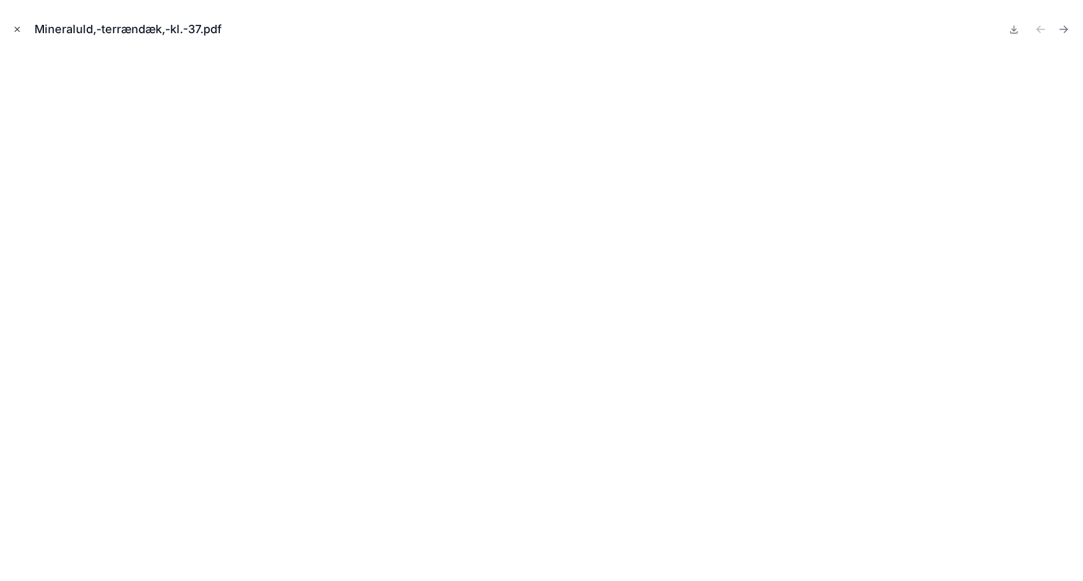
click at [18, 31] on icon "Close modal" at bounding box center [17, 29] width 9 height 9
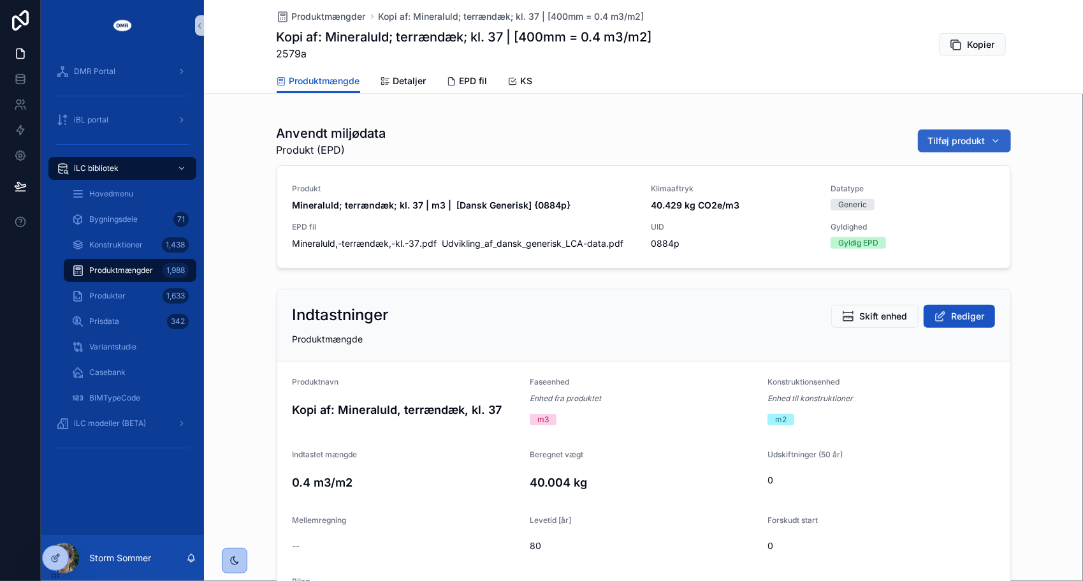
click at [941, 142] on span "Tilføj produkt" at bounding box center [956, 140] width 57 height 13
type input "*****"
click at [976, 191] on span "Mineraluld; terrændæk; kl. 37 | m3 | [BR18; Tabel 7 (2025)] {1356p}" at bounding box center [952, 191] width 127 height 13
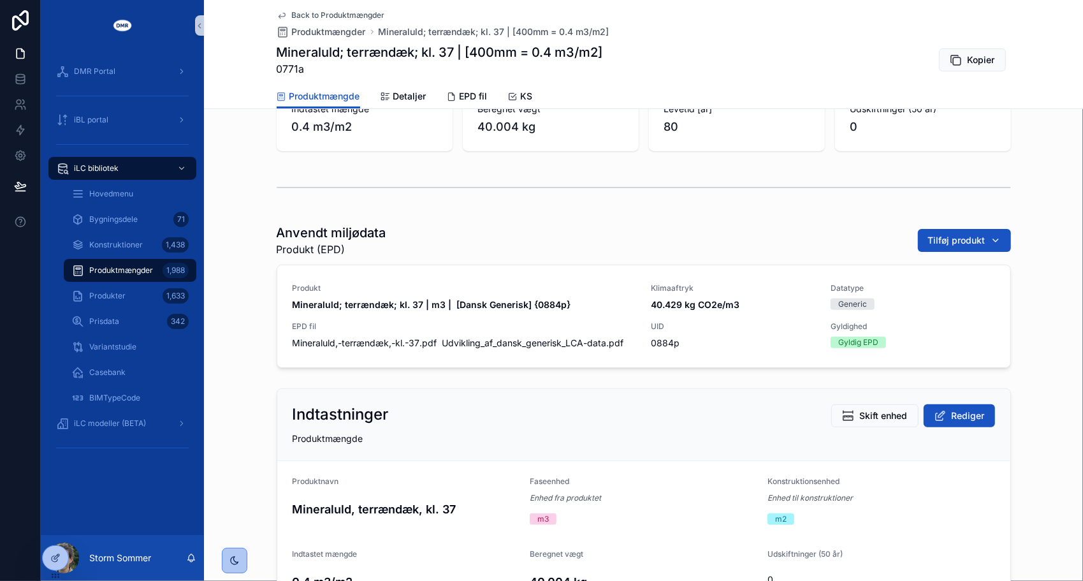
scroll to position [191, 0]
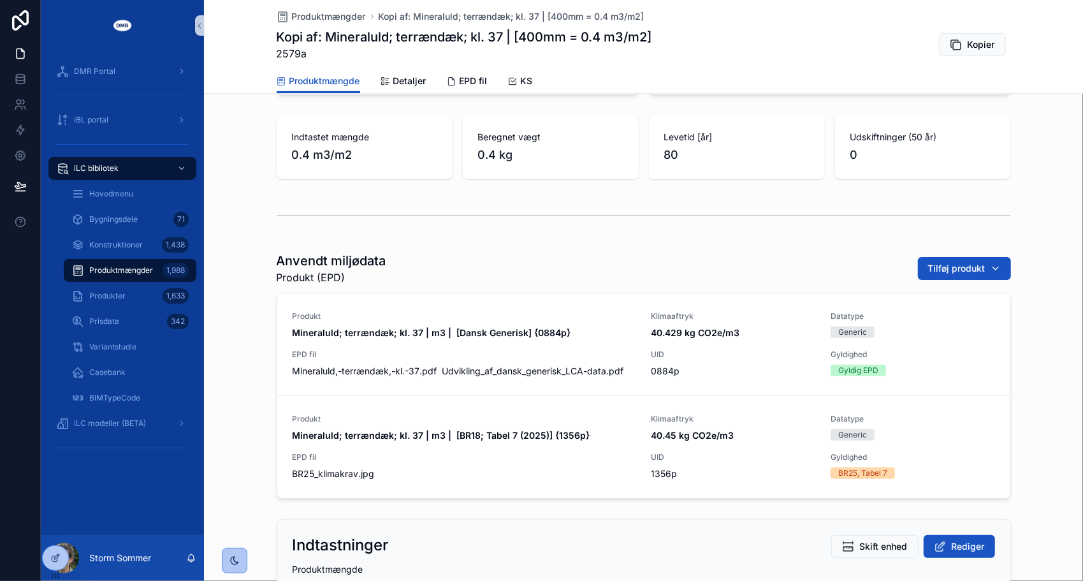
scroll to position [239, 0]
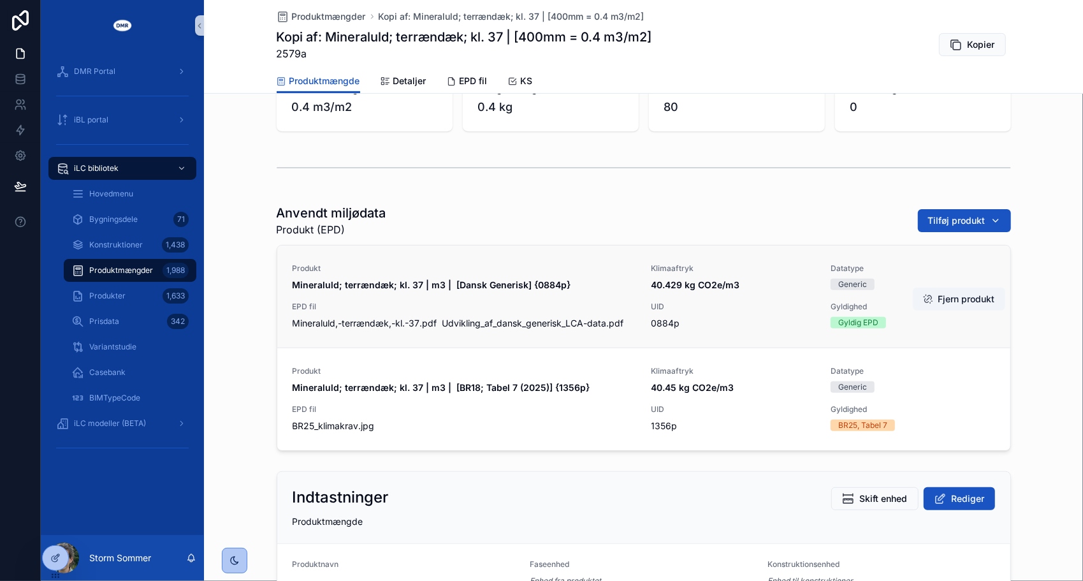
click at [948, 297] on button "Fjern produkt" at bounding box center [959, 298] width 92 height 23
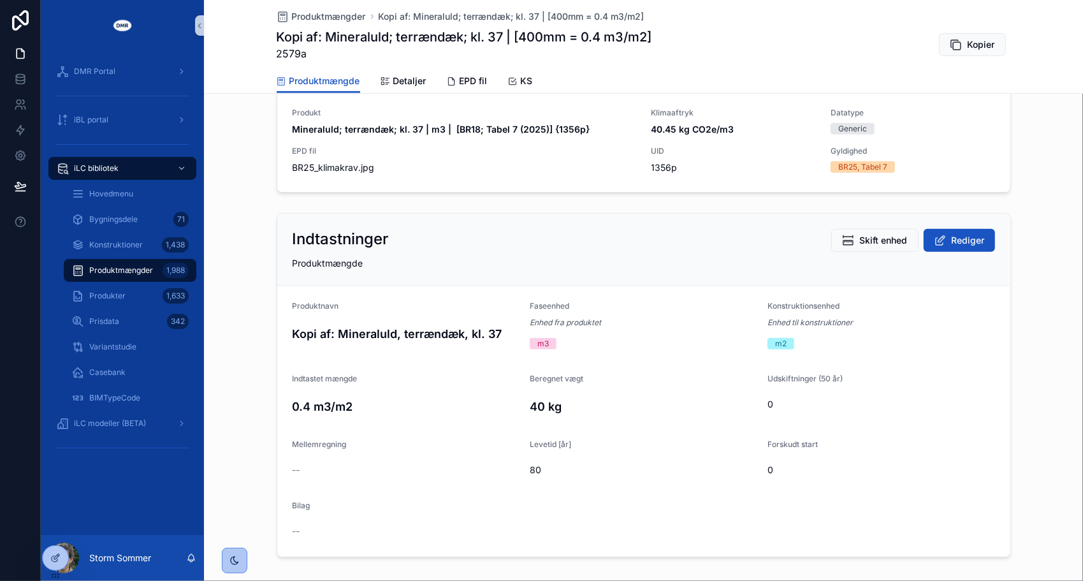
scroll to position [446, 0]
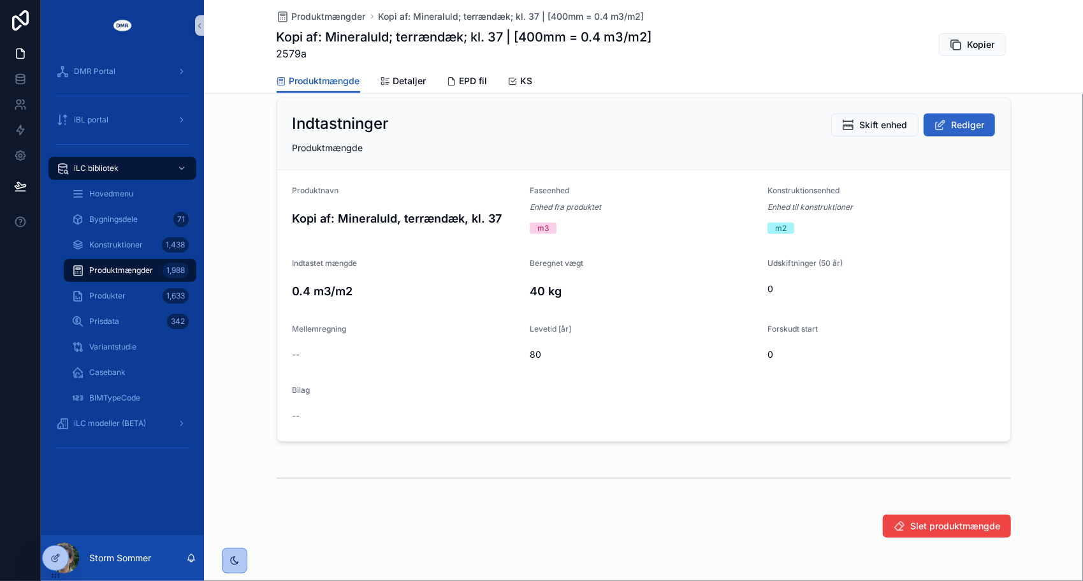
click at [952, 121] on span "Rediger" at bounding box center [968, 125] width 33 height 13
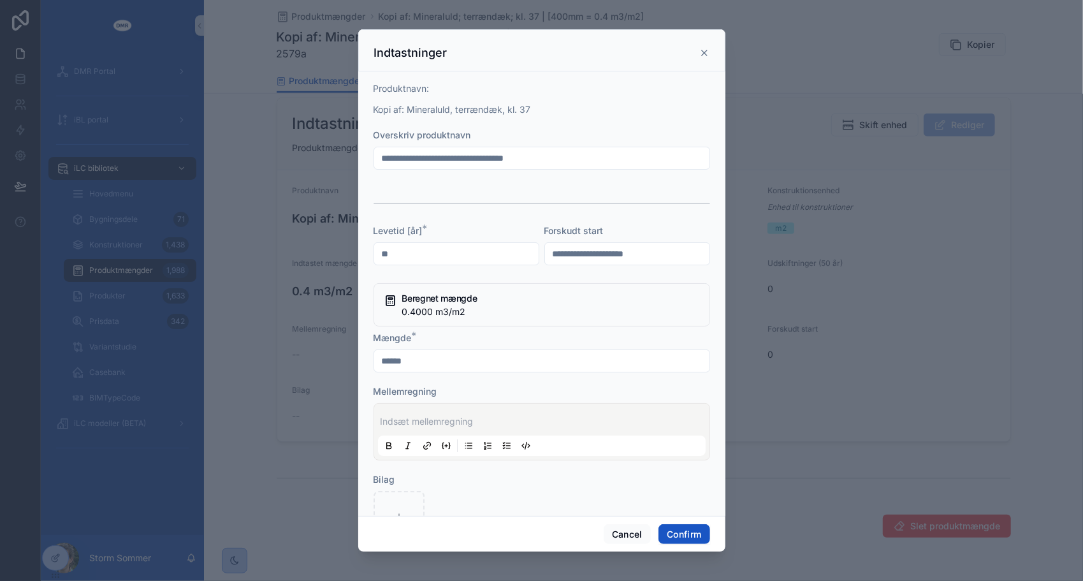
click at [388, 361] on input "******" at bounding box center [541, 361] width 335 height 18
type input "******"
click at [678, 532] on button "Confirm" at bounding box center [683, 534] width 51 height 20
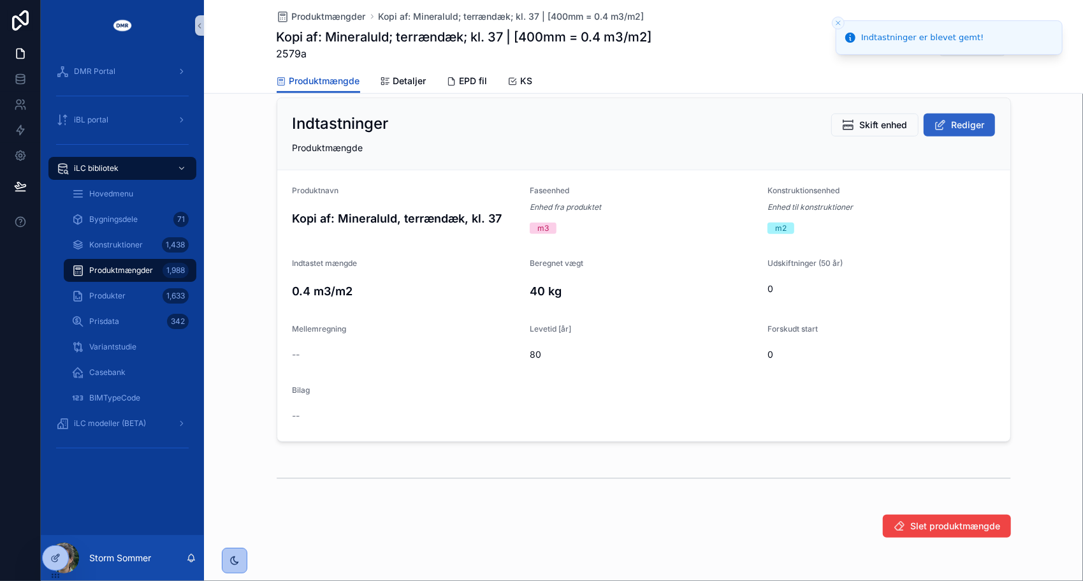
click at [934, 128] on icon "scrollable content" at bounding box center [940, 125] width 13 height 13
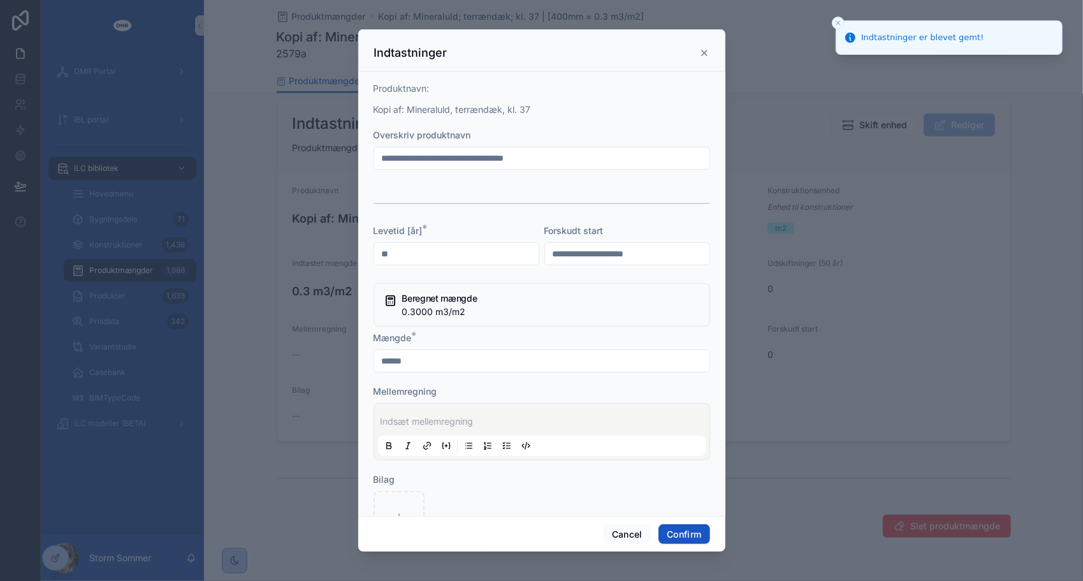
drag, startPoint x: 417, startPoint y: 157, endPoint x: 345, endPoint y: 154, distance: 71.4
click at [345, 154] on div "**********" at bounding box center [541, 290] width 1083 height 581
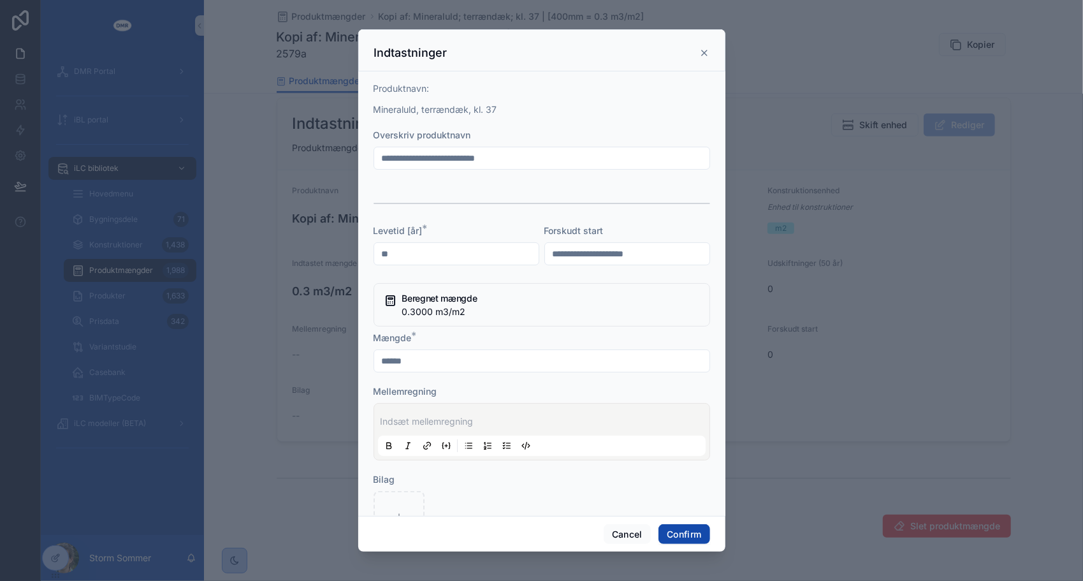
type input "**********"
click at [695, 538] on button "Confirm" at bounding box center [683, 534] width 51 height 20
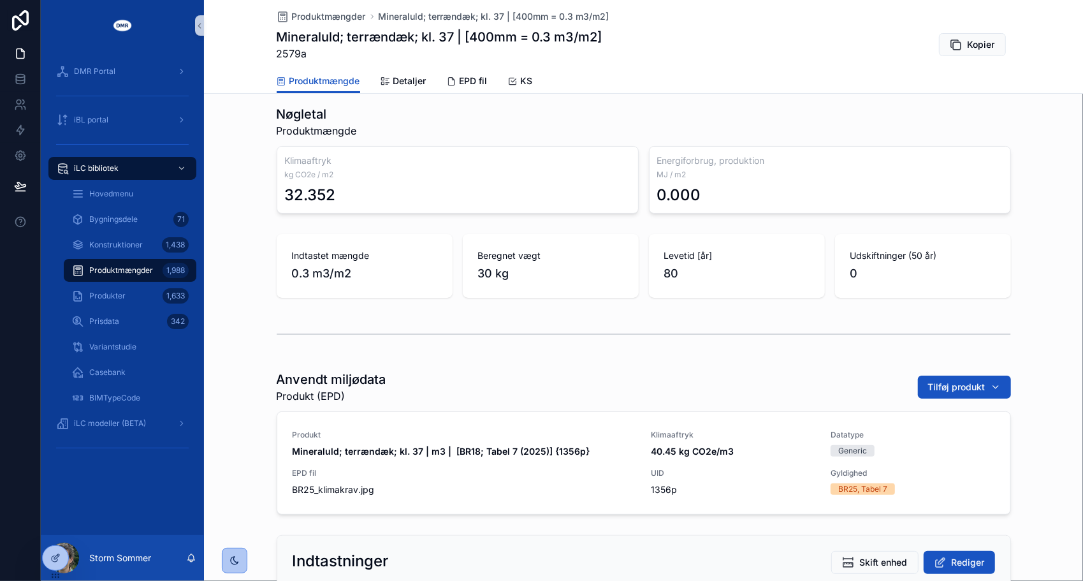
scroll to position [0, 0]
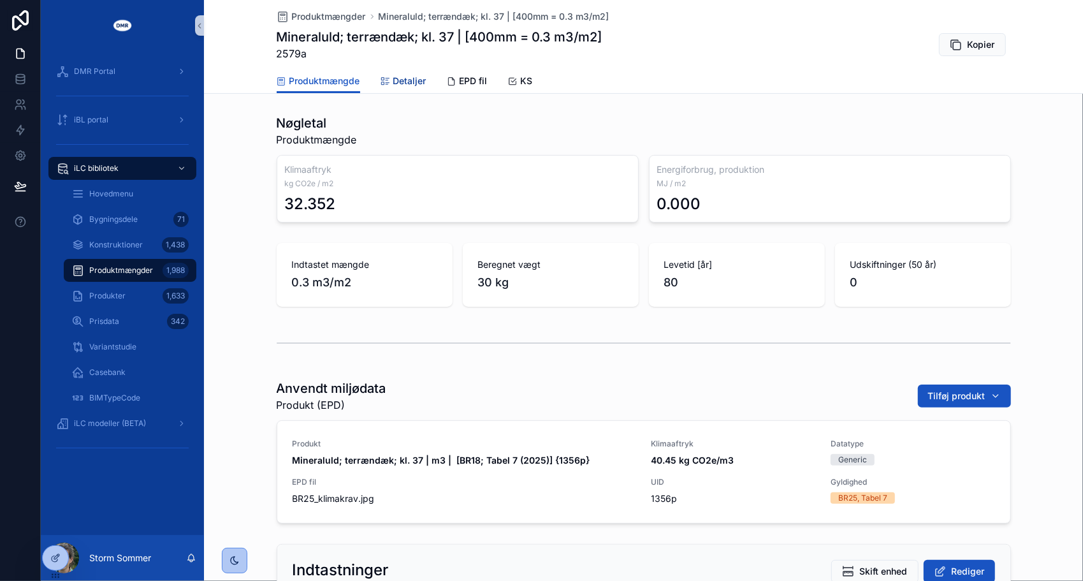
click at [409, 82] on span "Detaljer" at bounding box center [409, 81] width 33 height 13
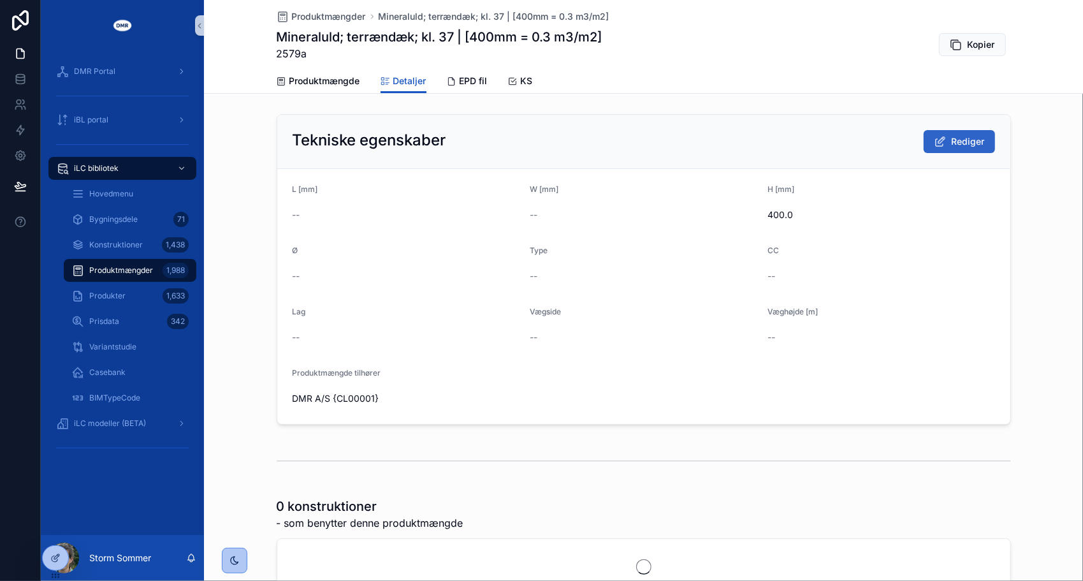
click at [940, 147] on icon "scrollable content" at bounding box center [940, 141] width 13 height 13
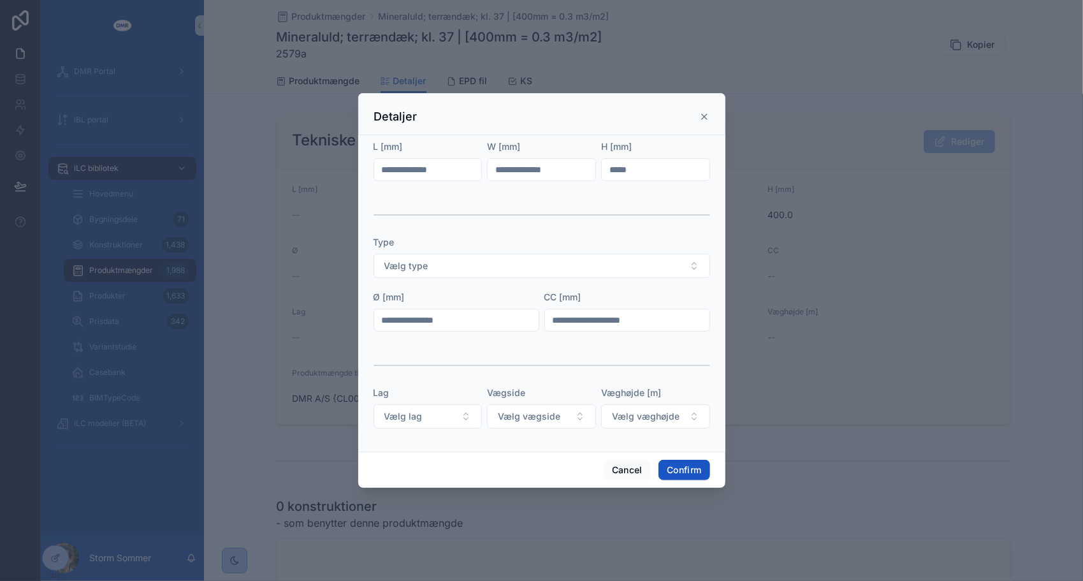
drag, startPoint x: 613, startPoint y: 170, endPoint x: 606, endPoint y: 170, distance: 7.6
click at [606, 170] on input "*****" at bounding box center [656, 170] width 108 height 18
type input "*****"
click at [697, 467] on button "Confirm" at bounding box center [683, 470] width 51 height 20
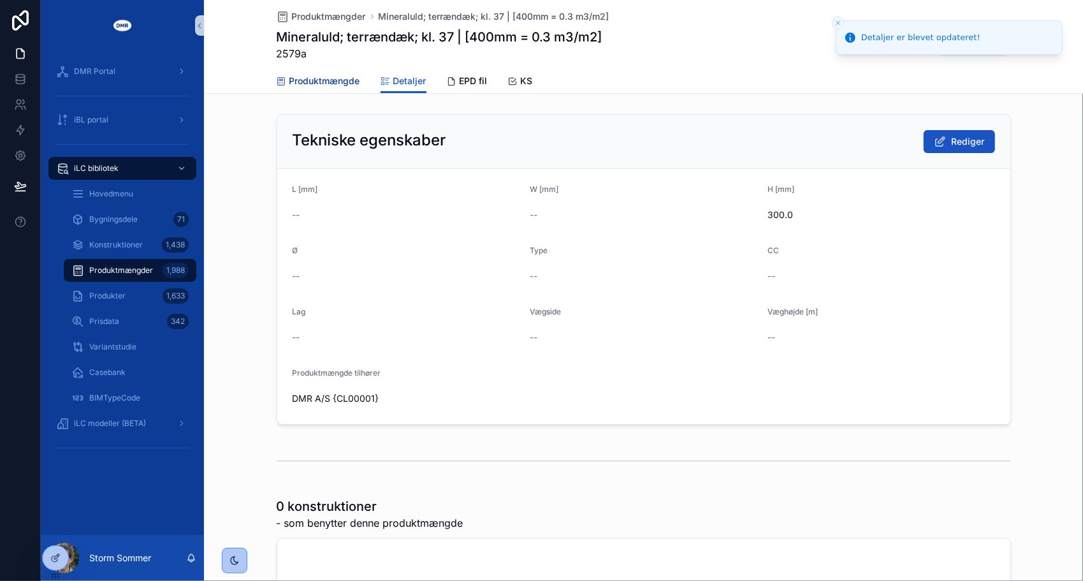
click at [321, 83] on span "Produktmængde" at bounding box center [324, 81] width 71 height 13
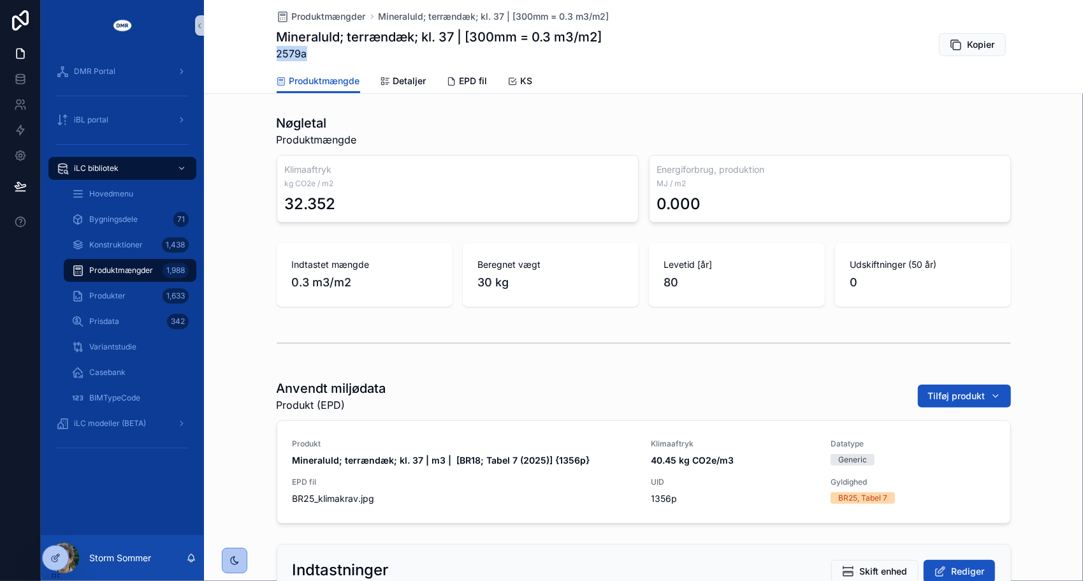
drag, startPoint x: 300, startPoint y: 55, endPoint x: 273, endPoint y: 57, distance: 26.8
click at [277, 57] on span "2579a" at bounding box center [440, 53] width 326 height 15
copy span "2579a"
click at [709, 66] on div "Produktmængder Mineraluld; terrændæk; kl. 37 | [300mm = 0.3 m3/m2] Mineraluld; …" at bounding box center [644, 34] width 734 height 69
drag, startPoint x: 322, startPoint y: 56, endPoint x: 270, endPoint y: 53, distance: 51.7
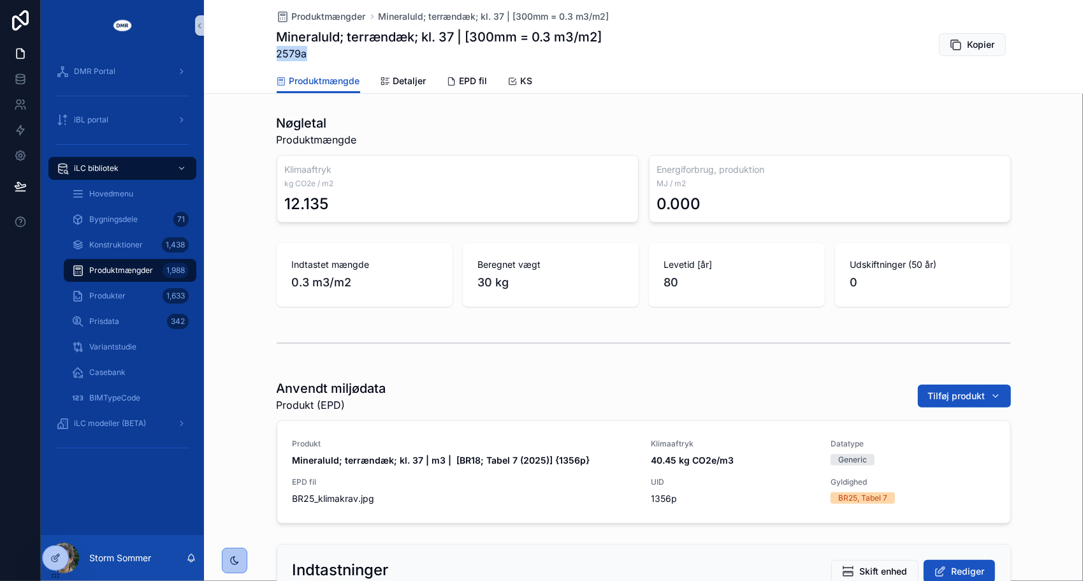
click at [270, 53] on div "Produktmængder Mineraluld; terrændæk; kl. 37 | [300mm = 0.3 m3/m2] Mineraluld; …" at bounding box center [643, 47] width 879 height 94
copy span "2579a"
drag, startPoint x: 715, startPoint y: 76, endPoint x: 657, endPoint y: 75, distance: 58.0
click at [715, 75] on div "Produktmængde Detaljer EPD fil KS" at bounding box center [644, 81] width 734 height 24
drag, startPoint x: 300, startPoint y: 52, endPoint x: 268, endPoint y: 62, distance: 33.3
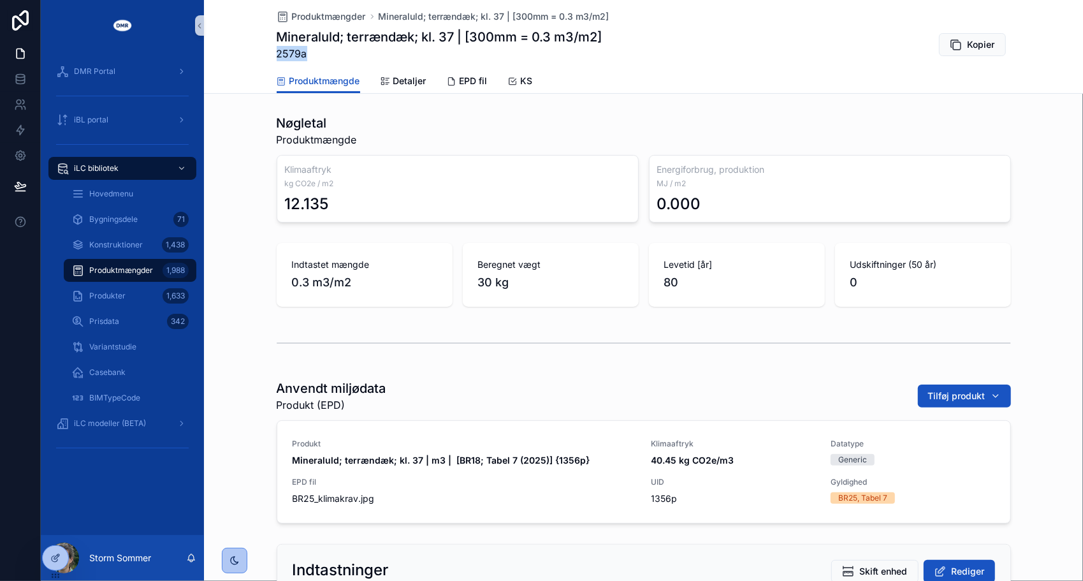
click at [268, 62] on div "Produktmængder Mineraluld; terrændæk; kl. 37 | [300mm = 0.3 m3/m2] Mineraluld; …" at bounding box center [643, 47] width 879 height 94
copy span "2579a"
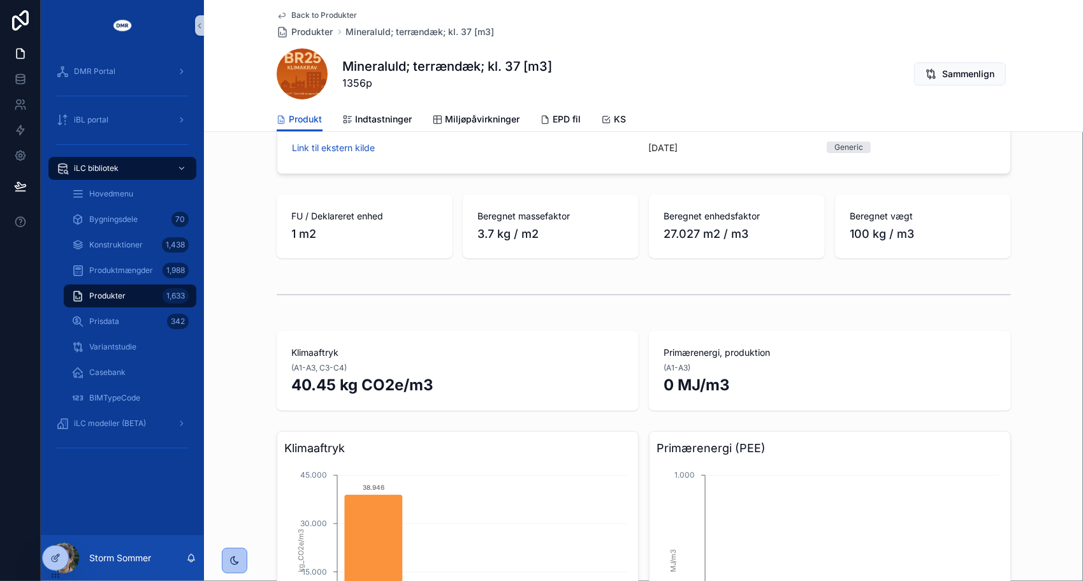
scroll to position [191, 0]
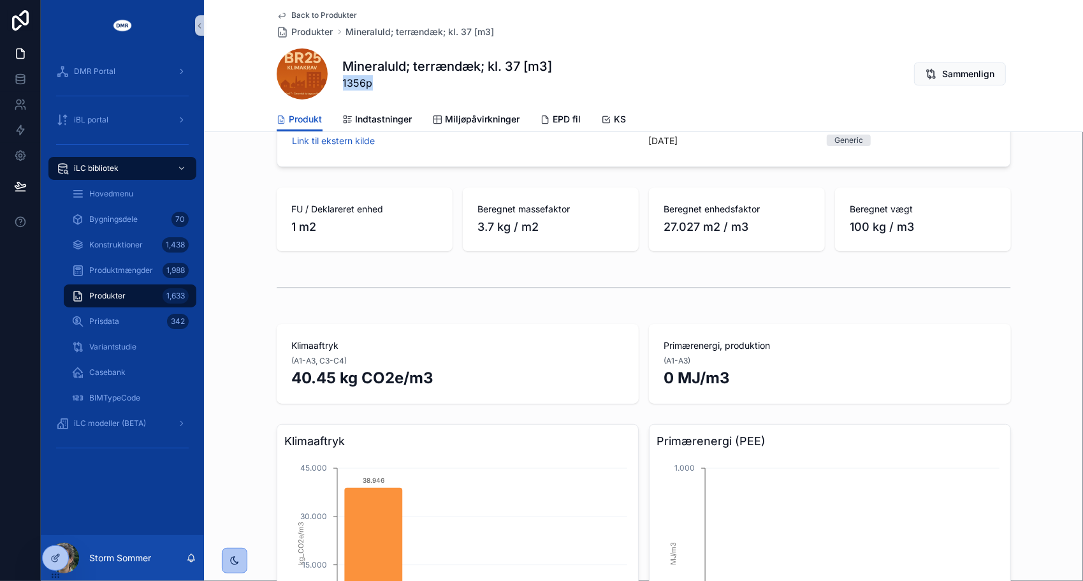
drag, startPoint x: 365, startPoint y: 84, endPoint x: 335, endPoint y: 80, distance: 30.9
click at [335, 80] on div "Mineraluld; terrændæk; kl. 37 [m3] 1356p Sammenlign" at bounding box center [644, 73] width 734 height 51
copy span "1356p"
click at [460, 82] on span "1356p" at bounding box center [448, 82] width 210 height 15
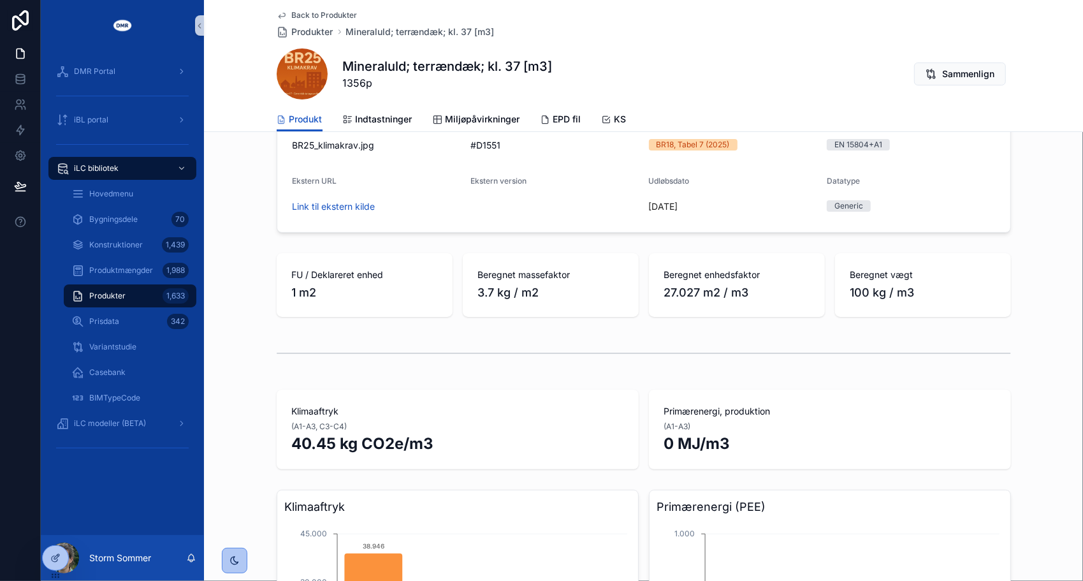
scroll to position [0, 0]
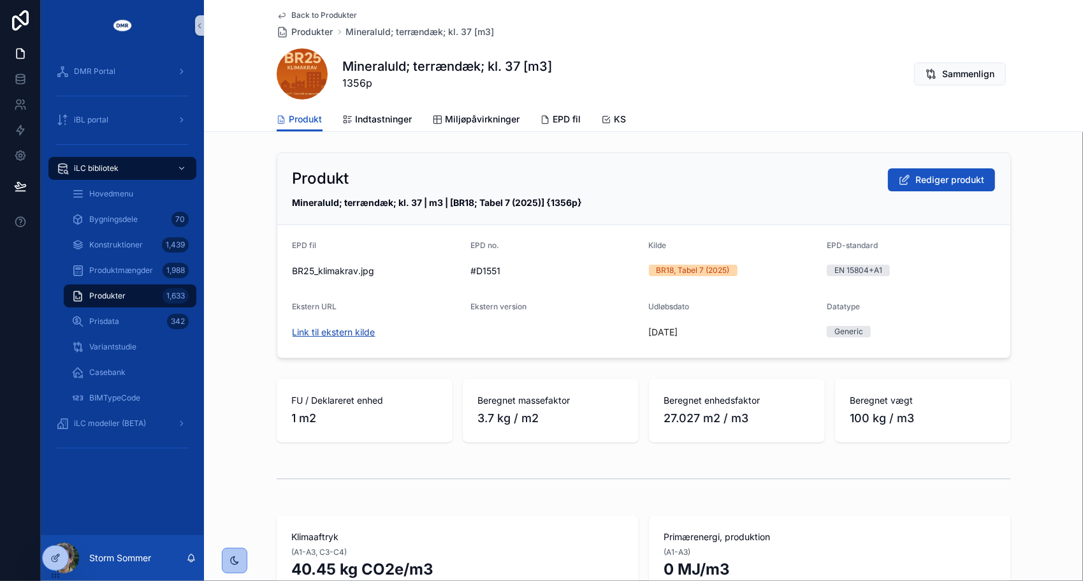
click at [335, 334] on link "Link til ekstern kilde" at bounding box center [334, 331] width 83 height 11
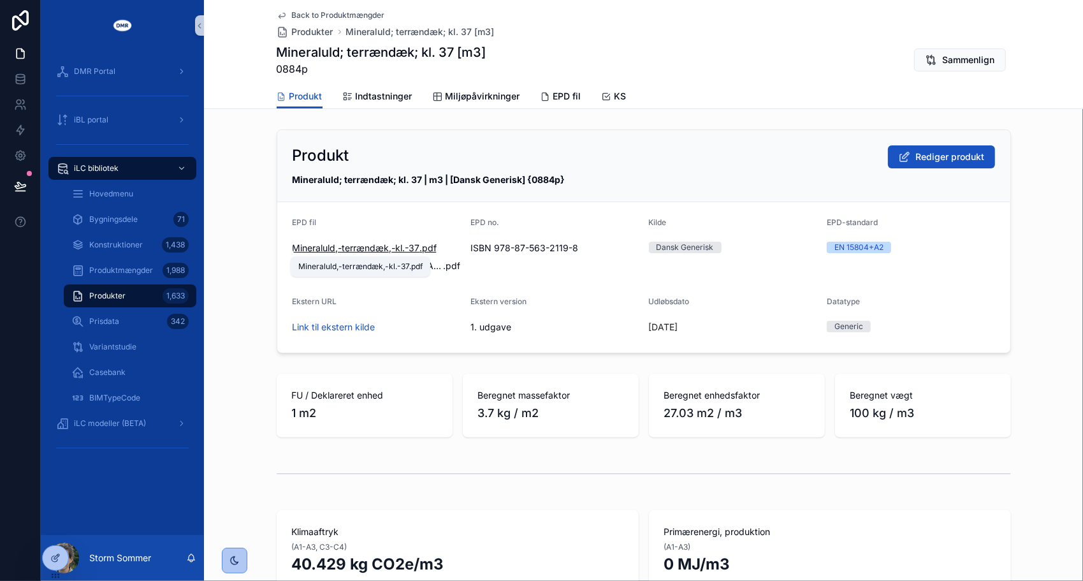
click at [340, 250] on span "Mineraluld,-terrændæk,-kl.-37" at bounding box center [356, 248] width 127 height 13
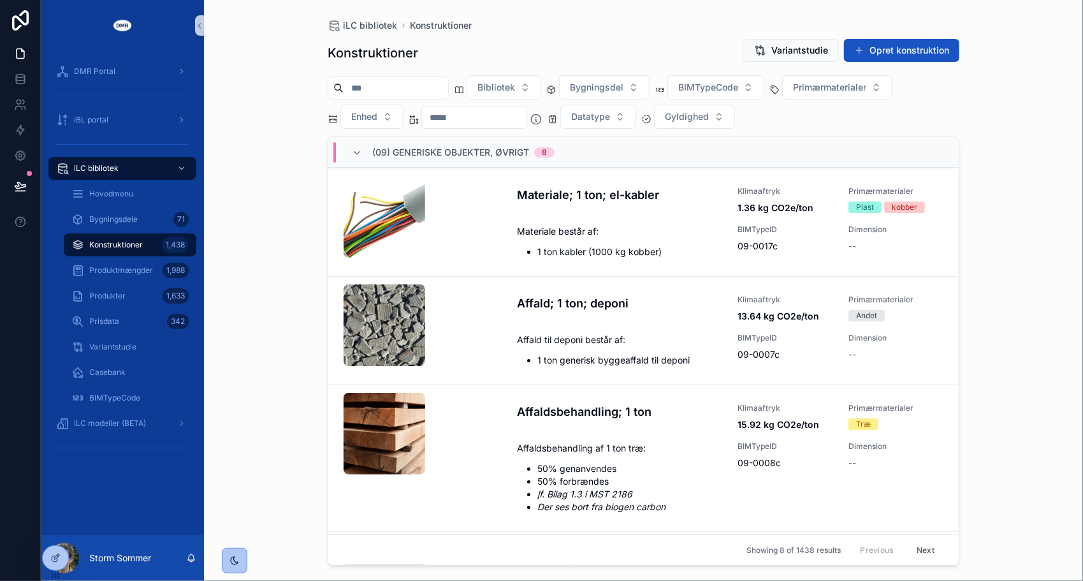
click at [405, 91] on input "scrollable content" at bounding box center [396, 88] width 105 height 18
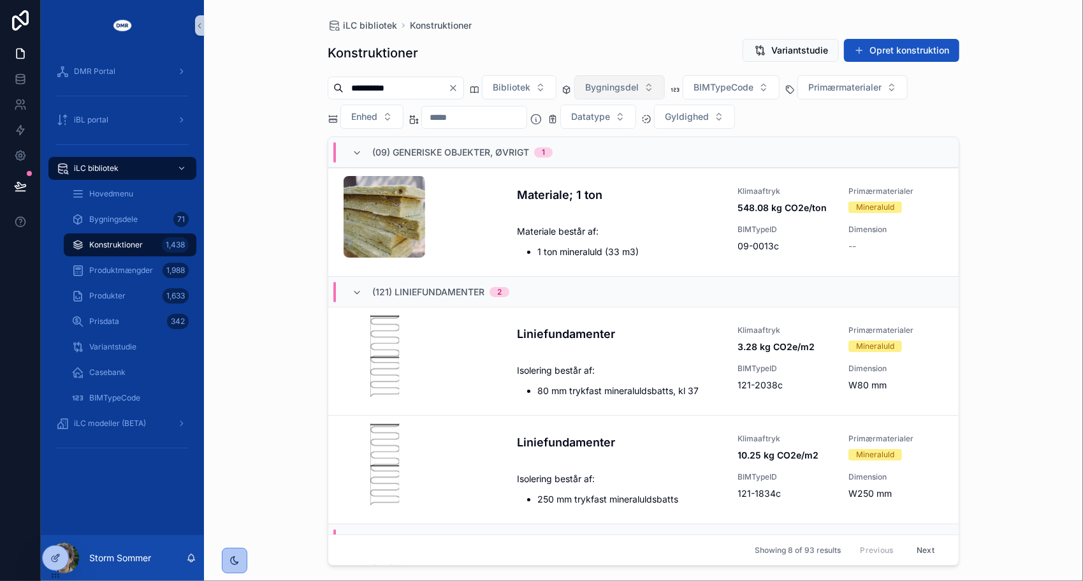
type input "**********"
click at [639, 91] on span "Bygningsdel" at bounding box center [612, 87] width 54 height 13
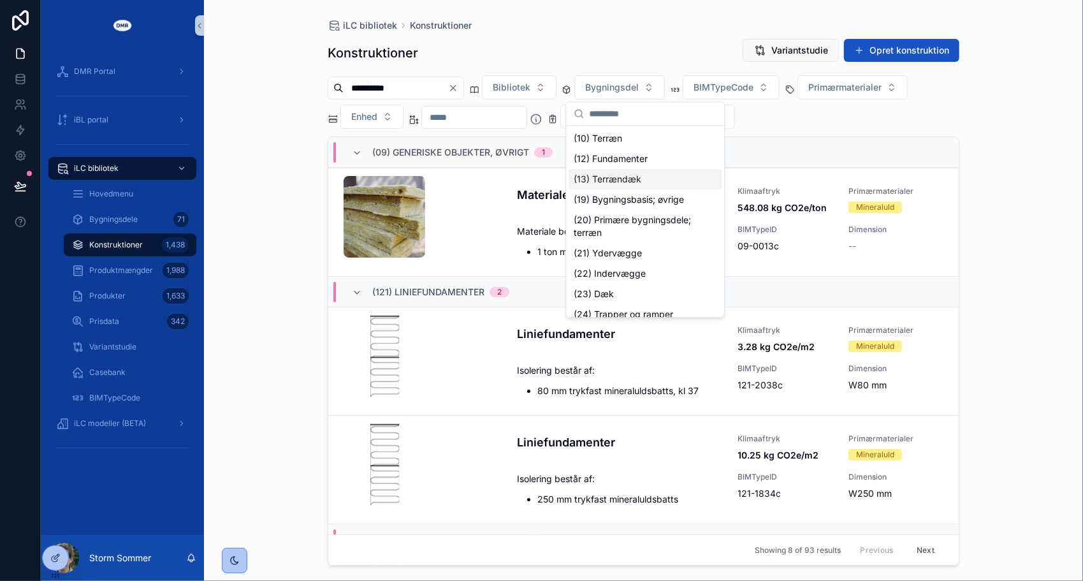
click at [618, 177] on div "(13) Terrændæk" at bounding box center [645, 179] width 153 height 20
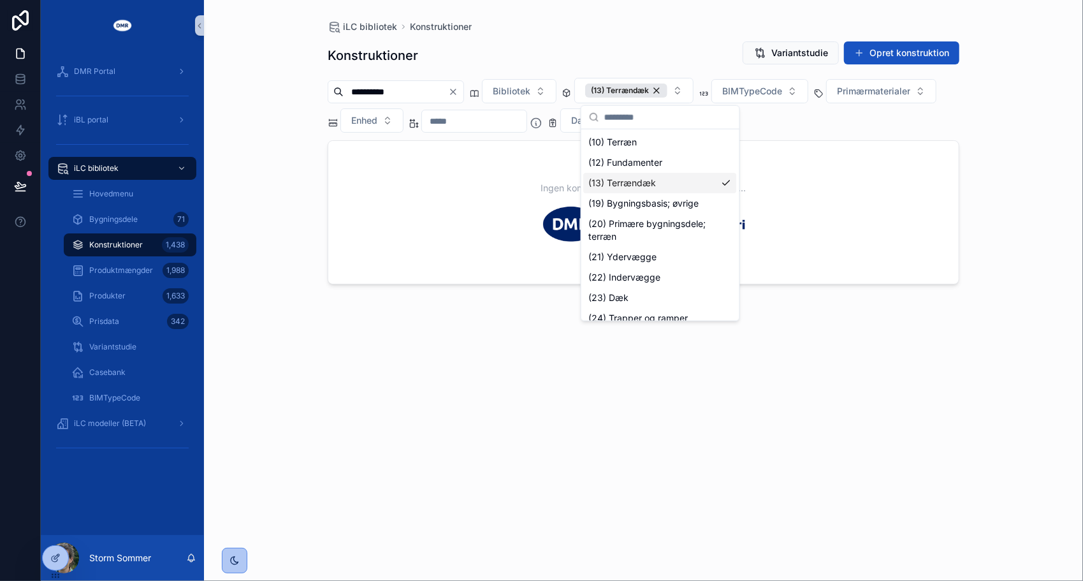
click at [277, 145] on div "**********" at bounding box center [643, 290] width 879 height 581
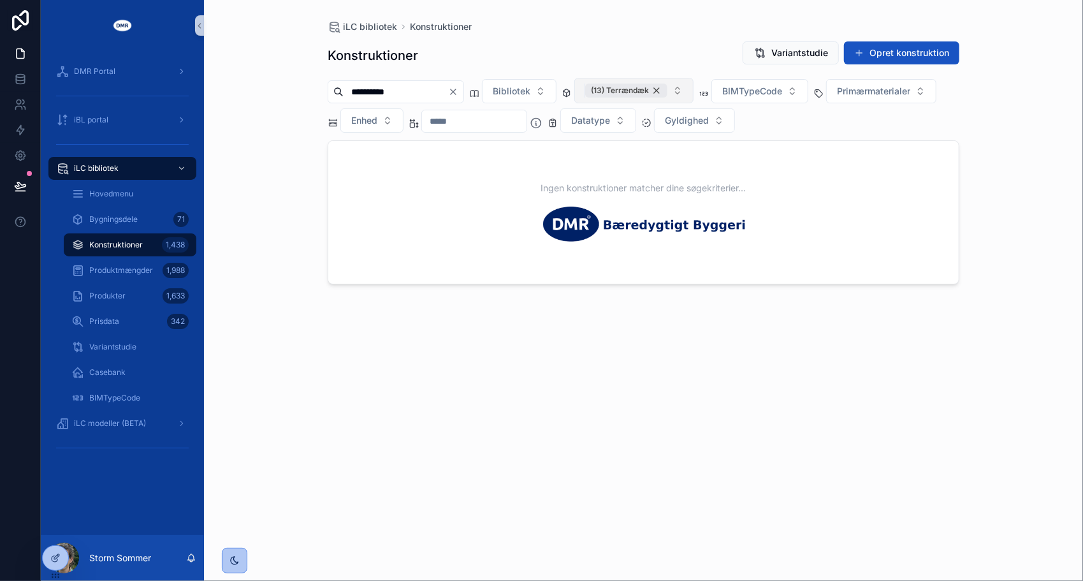
click at [667, 91] on div "(13) Terrændæk" at bounding box center [626, 91] width 82 height 14
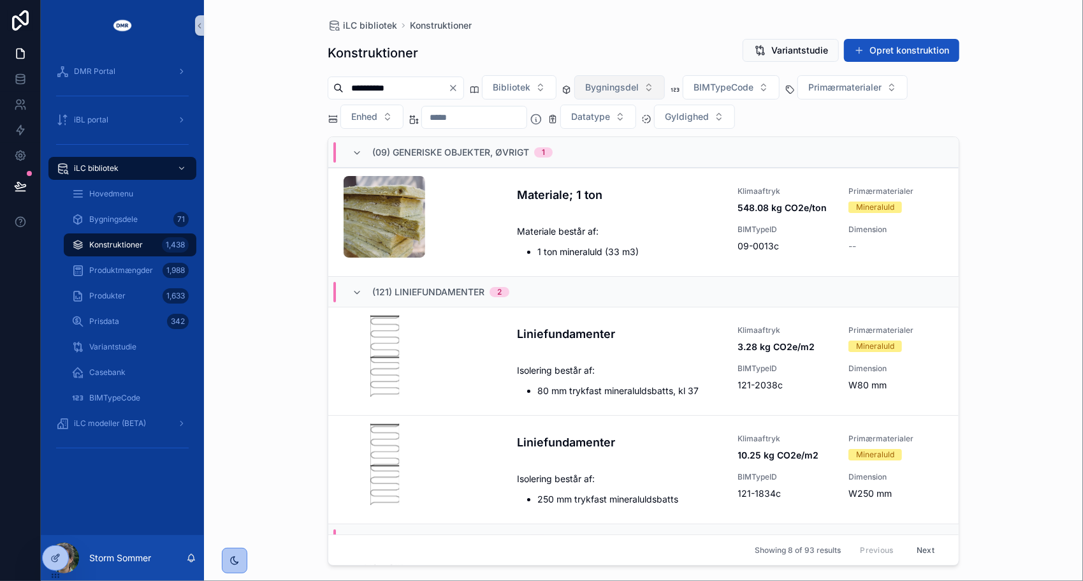
click at [423, 84] on input "**********" at bounding box center [396, 88] width 105 height 18
drag, startPoint x: 447, startPoint y: 85, endPoint x: 300, endPoint y: 79, distance: 146.7
click at [300, 79] on div "**********" at bounding box center [643, 290] width 879 height 581
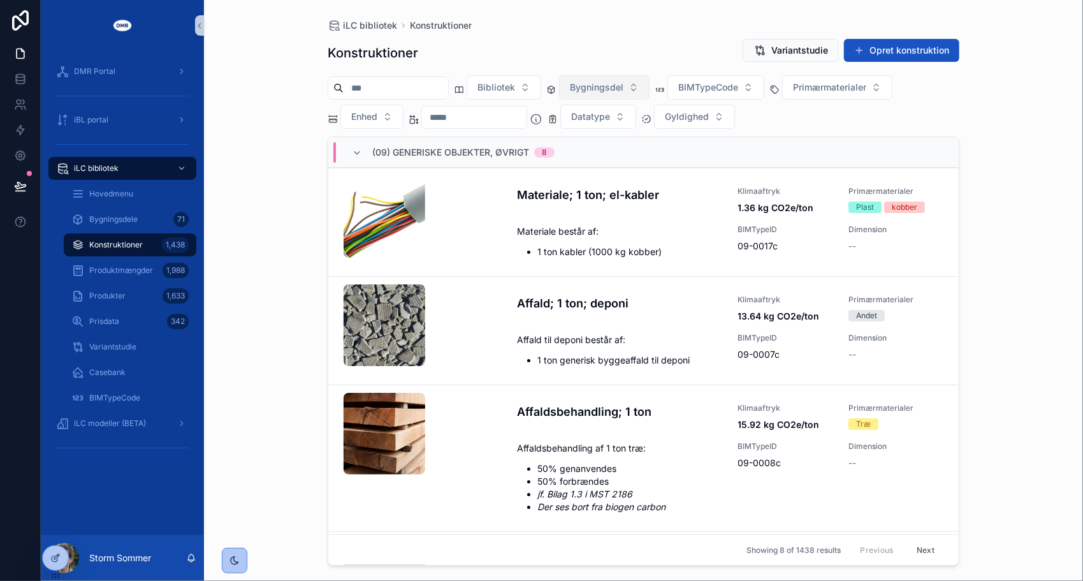
click at [625, 94] on button "Bygningsdel" at bounding box center [604, 87] width 91 height 24
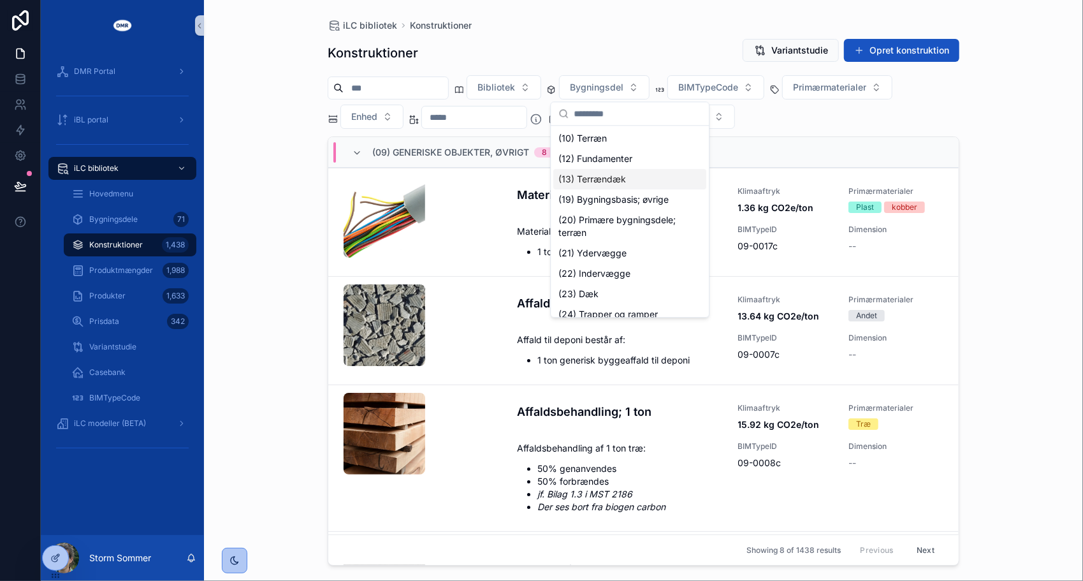
click at [601, 176] on div "(13) Terrændæk" at bounding box center [629, 179] width 153 height 20
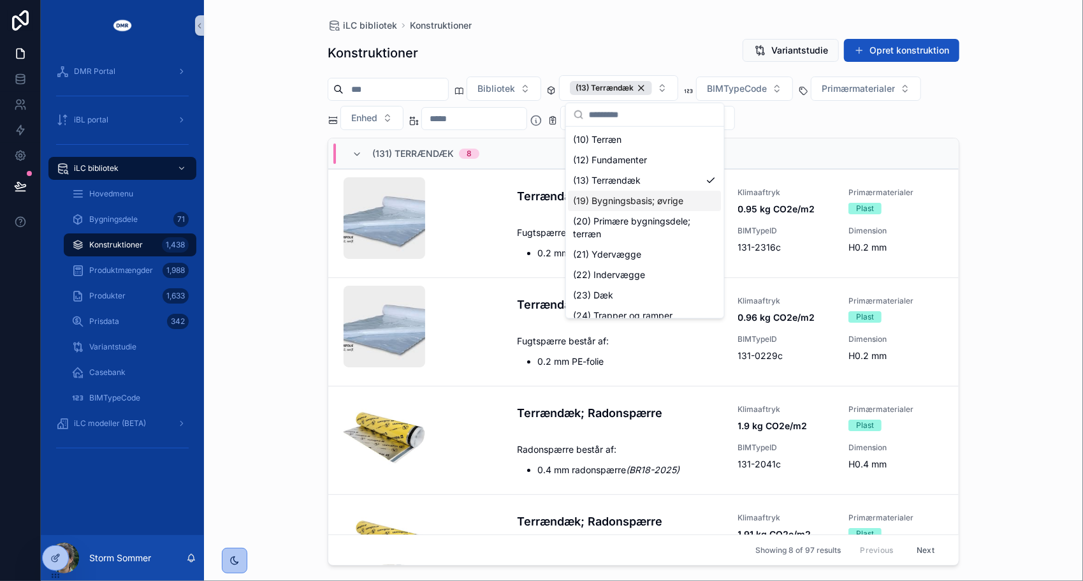
click at [275, 178] on div "iLC bibliotek Konstruktioner Konstruktioner Variantstudie Opret konstruktion Bi…" at bounding box center [643, 290] width 879 height 581
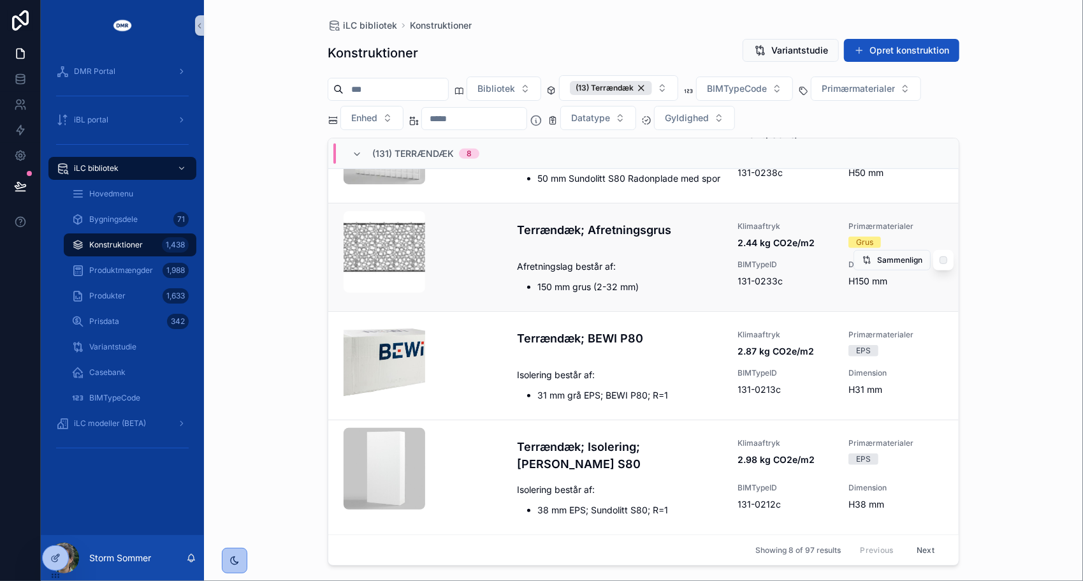
scroll to position [523, 0]
click at [296, 223] on div "iLC bibliotek Konstruktioner Konstruktioner Variantstudie Opret konstruktion Bi…" at bounding box center [643, 290] width 879 height 581
drag, startPoint x: 286, startPoint y: 217, endPoint x: 269, endPoint y: 63, distance: 154.5
click at [269, 63] on div "iLC bibliotek Konstruktioner Konstruktioner Variantstudie Opret konstruktion Bi…" at bounding box center [643, 290] width 879 height 581
click at [255, 340] on div "iLC bibliotek Konstruktioner Konstruktioner Variantstudie Opret konstruktion Bi…" at bounding box center [643, 290] width 879 height 581
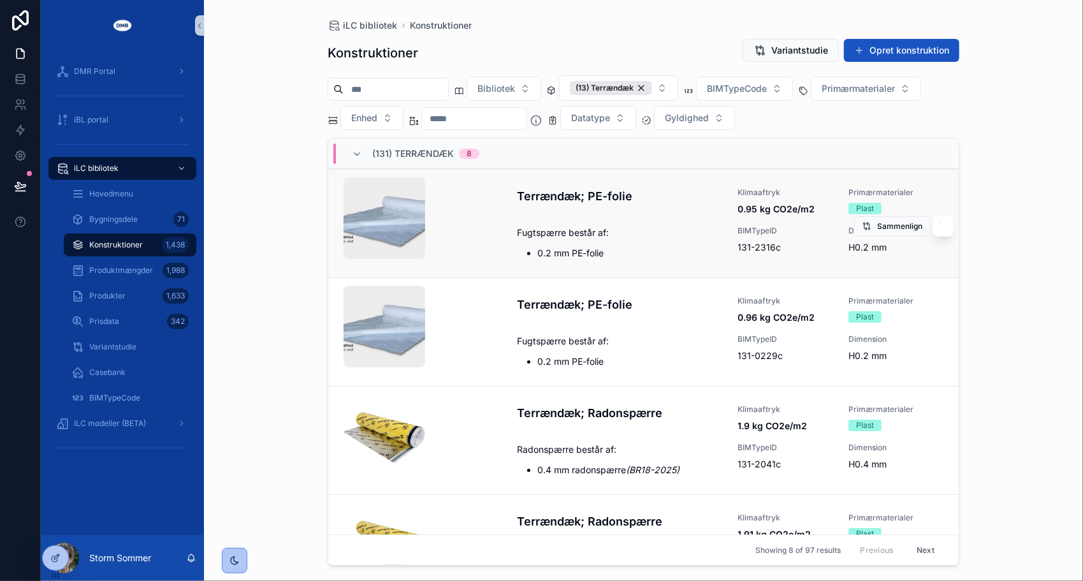
scroll to position [0, 0]
click at [709, 122] on span "Gyldighed" at bounding box center [687, 118] width 44 height 13
click at [684, 170] on div "Gyldig EPD" at bounding box center [721, 168] width 153 height 20
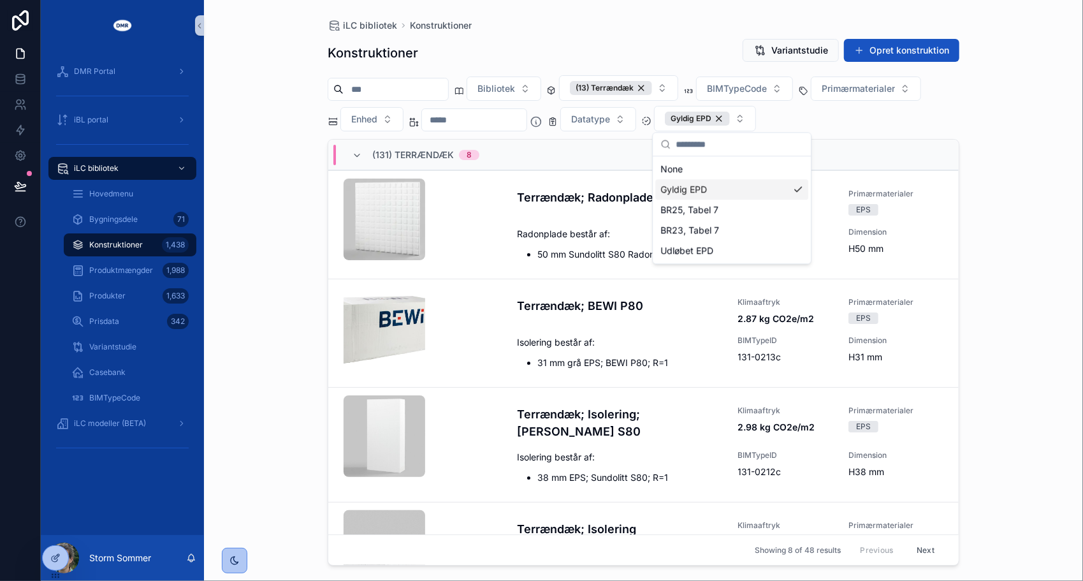
click at [289, 280] on div "iLC bibliotek Konstruktioner Konstruktioner Variantstudie Opret konstruktion Bi…" at bounding box center [643, 290] width 879 height 581
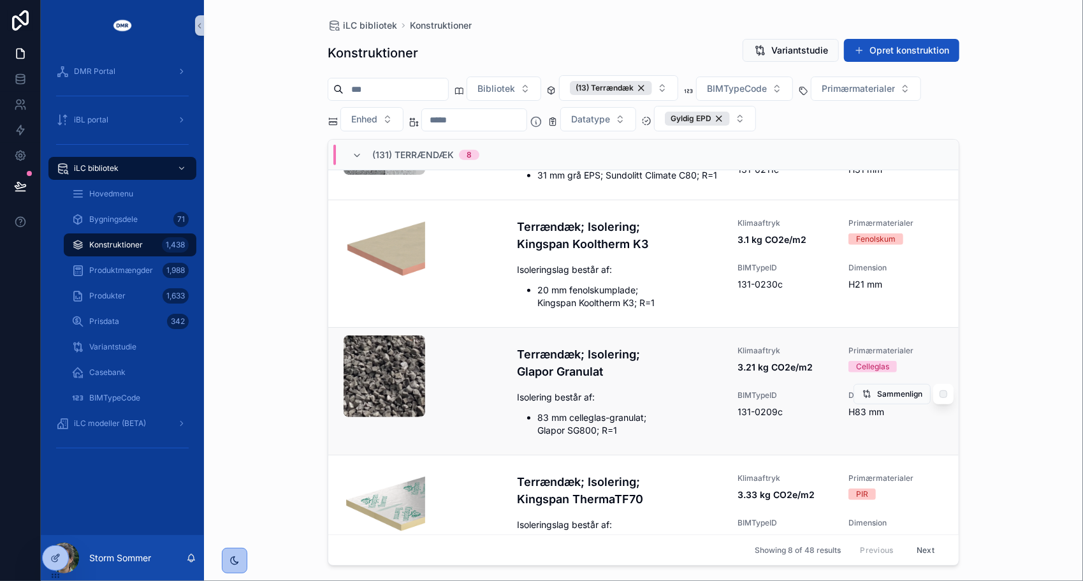
scroll to position [446, 0]
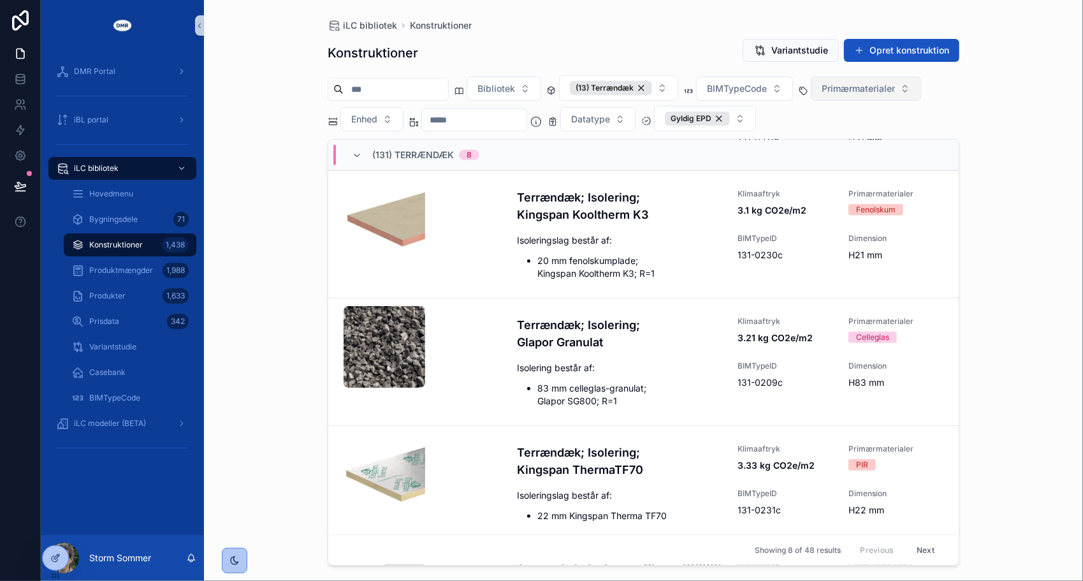
click at [894, 89] on span "Primærmaterialer" at bounding box center [858, 88] width 73 height 13
type input "***"
click at [846, 176] on div "Mineraluld" at bounding box center [892, 180] width 153 height 20
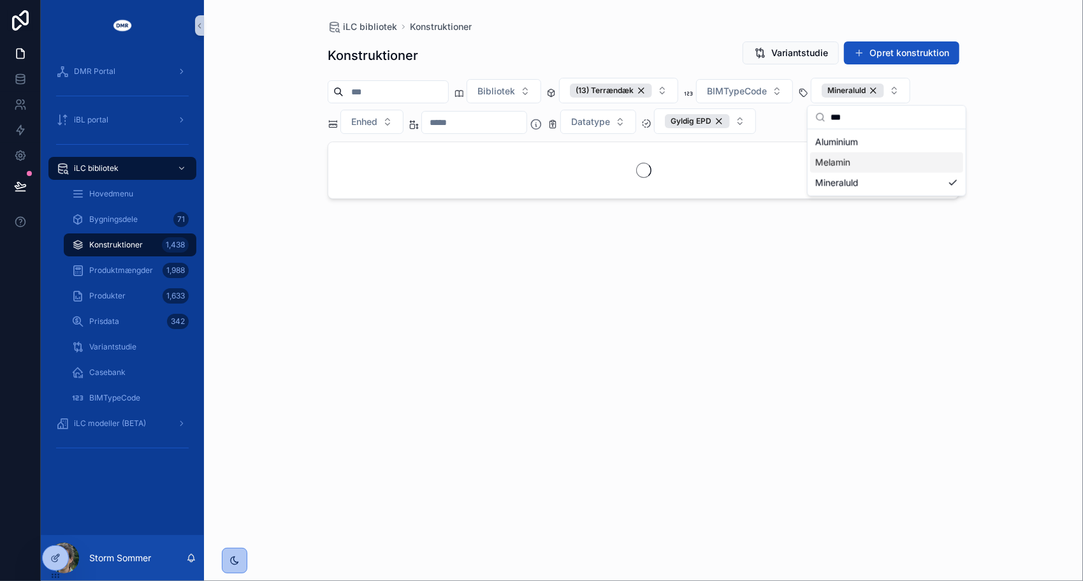
click at [1039, 142] on div "iLC bibliotek Konstruktioner Konstruktioner Variantstudie Opret konstruktion Bi…" at bounding box center [643, 290] width 879 height 581
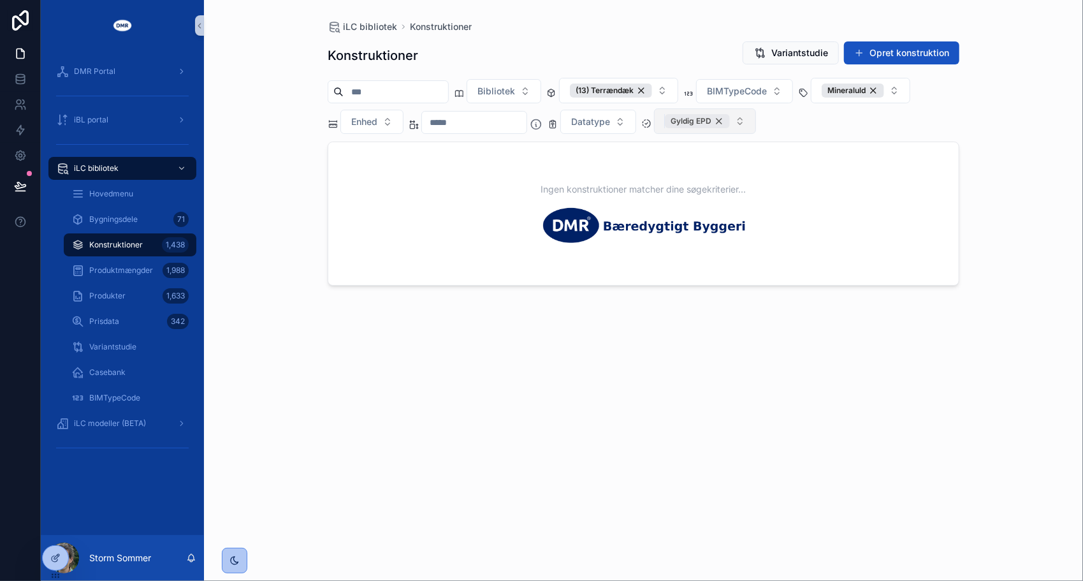
click at [730, 117] on div "Gyldig EPD" at bounding box center [697, 121] width 65 height 14
click at [884, 89] on div "Mineraluld" at bounding box center [853, 91] width 62 height 14
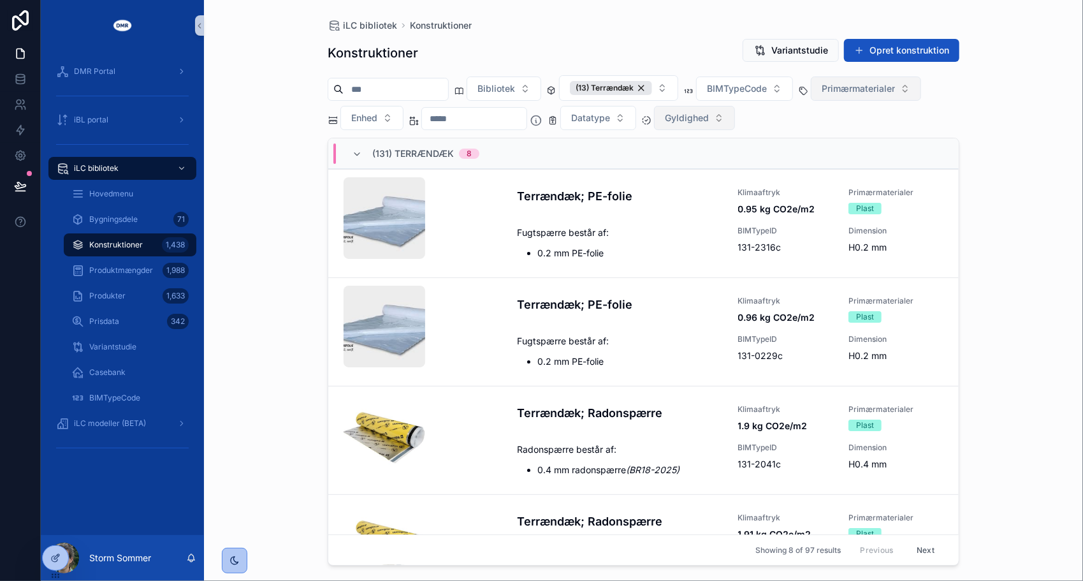
click at [895, 88] on span "Primærmaterialer" at bounding box center [858, 88] width 73 height 13
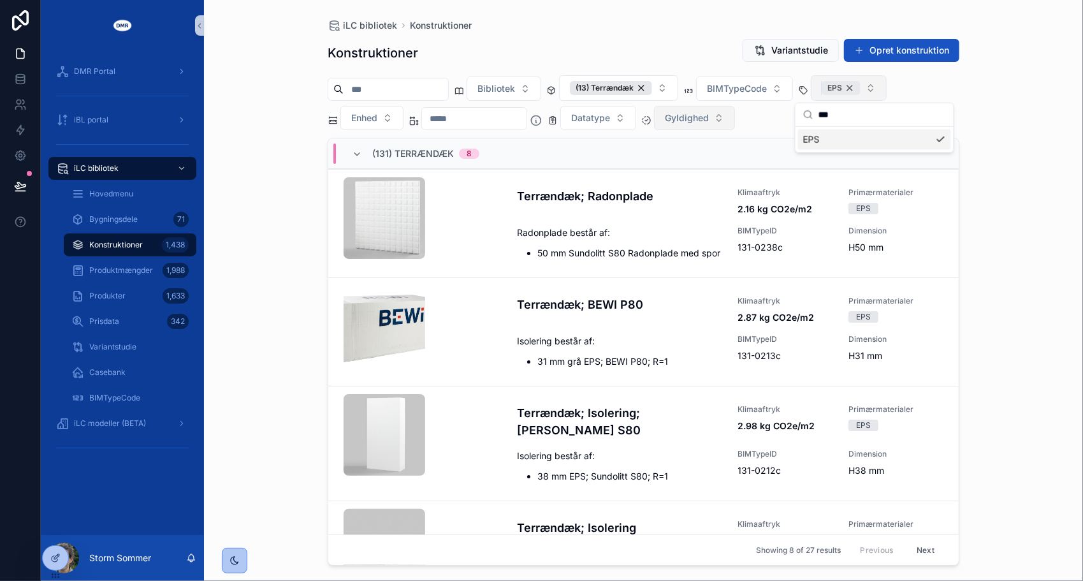
click at [860, 86] on div "EPS" at bounding box center [841, 88] width 39 height 14
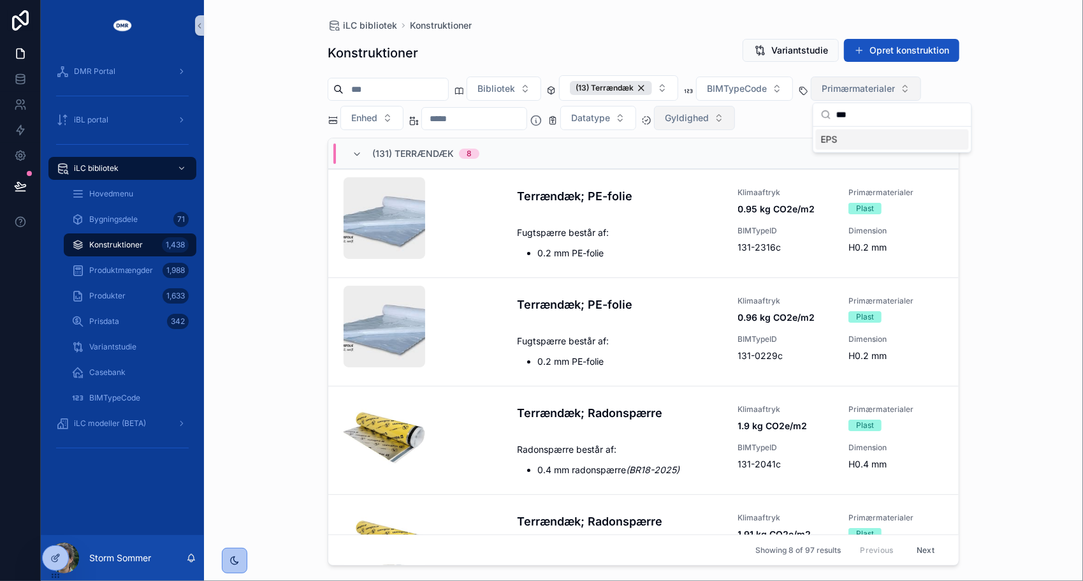
drag, startPoint x: 877, startPoint y: 115, endPoint x: 784, endPoint y: 120, distance: 93.2
click at [784, 120] on div "DMR Portal iBL portal iLC bibliotek Hovedmenu Bygningsdele 71 Konstruktioner 1,…" at bounding box center [562, 290] width 1042 height 581
type input "*"
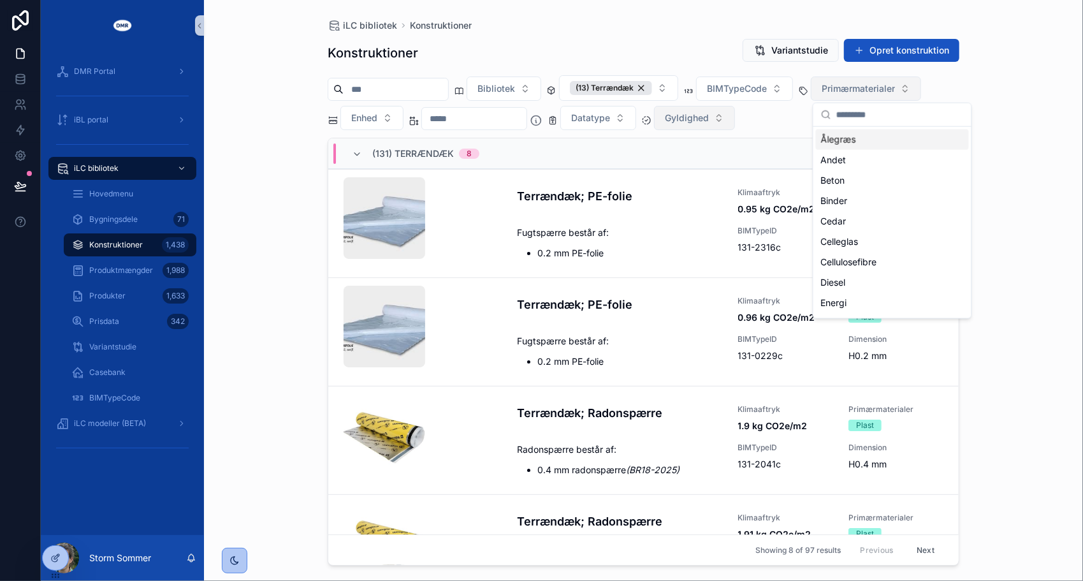
scroll to position [15, 0]
click at [235, 111] on div "iLC bibliotek Konstruktioner Konstruktioner Variantstudie Opret konstruktion Bi…" at bounding box center [643, 290] width 879 height 581
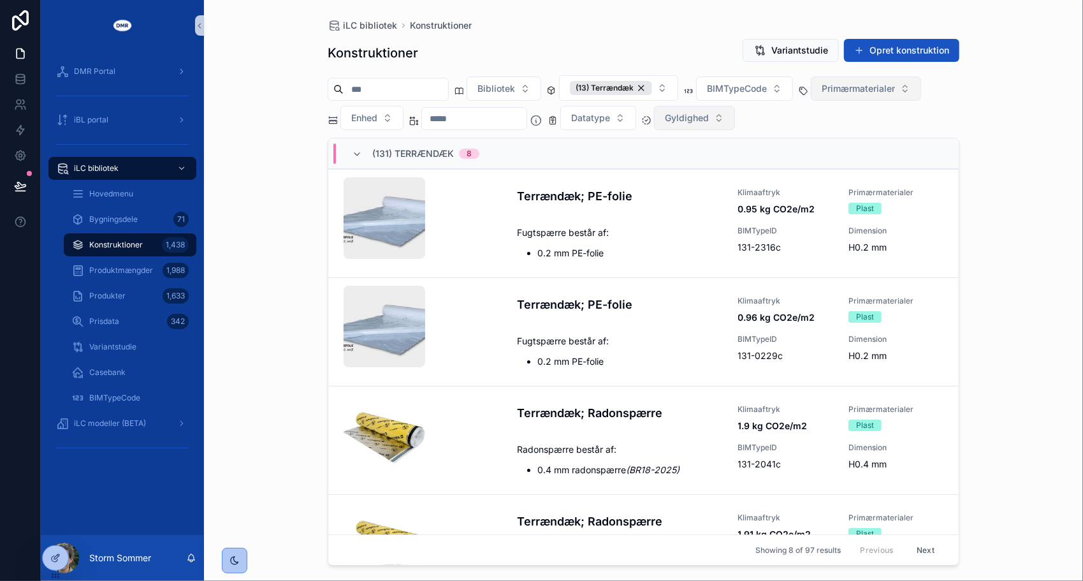
click at [259, 236] on div "iLC bibliotek Konstruktioner Konstruktioner Variantstudie Opret konstruktion Bi…" at bounding box center [643, 290] width 879 height 581
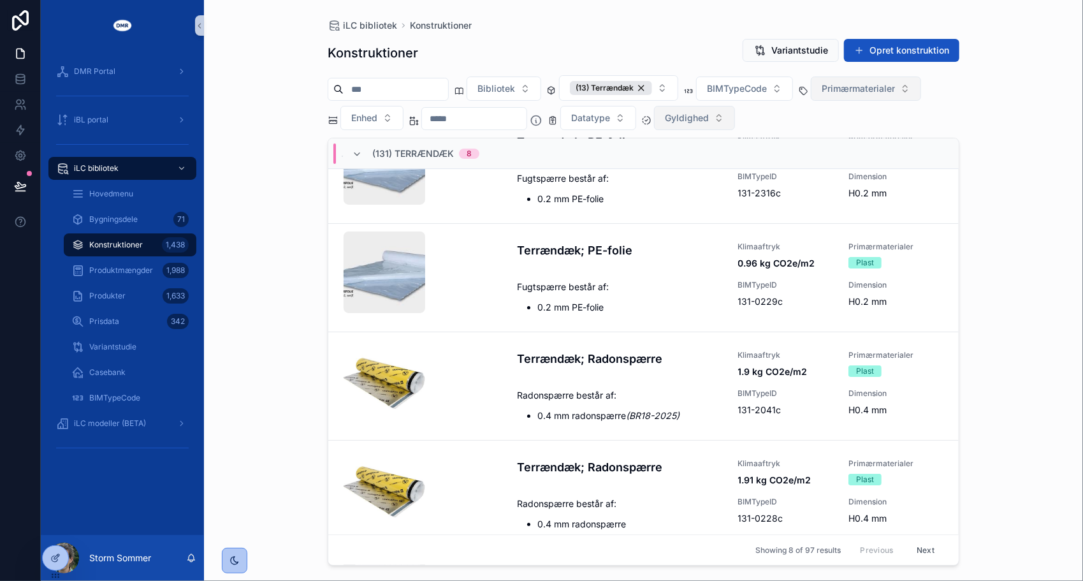
scroll to position [13, 0]
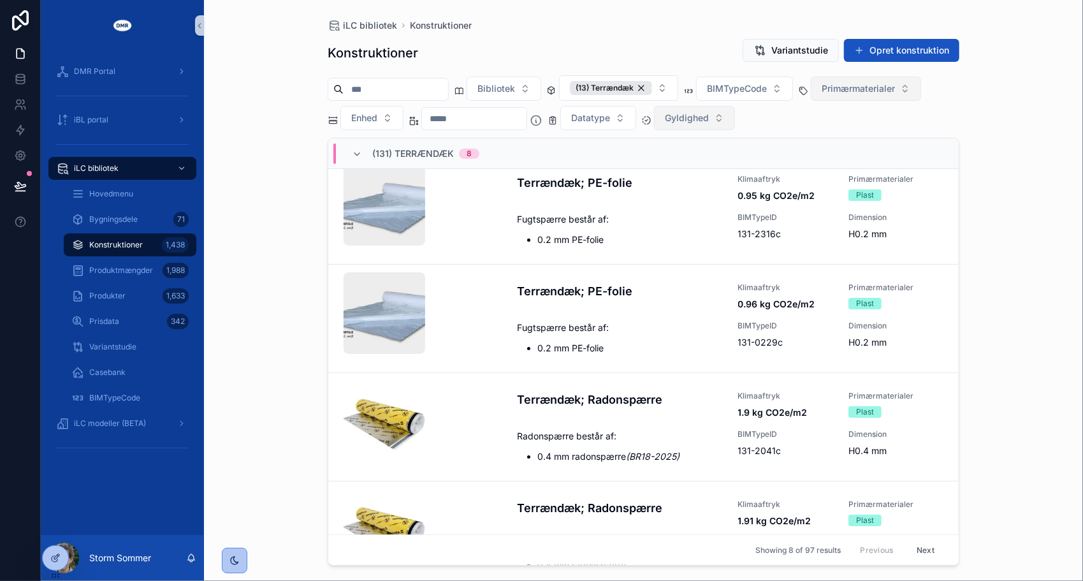
click at [887, 85] on span "Primærmaterialer" at bounding box center [858, 88] width 73 height 13
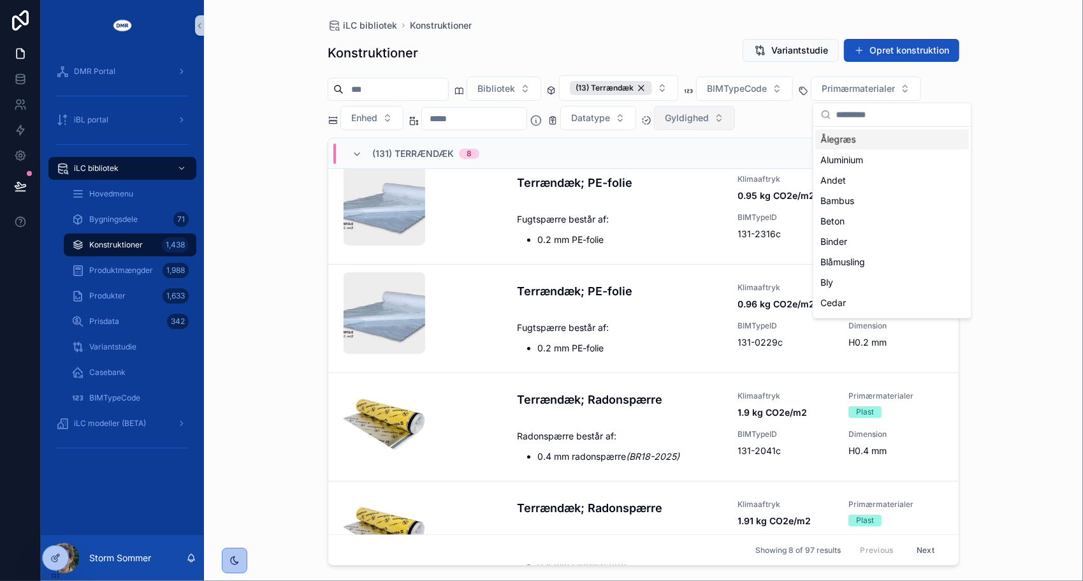
click at [855, 113] on input "scrollable content" at bounding box center [899, 114] width 127 height 23
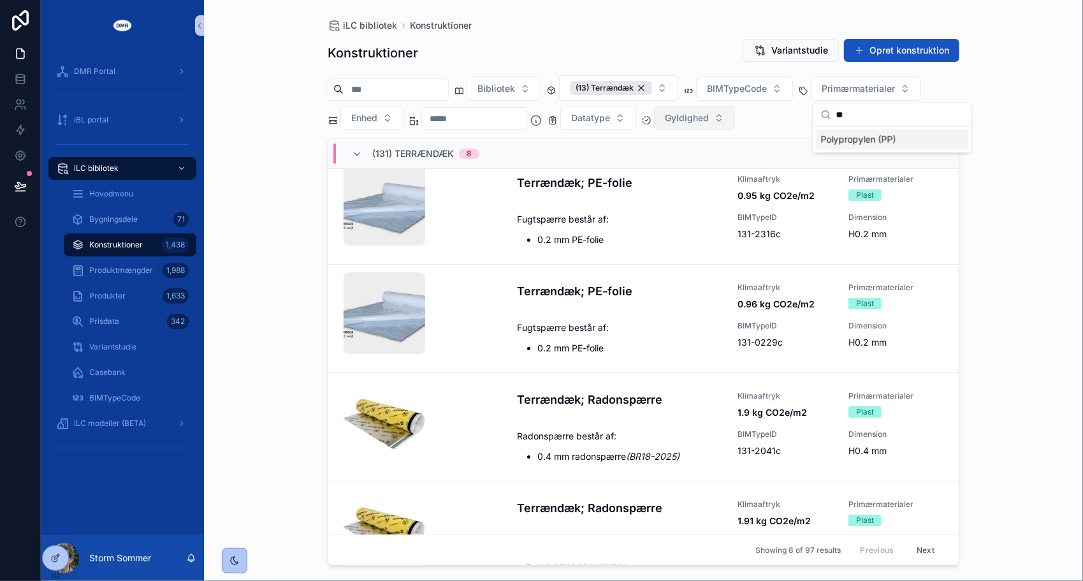
type input "*"
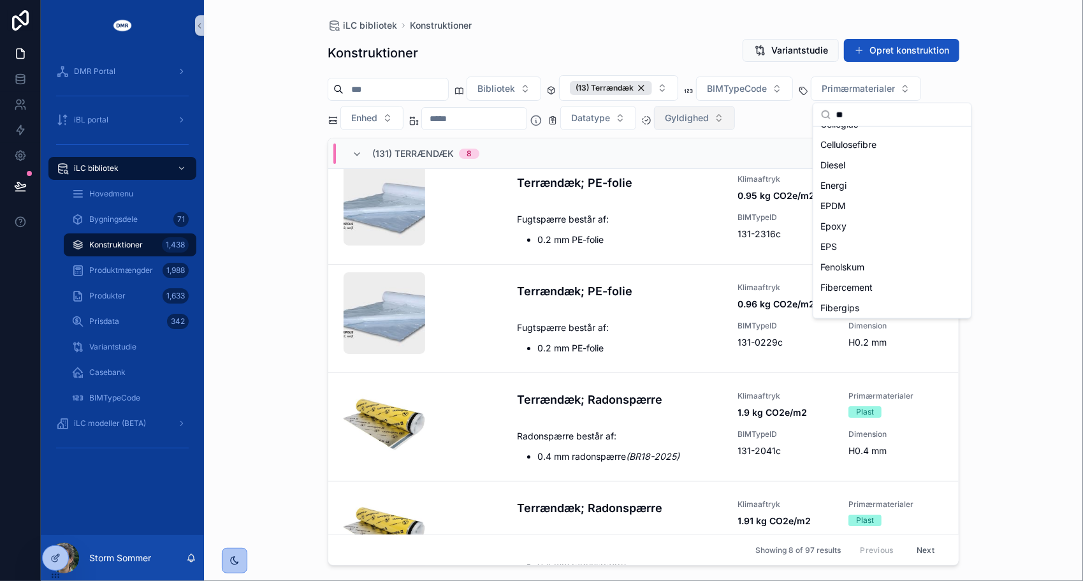
scroll to position [0, 0]
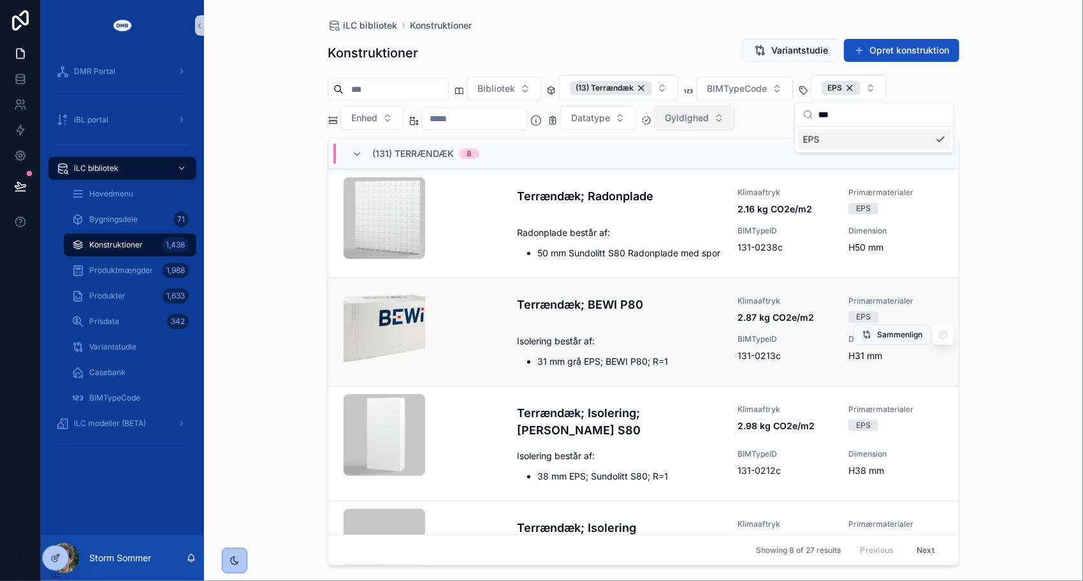
type input "***"
click at [409, 89] on input "scrollable content" at bounding box center [396, 89] width 105 height 18
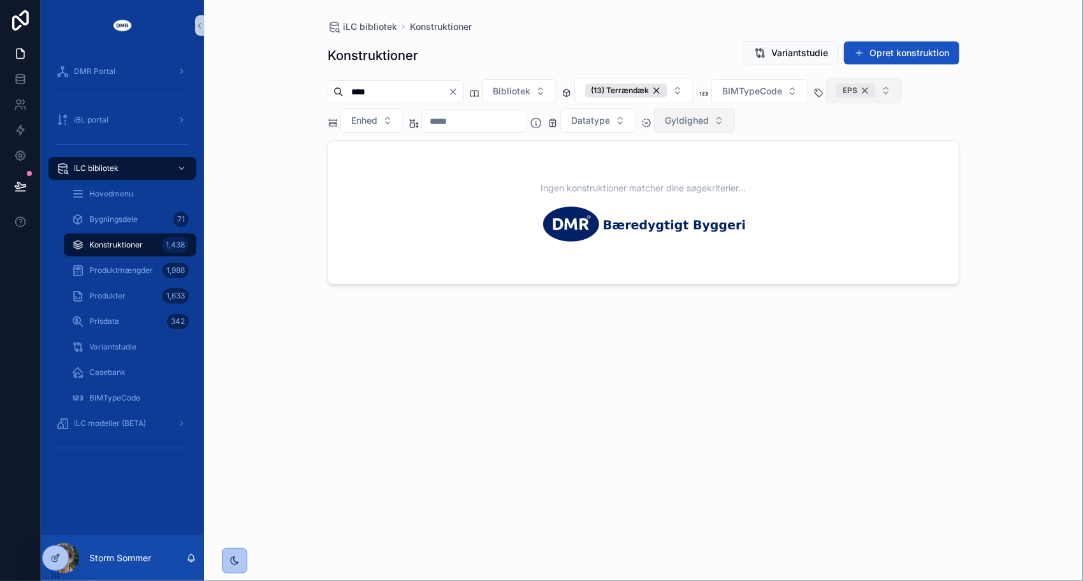
click at [876, 89] on div "EPS" at bounding box center [856, 91] width 39 height 14
click at [427, 94] on input "****" at bounding box center [396, 92] width 105 height 18
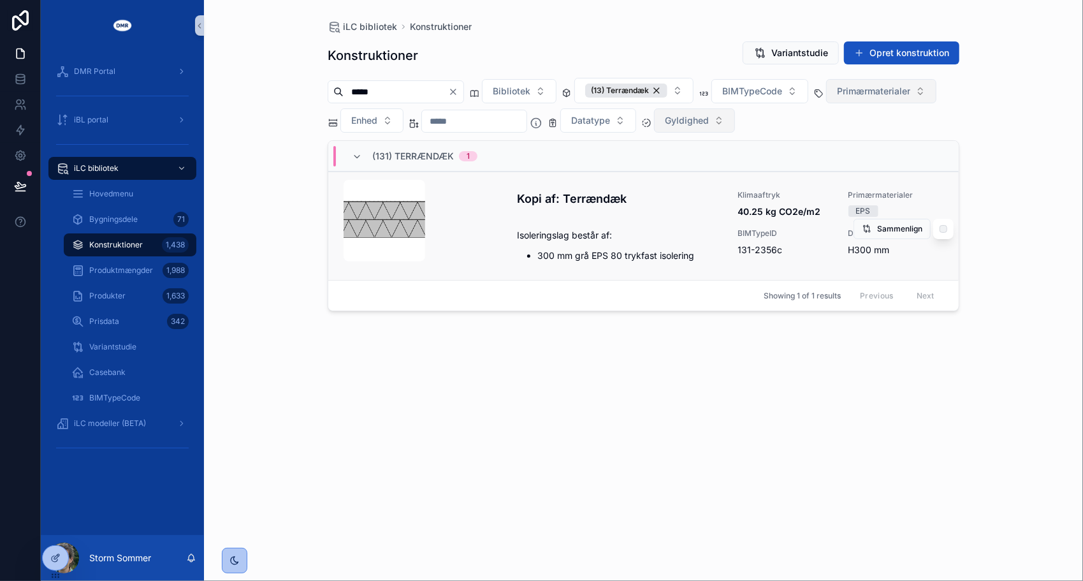
type input "*****"
click at [473, 218] on div "scrollable content" at bounding box center [425, 226] width 163 height 92
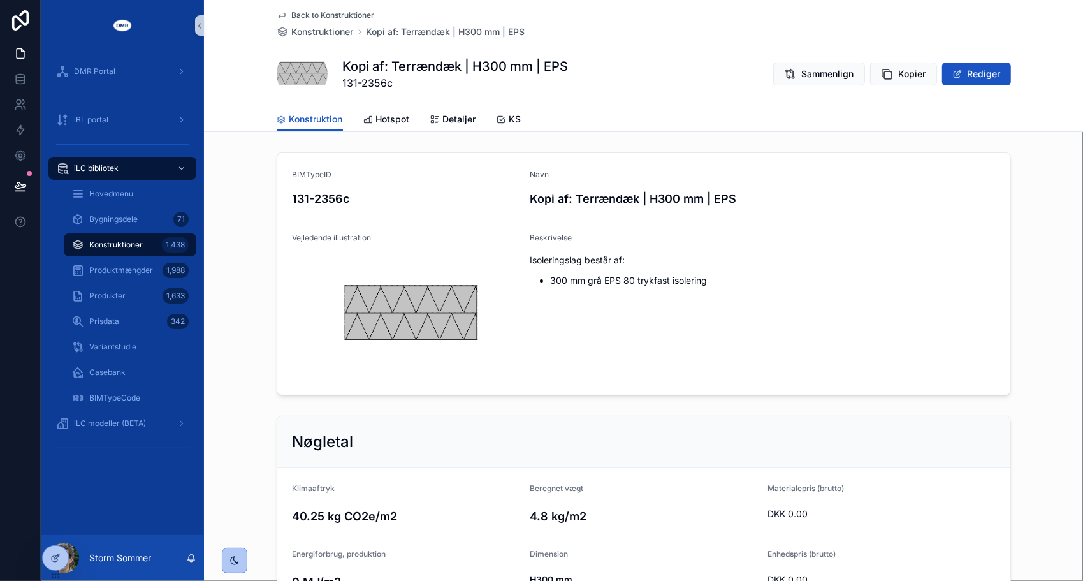
scroll to position [382, 0]
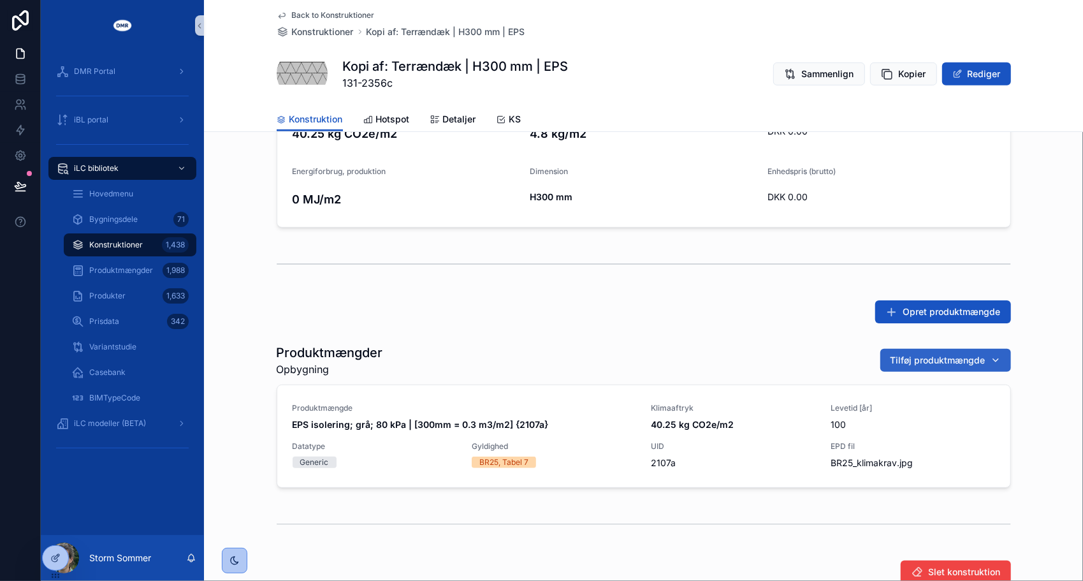
click at [903, 357] on span "Tilføj produktmængde" at bounding box center [937, 360] width 95 height 13
type input "*****"
click at [909, 410] on span "Mineraluld; terrændæk; kl. 37 | [300mm = 0.3 m3/m2] {2579a}" at bounding box center [932, 409] width 127 height 13
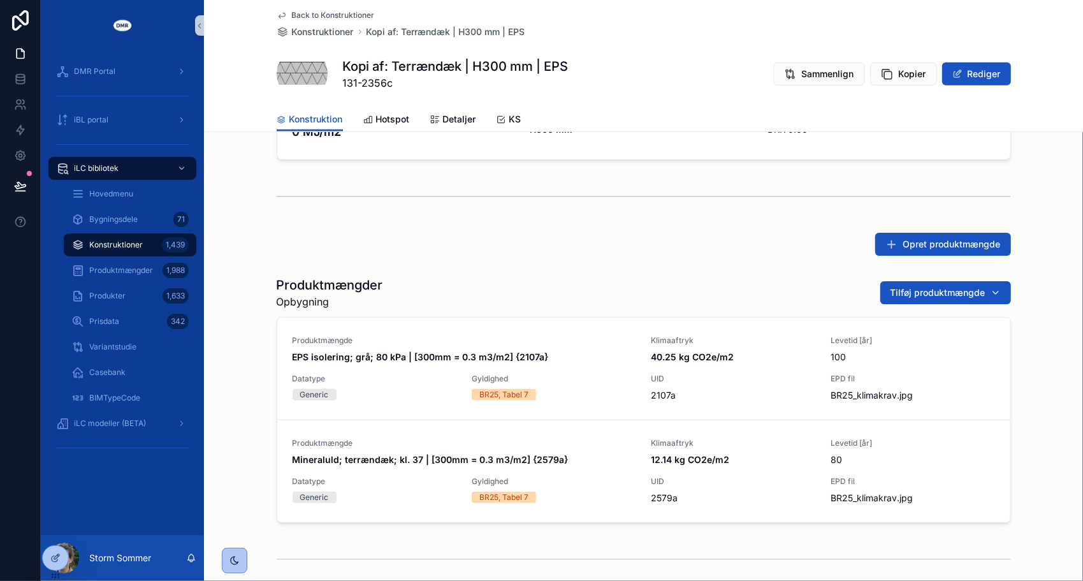
scroll to position [510, 0]
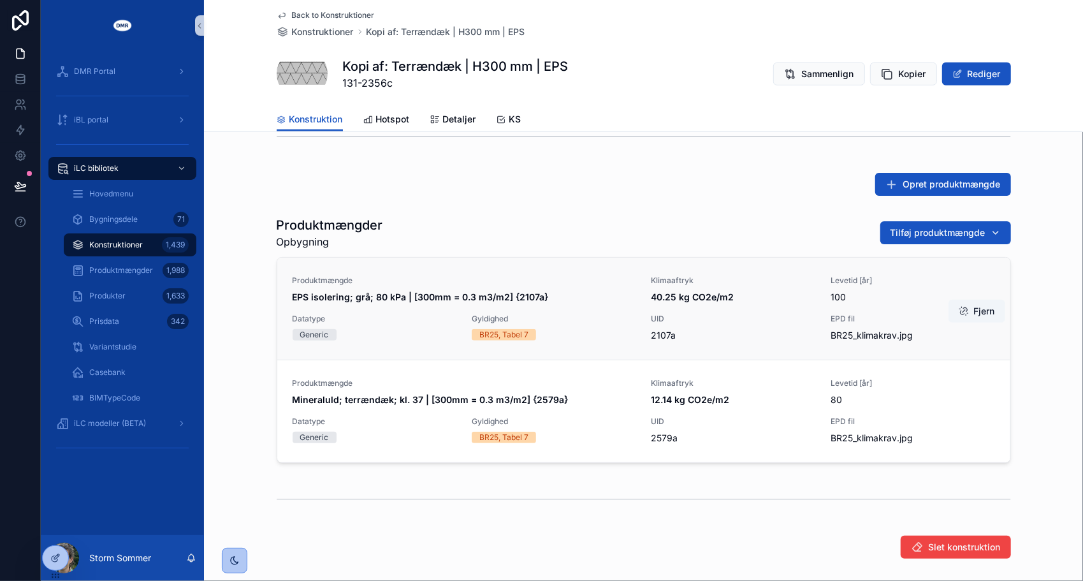
click at [977, 314] on button "Fjern" at bounding box center [976, 311] width 57 height 23
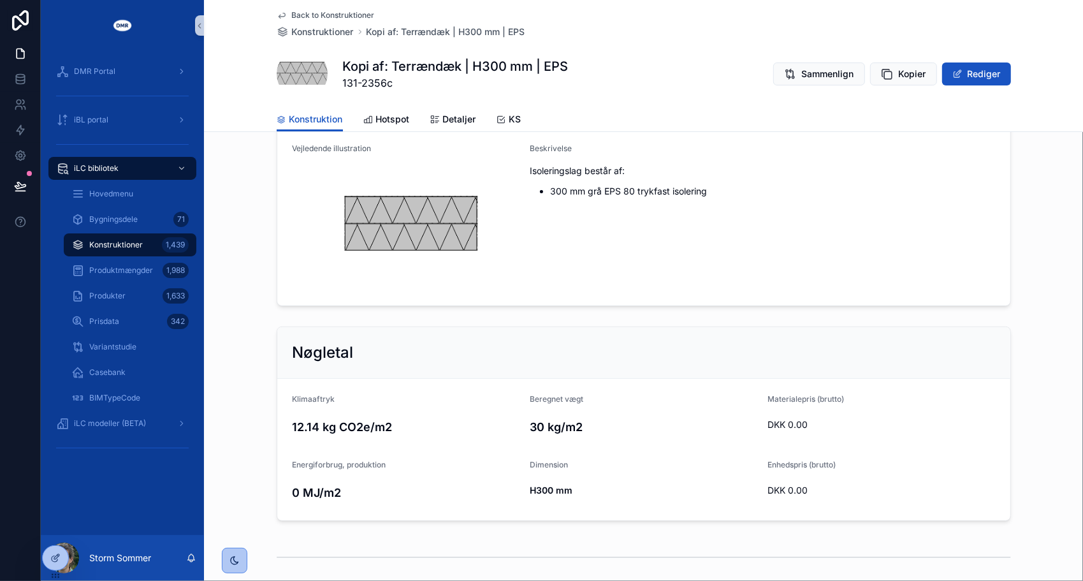
scroll to position [0, 0]
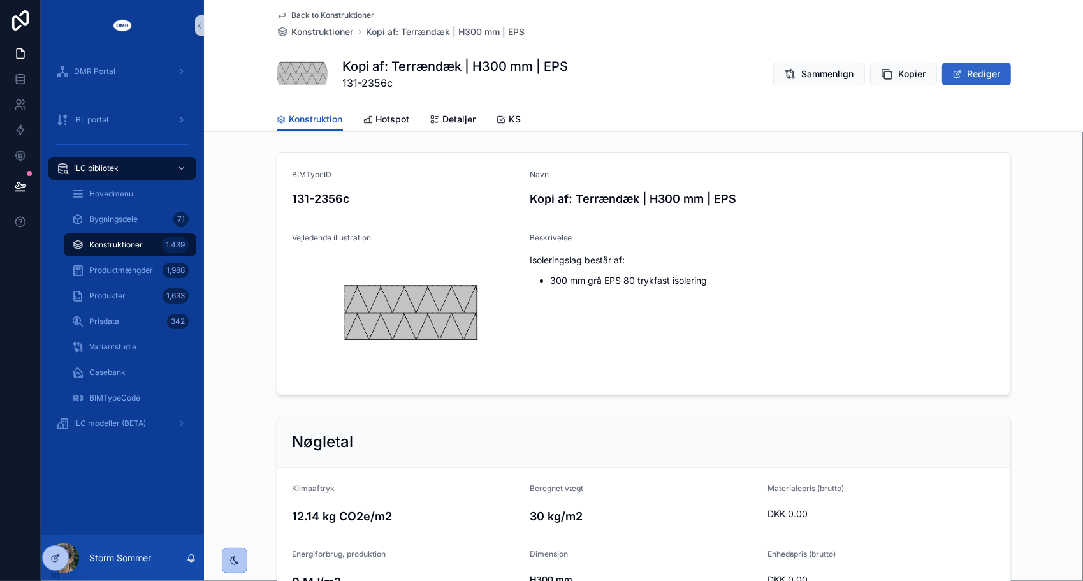
click at [966, 69] on button "Rediger" at bounding box center [976, 73] width 69 height 23
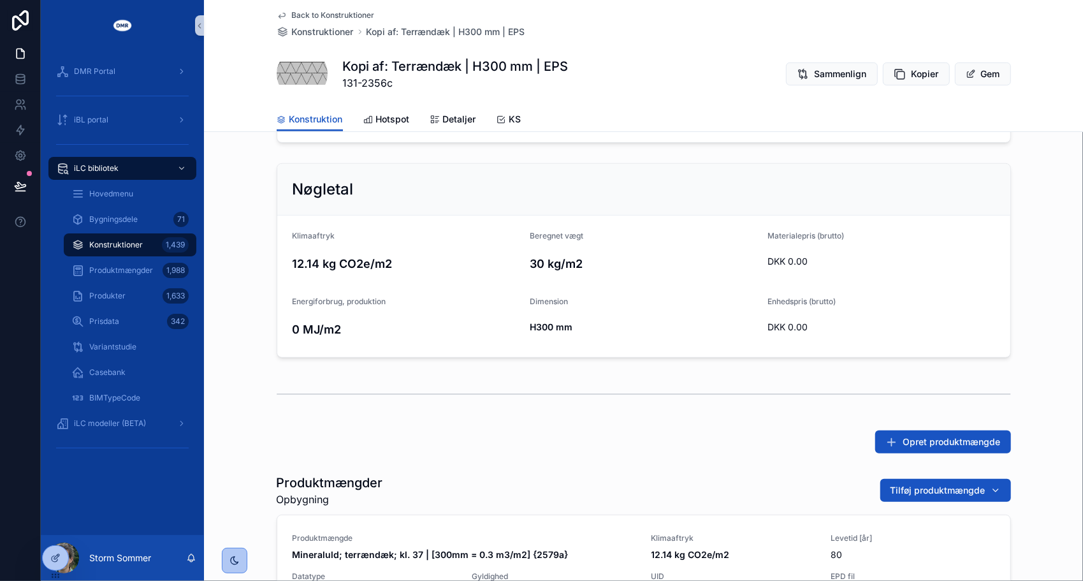
scroll to position [200, 0]
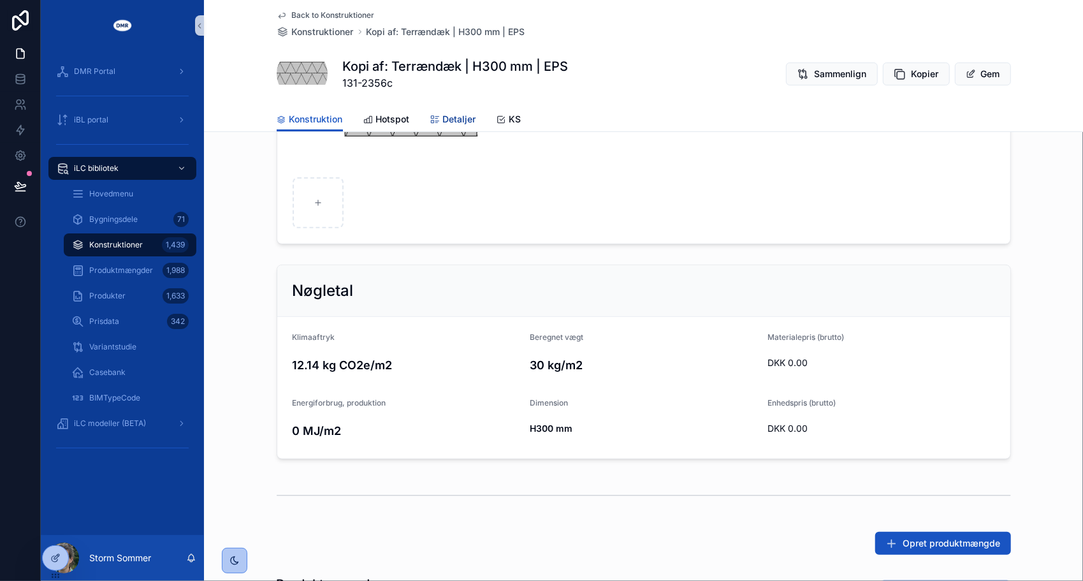
click at [443, 122] on span "Detaljer" at bounding box center [459, 119] width 33 height 13
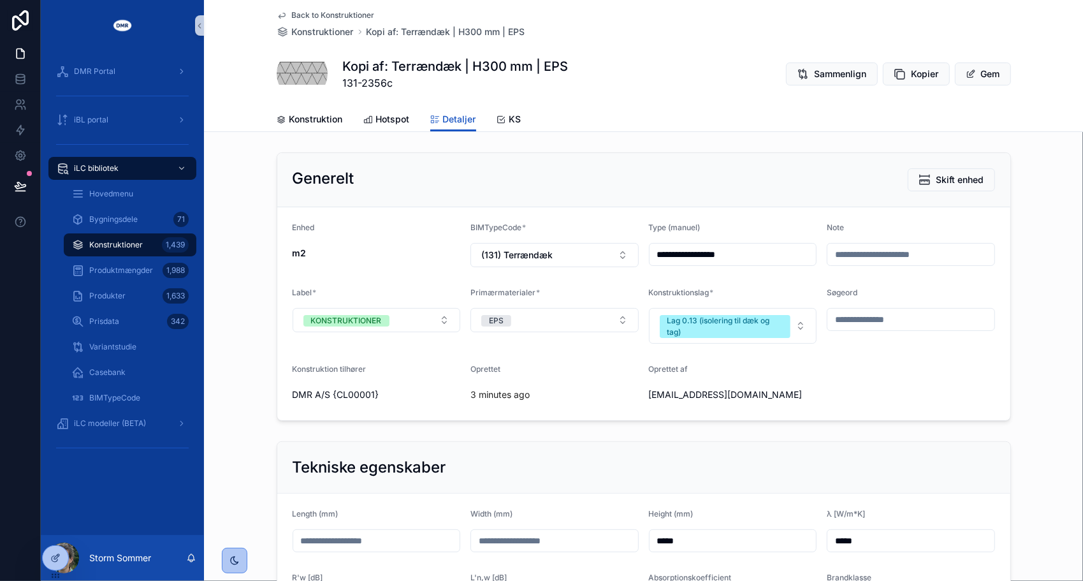
drag, startPoint x: 686, startPoint y: 248, endPoint x: 641, endPoint y: 247, distance: 44.6
click at [642, 247] on form "**********" at bounding box center [643, 313] width 733 height 213
type input "*********"
click at [563, 326] on button "EPS" at bounding box center [554, 320] width 168 height 24
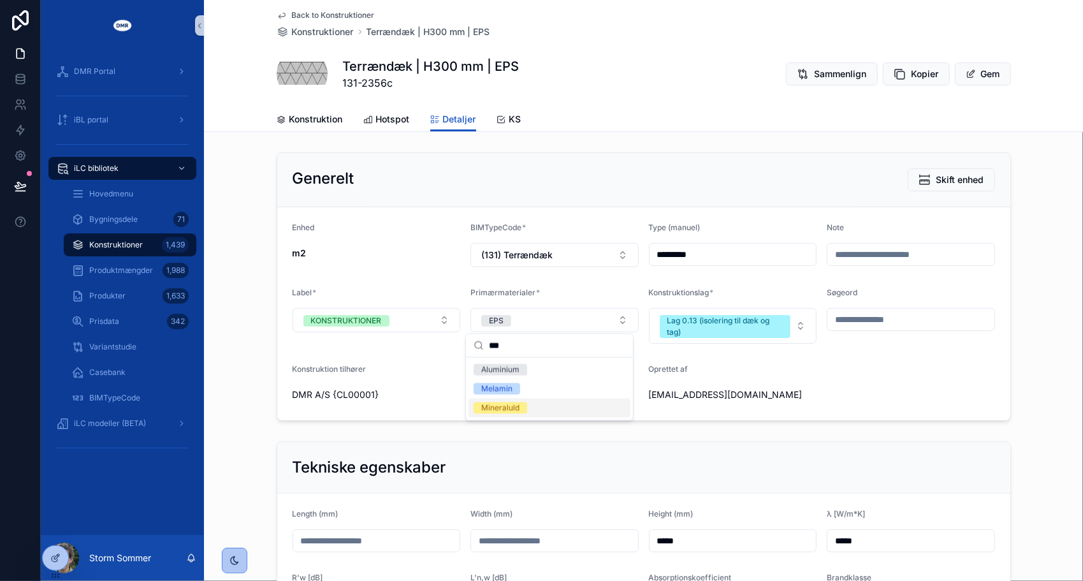
type input "***"
click at [497, 408] on div "Mineraluld" at bounding box center [500, 407] width 38 height 11
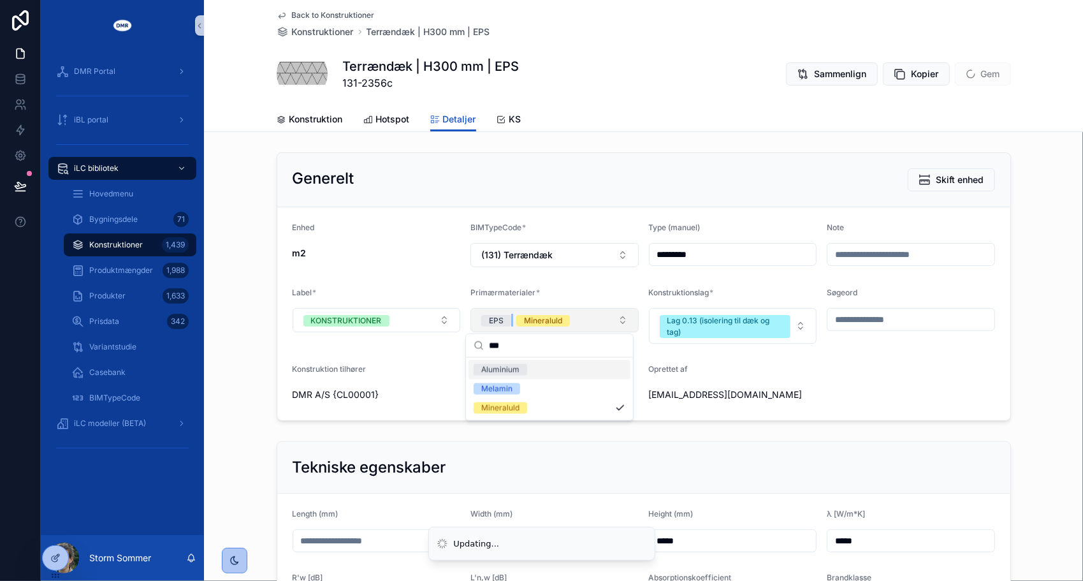
click at [499, 318] on span "EPS" at bounding box center [496, 320] width 30 height 11
click at [686, 451] on div "Tekniske egenskaber" at bounding box center [643, 468] width 733 height 52
click at [977, 78] on button "Gem" at bounding box center [983, 73] width 56 height 23
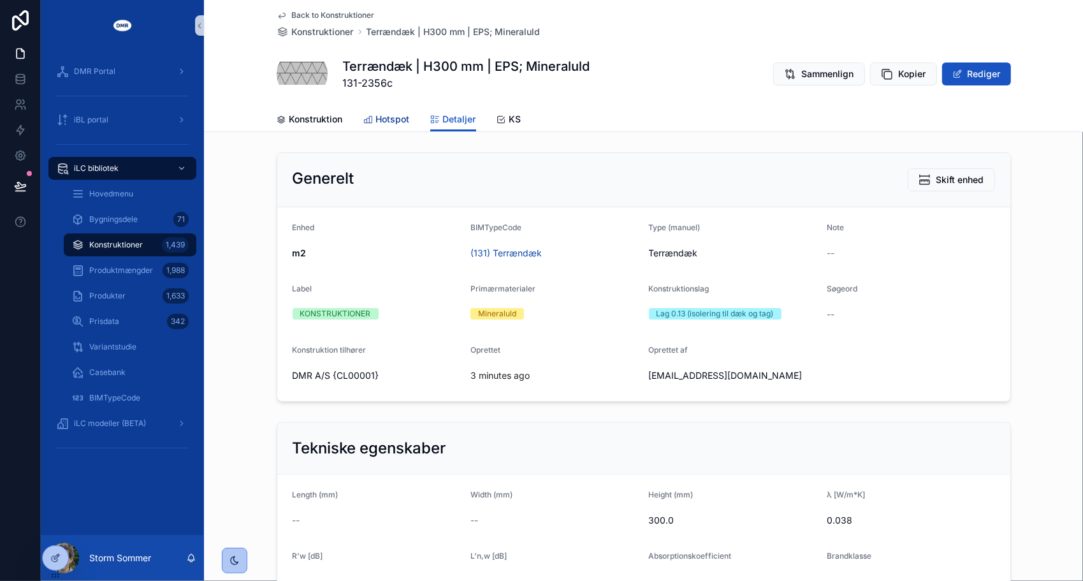
click at [381, 124] on span "Hotspot" at bounding box center [393, 119] width 34 height 13
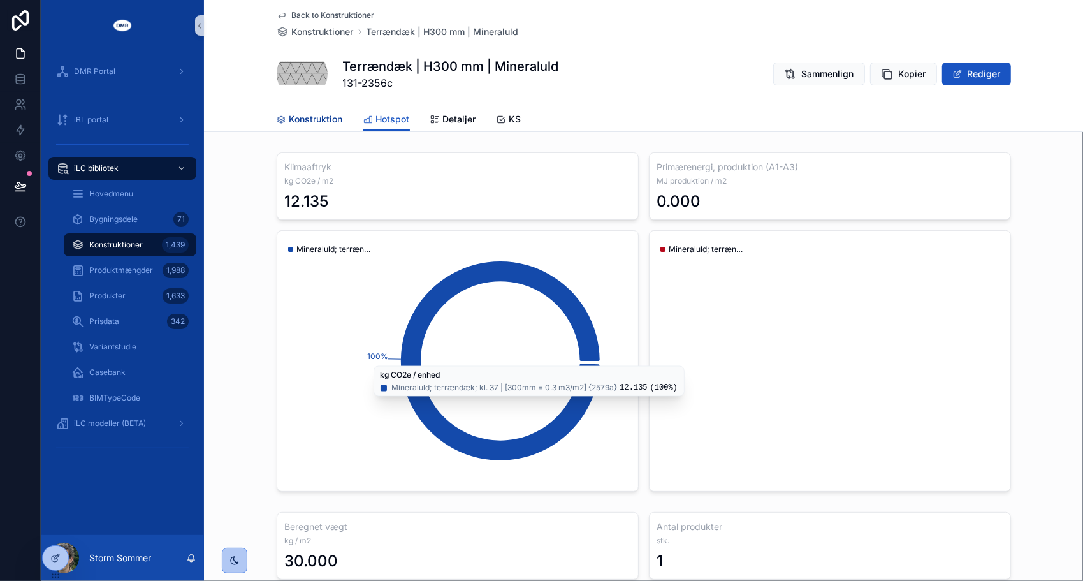
click at [297, 117] on span "Konstruktion" at bounding box center [316, 119] width 54 height 13
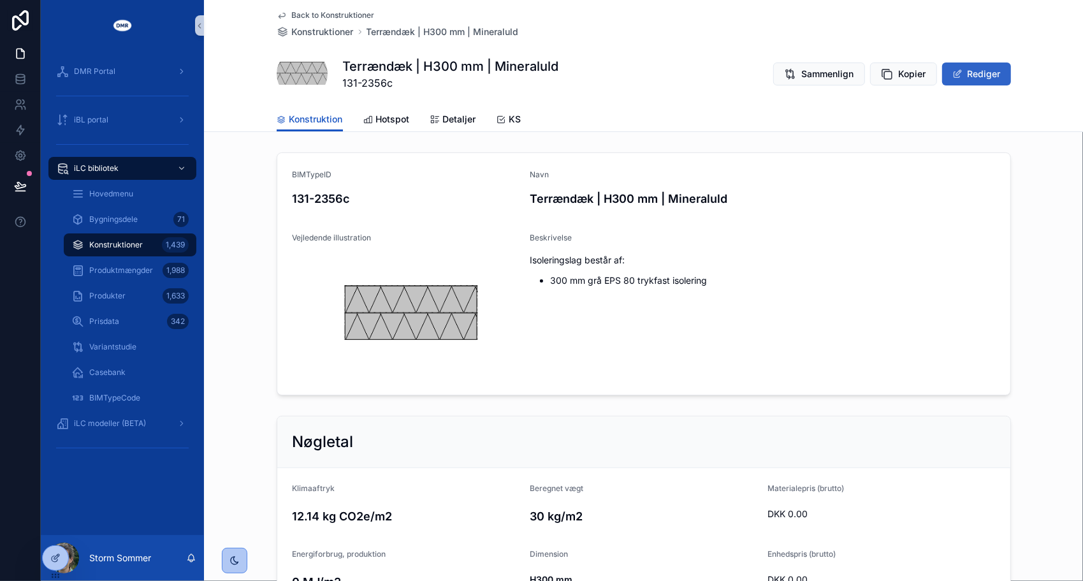
click at [978, 76] on button "Rediger" at bounding box center [976, 73] width 69 height 23
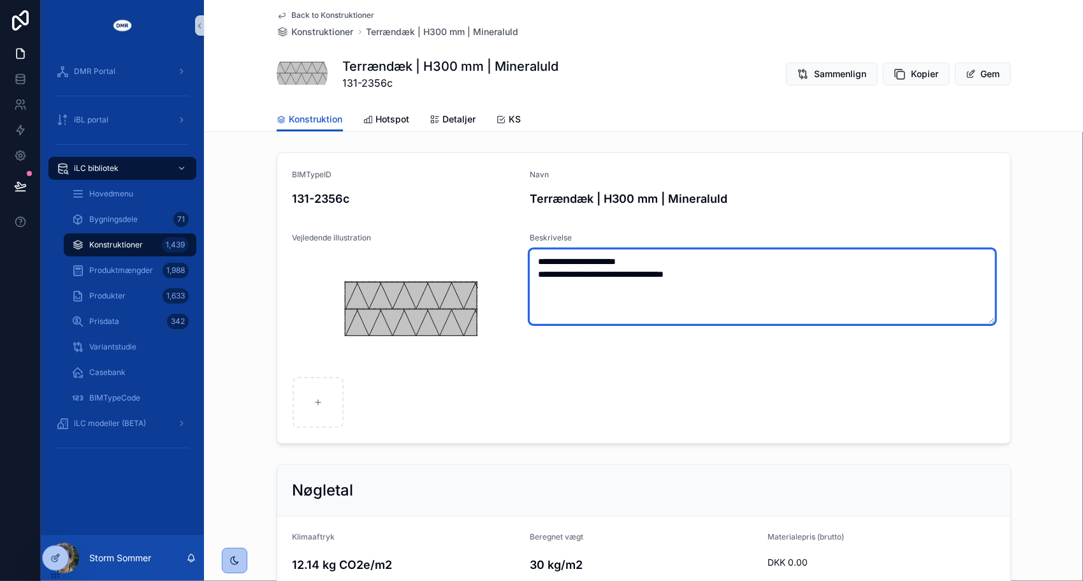
drag, startPoint x: 577, startPoint y: 272, endPoint x: 622, endPoint y: 273, distance: 45.3
click at [622, 273] on textarea "**********" at bounding box center [762, 286] width 465 height 75
type textarea "**********"
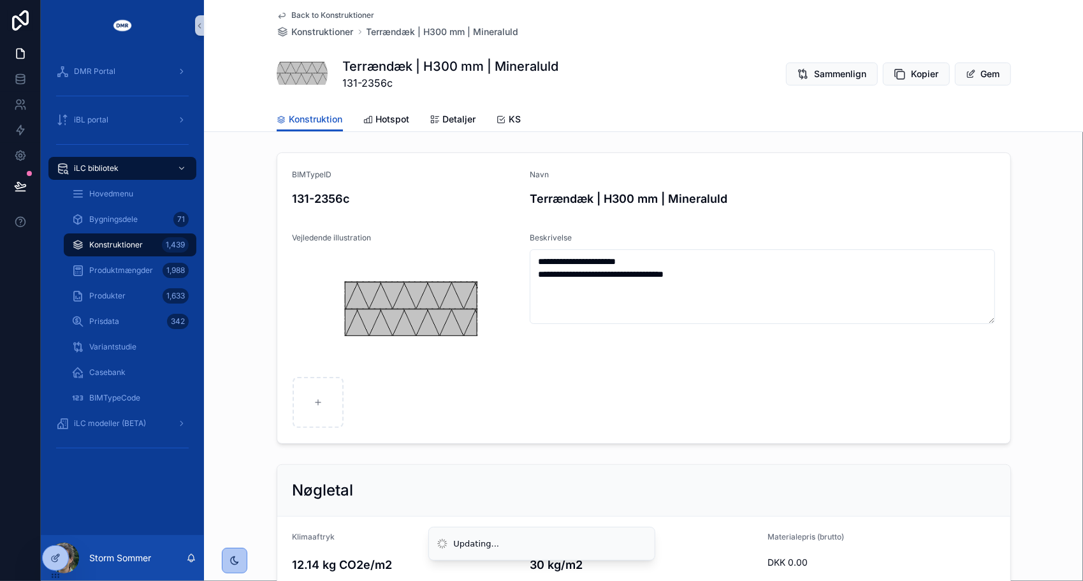
click at [792, 224] on form "**********" at bounding box center [643, 298] width 733 height 290
click at [443, 117] on span "Detaljer" at bounding box center [459, 119] width 33 height 13
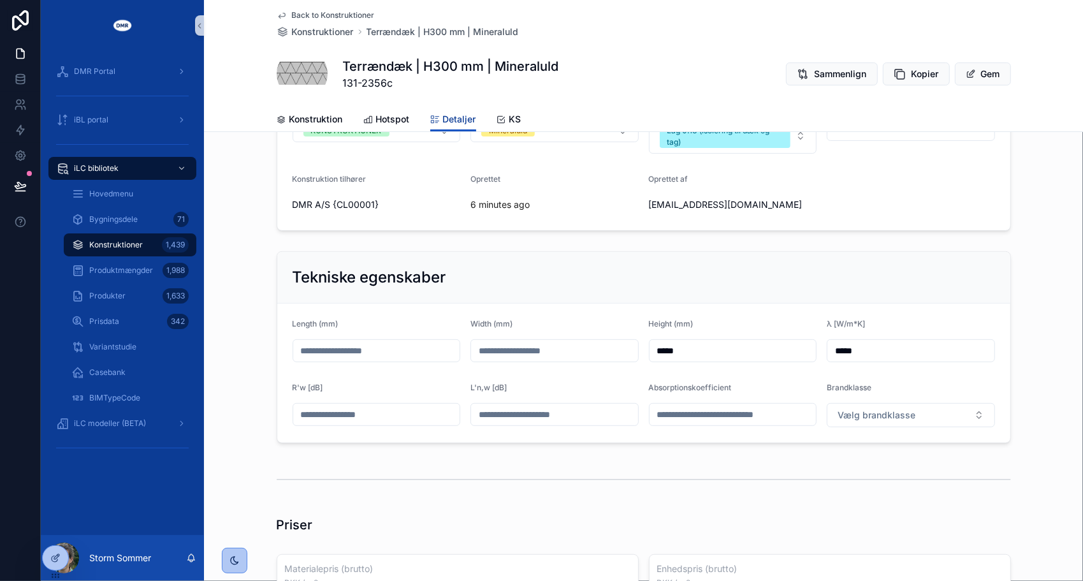
scroll to position [255, 0]
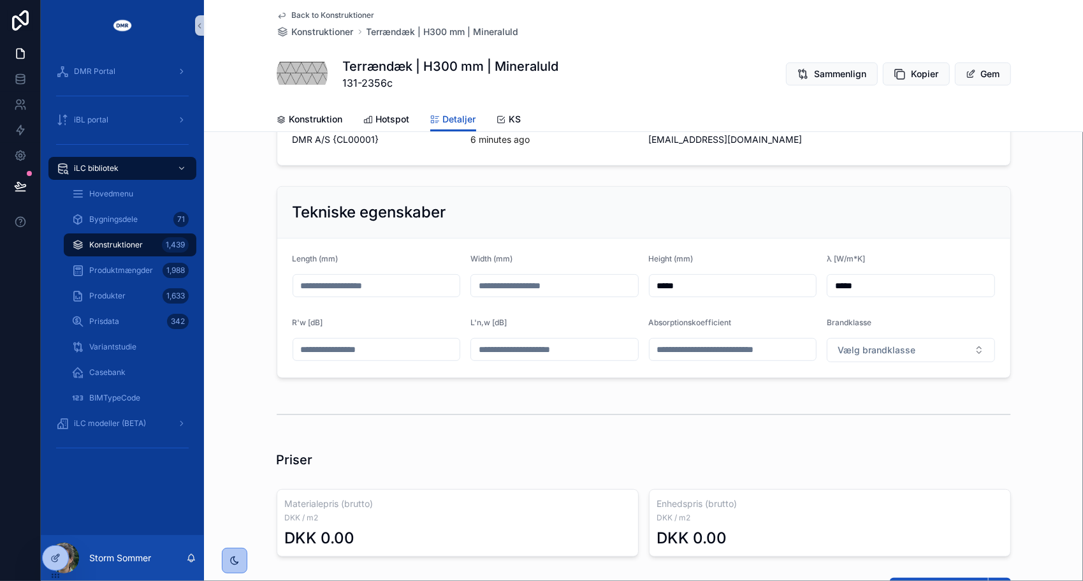
click at [880, 285] on input "*****" at bounding box center [910, 286] width 167 height 18
type input "*****"
click at [231, 202] on div "Tekniske egenskaber Length (mm) Width (mm) Height (mm) ***** λ [W/m*K] ***** R'…" at bounding box center [643, 282] width 879 height 202
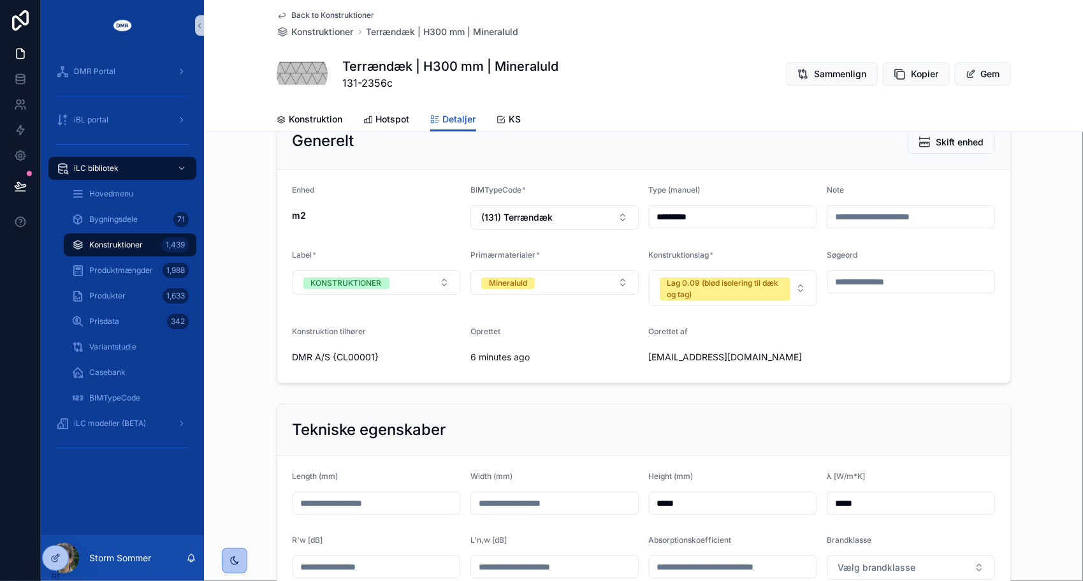
scroll to position [0, 0]
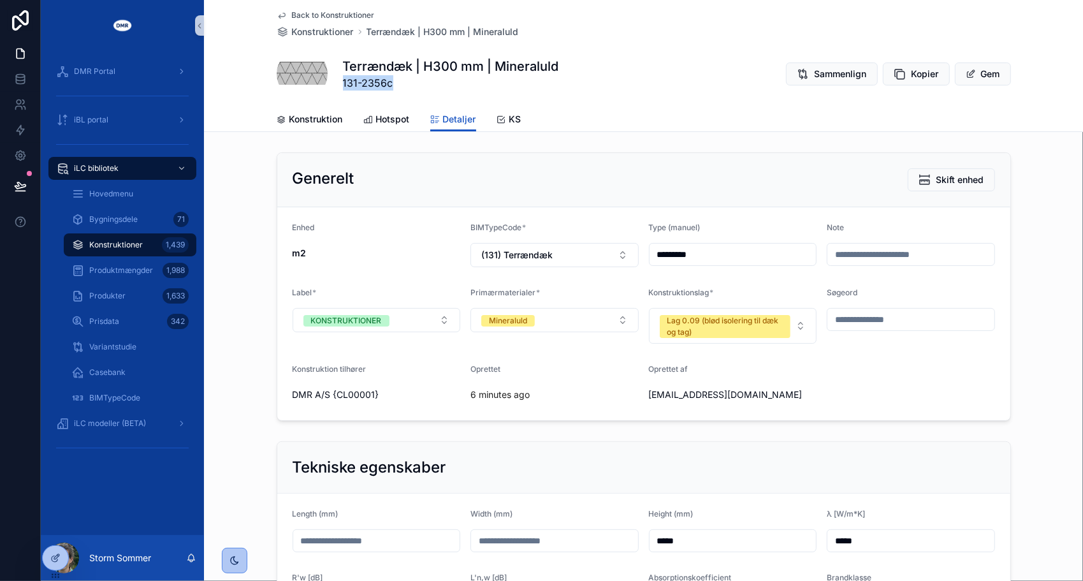
drag, startPoint x: 338, startPoint y: 87, endPoint x: 394, endPoint y: 84, distance: 56.1
click at [394, 84] on span "131-2356c" at bounding box center [451, 82] width 216 height 15
copy span "131-2356c"
